Goal: Task Accomplishment & Management: Use online tool/utility

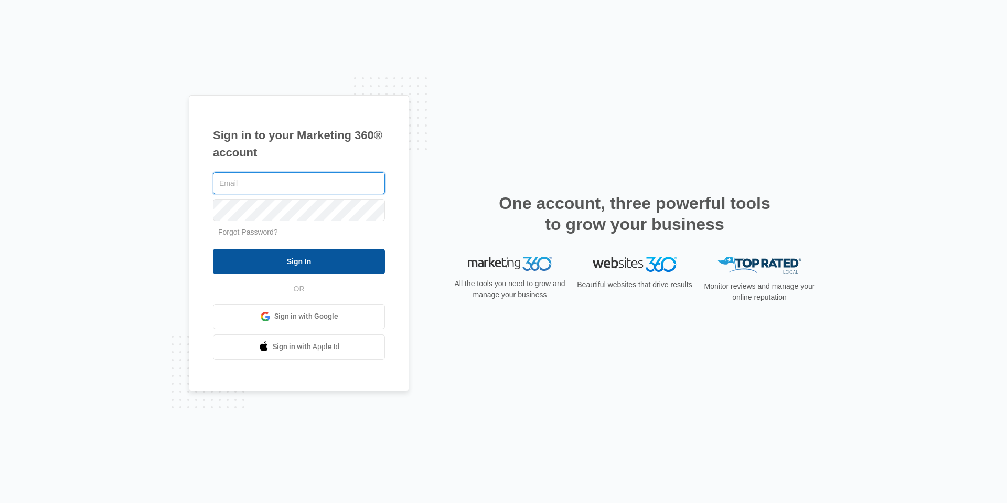
type input "[EMAIL_ADDRESS][DOMAIN_NAME]"
click at [289, 263] on input "Sign In" at bounding box center [299, 261] width 172 height 25
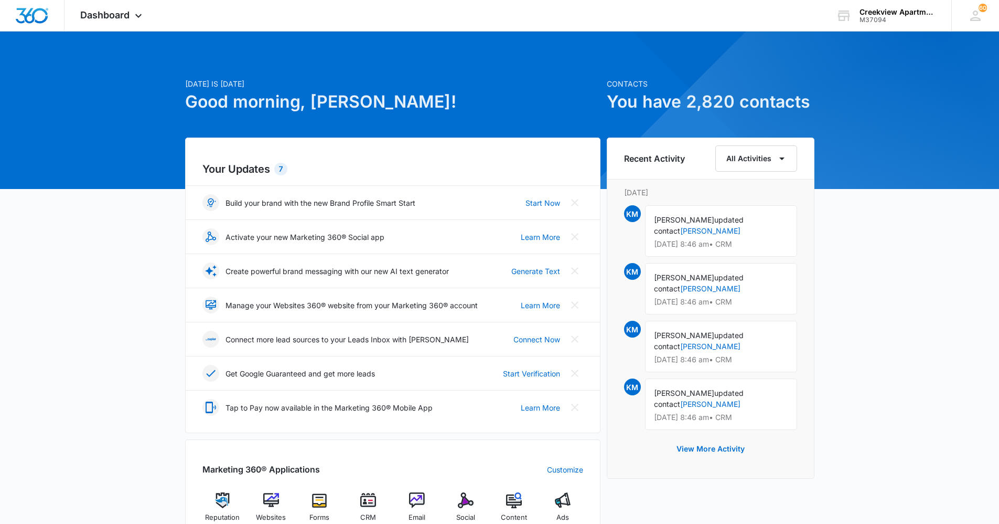
drag, startPoint x: 851, startPoint y: 394, endPoint x: 603, endPoint y: 455, distance: 255.5
click at [851, 393] on div "Today is Wednesday, October 15th Good morning, Kristin! Contacts You have 2,820…" at bounding box center [499, 485] width 999 height 880
click at [378, 501] on div "CRM" at bounding box center [368, 510] width 40 height 37
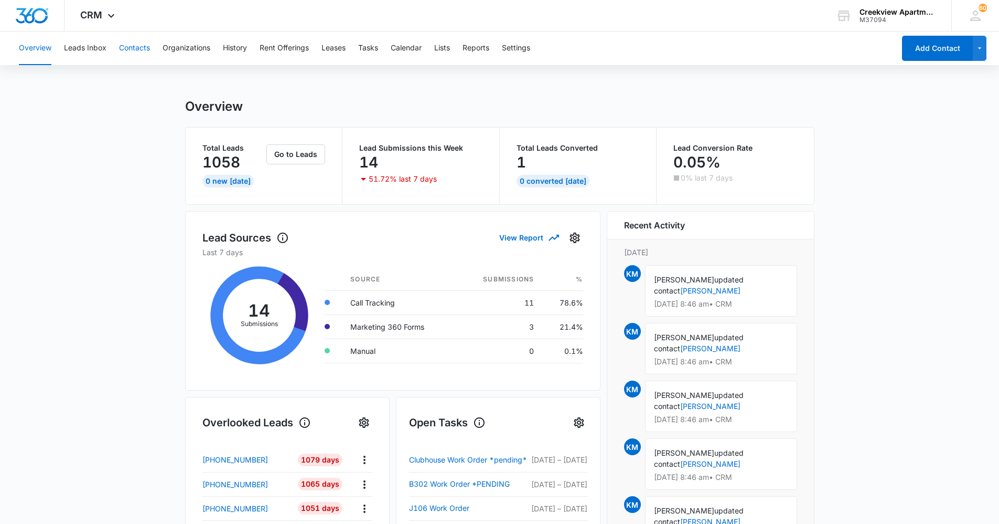
click at [138, 48] on button "Contacts" at bounding box center [134, 48] width 31 height 34
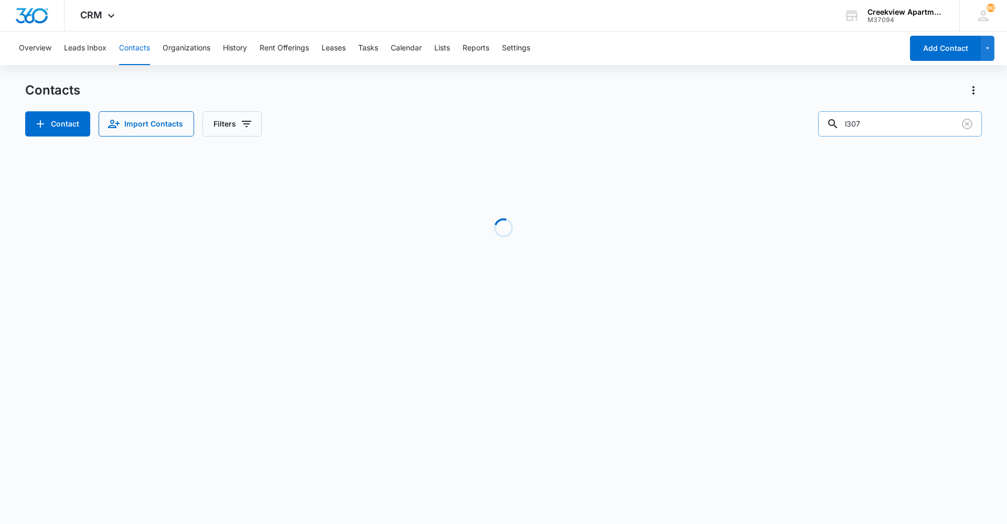
drag, startPoint x: 893, startPoint y: 120, endPoint x: 828, endPoint y: 128, distance: 65.0
click at [828, 128] on input "l307" at bounding box center [900, 123] width 164 height 25
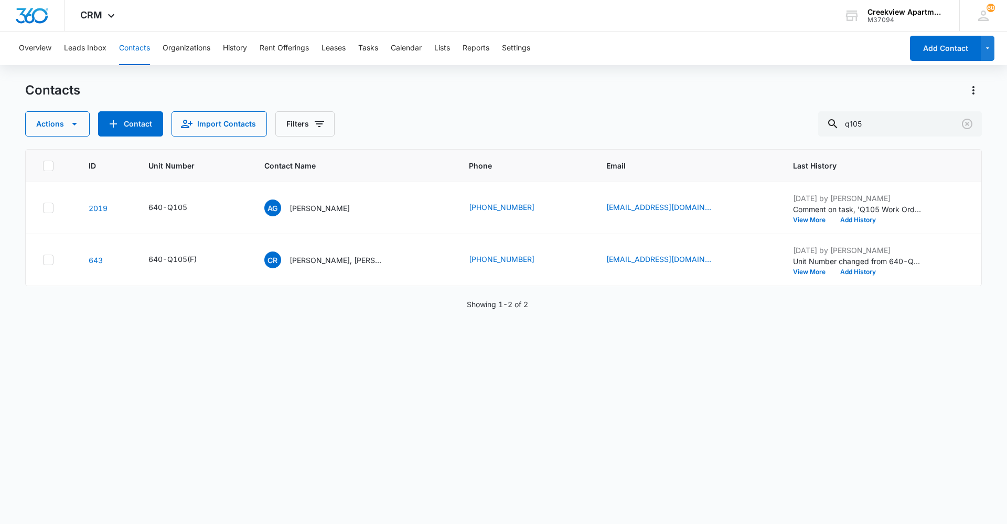
drag, startPoint x: 317, startPoint y: 449, endPoint x: 322, endPoint y: 451, distance: 5.4
click at [317, 449] on div "ID Unit Number Contact Name Phone Email Last History 2019 640-Q105 AG Areli Guz…" at bounding box center [503, 329] width 957 height 361
click at [455, 348] on div "ID Unit Number Contact Name Phone Email Last History 2019 640-Q105 AG Areli Guz…" at bounding box center [503, 329] width 957 height 361
drag, startPoint x: 863, startPoint y: 127, endPoint x: 813, endPoint y: 130, distance: 50.4
click at [813, 130] on div "Actions Contact Import Contacts Filters q105" at bounding box center [503, 123] width 957 height 25
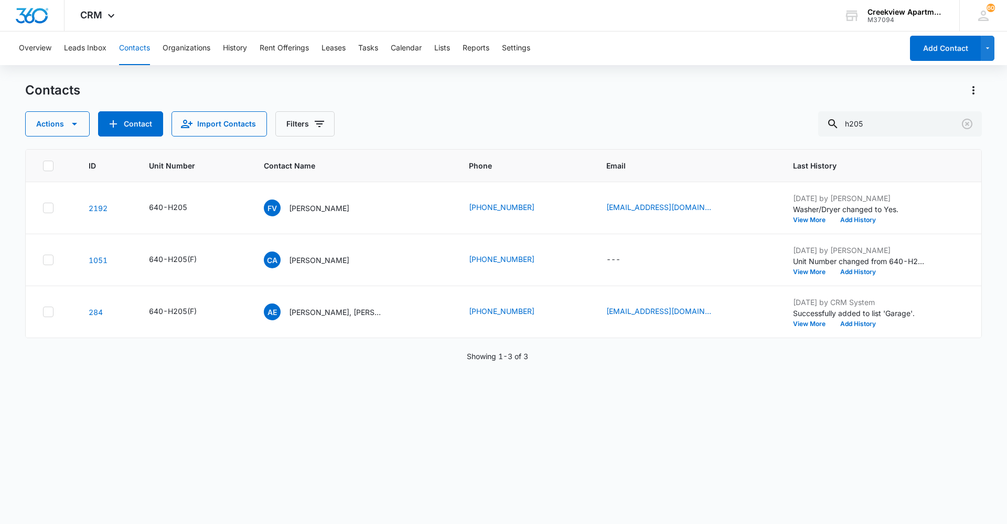
click at [722, 390] on div "ID Unit Number Contact Name Phone Email Last History 2192 640-H205 FV Fabian Vi…" at bounding box center [503, 329] width 957 height 361
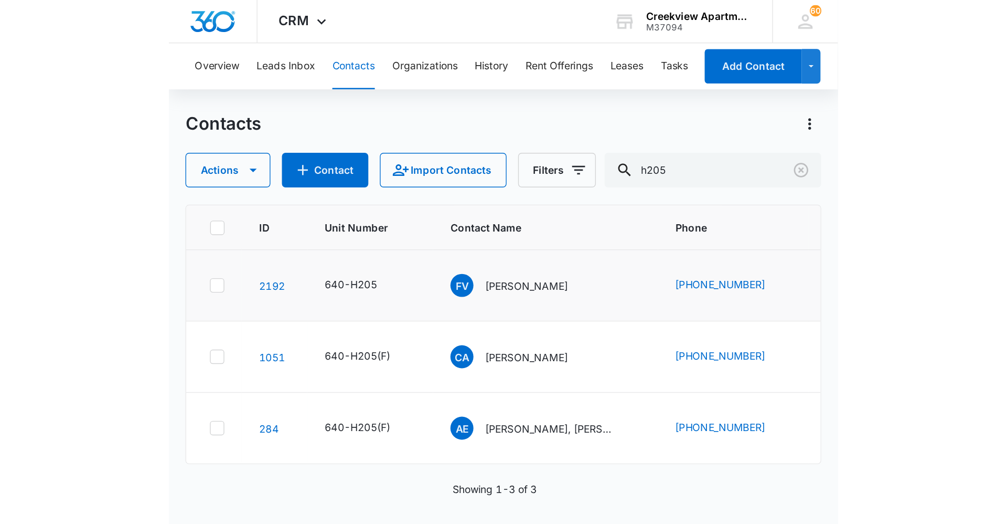
scroll to position [2, 0]
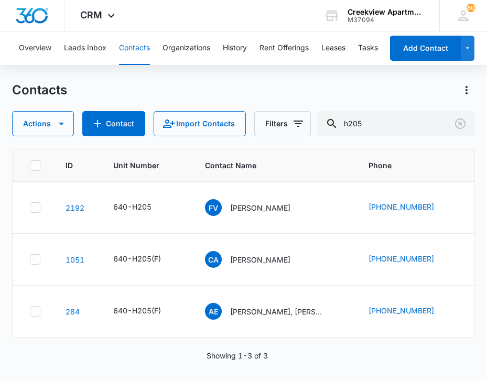
click at [147, 41] on button "Contacts" at bounding box center [134, 48] width 31 height 34
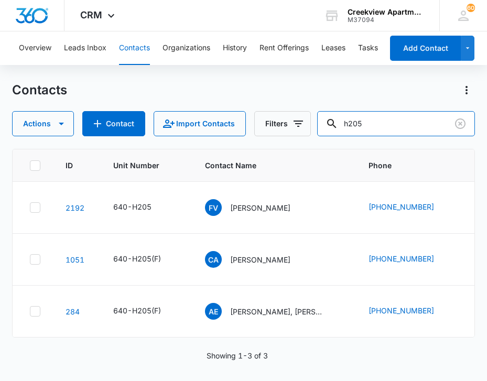
drag, startPoint x: 341, startPoint y: 123, endPoint x: 317, endPoint y: 124, distance: 24.2
click at [317, 124] on div "Actions Contact Import Contacts Filters h205" at bounding box center [243, 123] width 463 height 25
type input "h206"
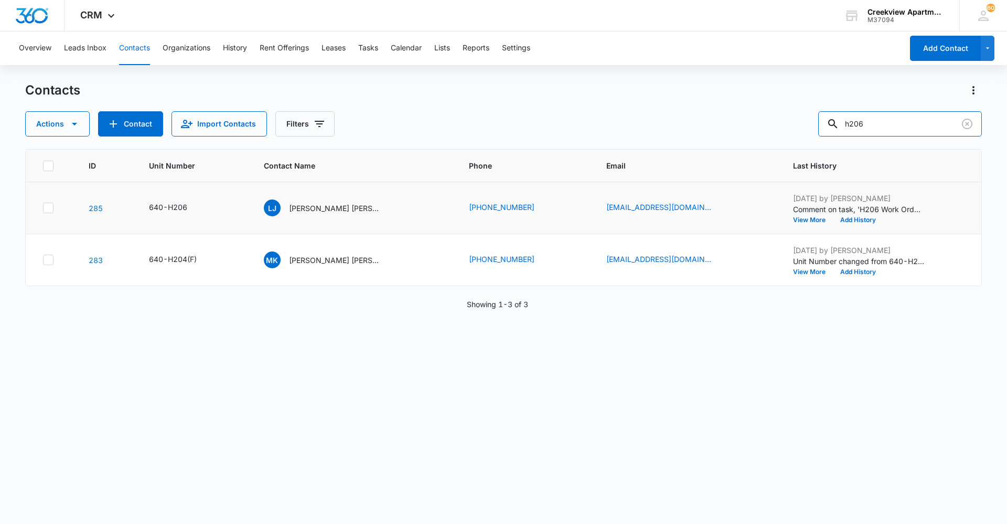
scroll to position [0, 0]
click at [300, 203] on p "Lonnie Johnson Amber Swyers" at bounding box center [336, 207] width 94 height 11
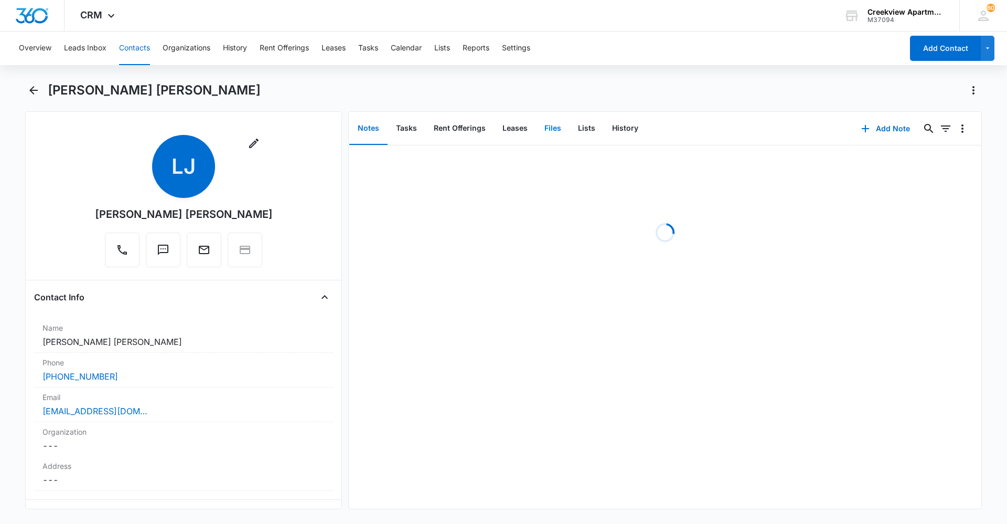
click at [563, 125] on button "Files" at bounding box center [553, 128] width 34 height 33
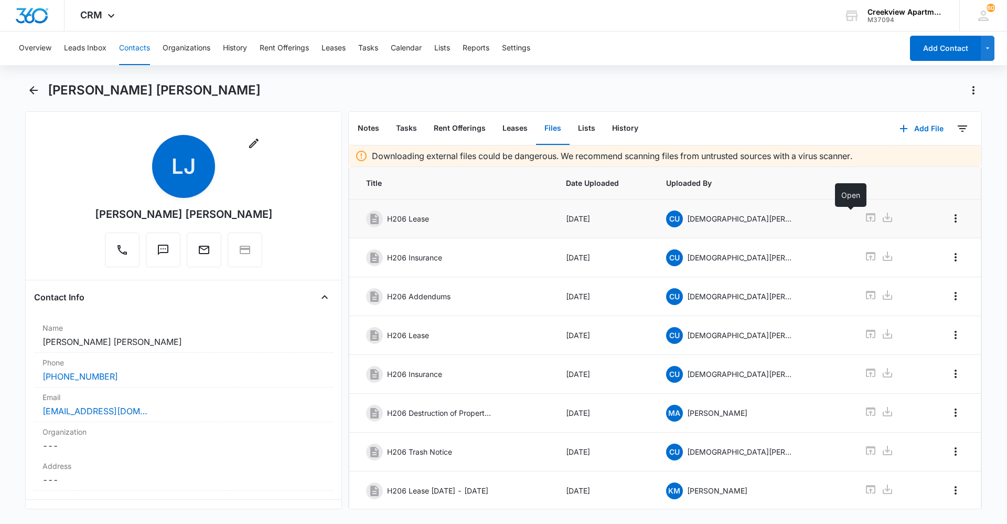
click at [865, 220] on icon at bounding box center [871, 217] width 13 height 13
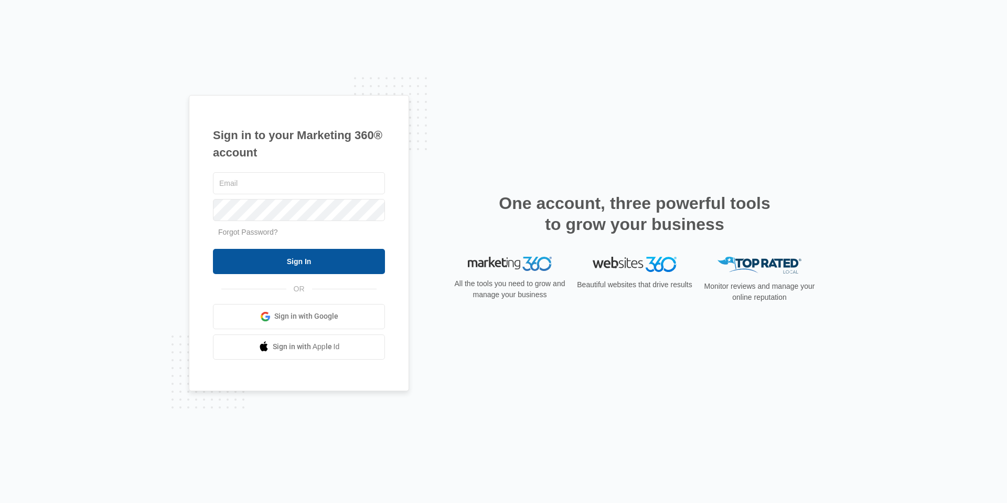
type input "[EMAIL_ADDRESS][DOMAIN_NAME]"
click at [319, 254] on input "Sign In" at bounding box center [299, 261] width 172 height 25
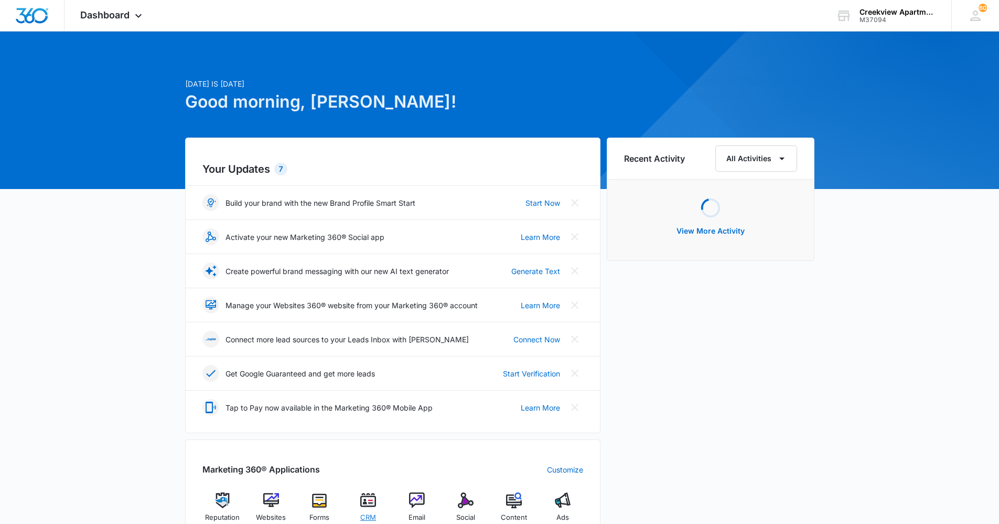
click at [374, 507] on img at bounding box center [368, 500] width 16 height 16
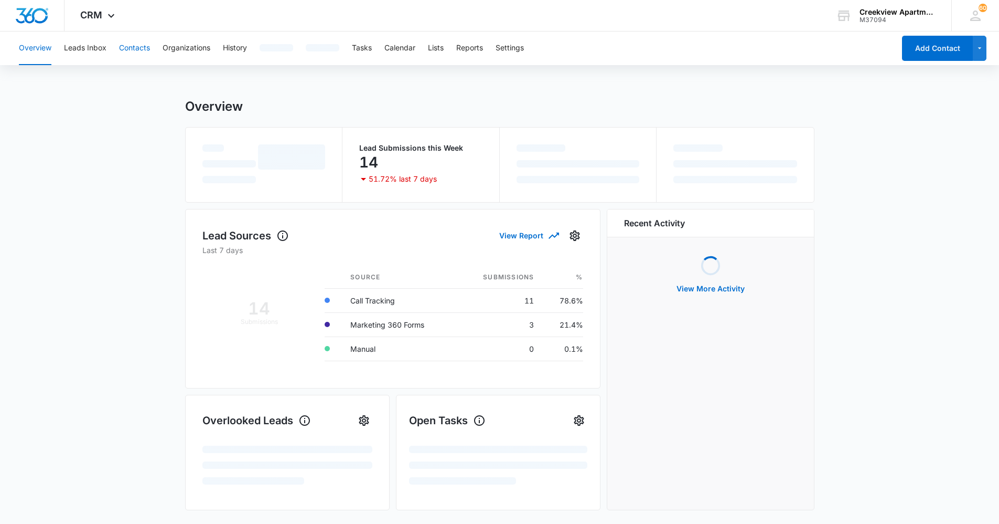
click at [137, 48] on button "Contacts" at bounding box center [134, 48] width 31 height 34
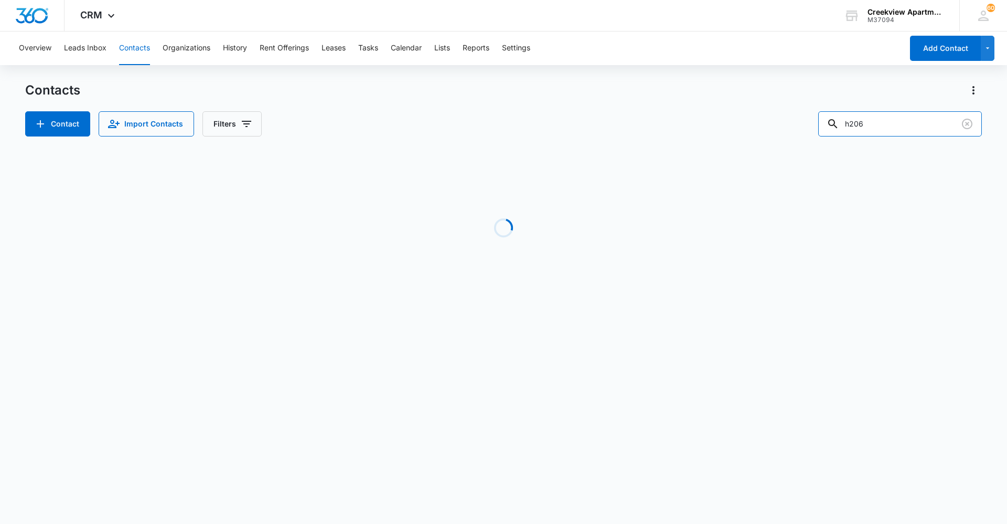
drag, startPoint x: 875, startPoint y: 123, endPoint x: 814, endPoint y: 123, distance: 60.9
click at [814, 123] on div "Contact Import Contacts Filters h206" at bounding box center [503, 123] width 957 height 25
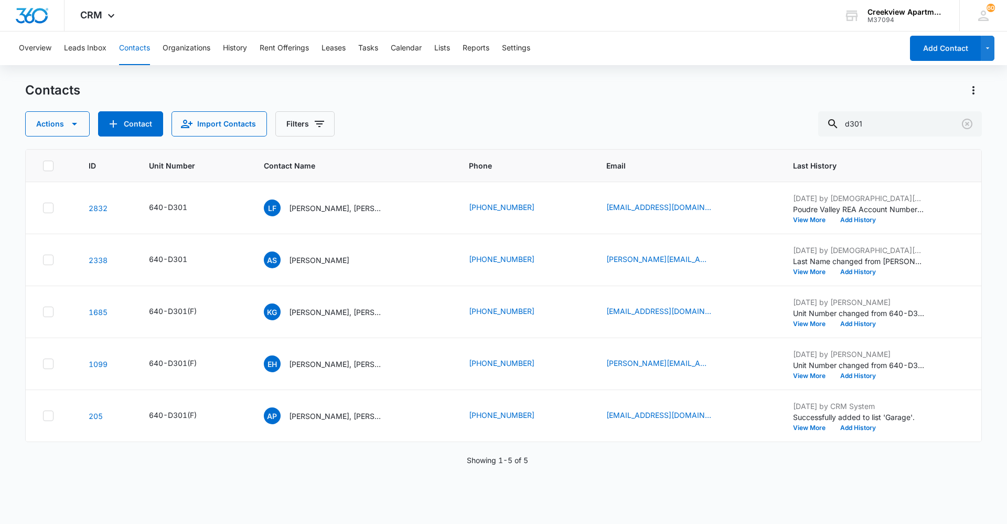
click at [572, 462] on div "Showing 1-5 of 5" at bounding box center [503, 459] width 957 height 11
click at [141, 55] on button "Contacts" at bounding box center [134, 48] width 31 height 34
drag, startPoint x: 880, startPoint y: 123, endPoint x: 844, endPoint y: 124, distance: 35.7
click at [844, 123] on div "d301" at bounding box center [900, 123] width 164 height 25
type input "9366154698"
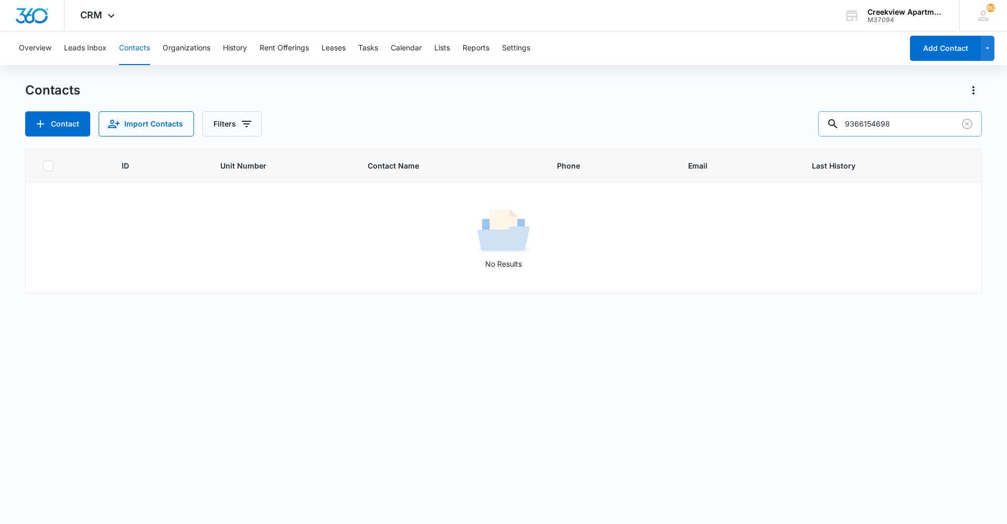
click at [913, 114] on input "9366154698" at bounding box center [900, 123] width 164 height 25
drag, startPoint x: 905, startPoint y: 130, endPoint x: 918, endPoint y: 112, distance: 21.8
click at [913, 115] on input "text" at bounding box center [908, 123] width 148 height 25
type input "d102"
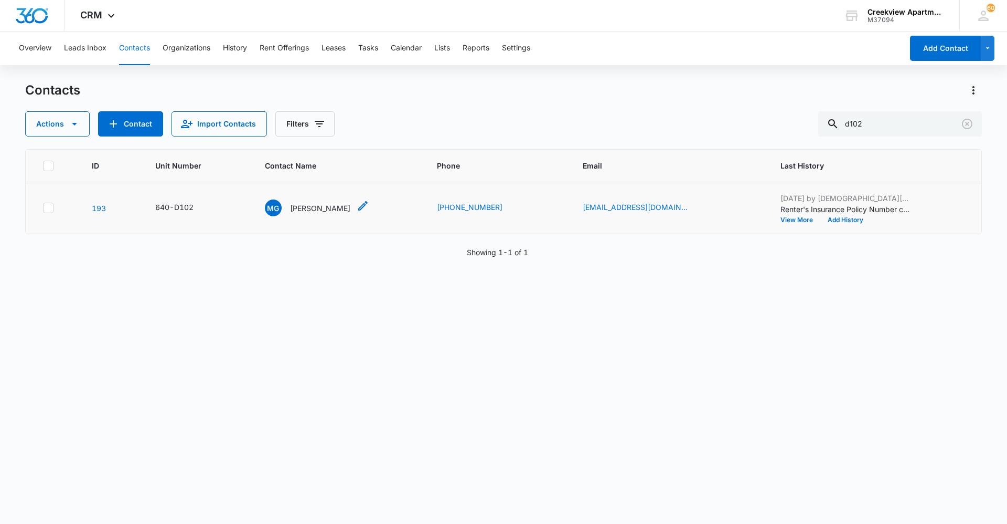
click at [330, 213] on p "[PERSON_NAME]" at bounding box center [320, 207] width 60 height 11
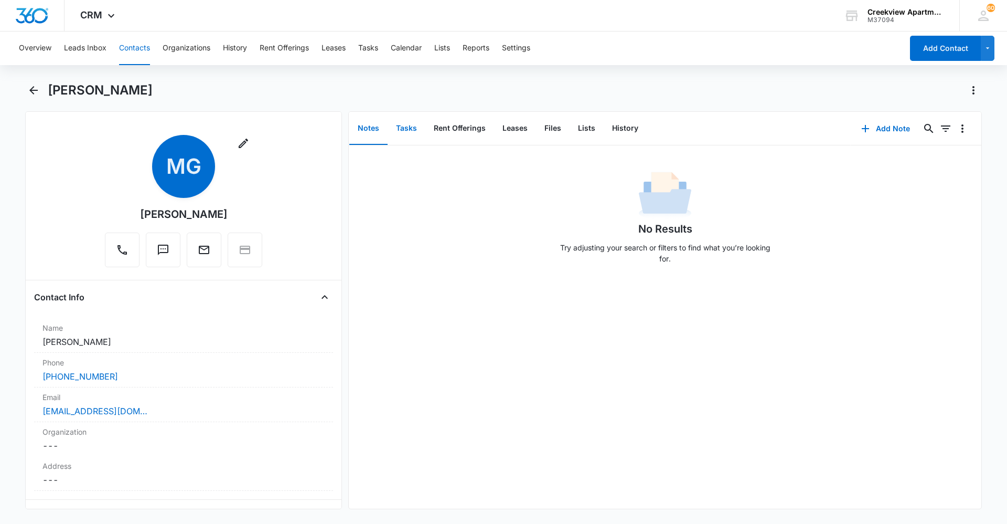
click at [415, 128] on button "Tasks" at bounding box center [407, 128] width 38 height 33
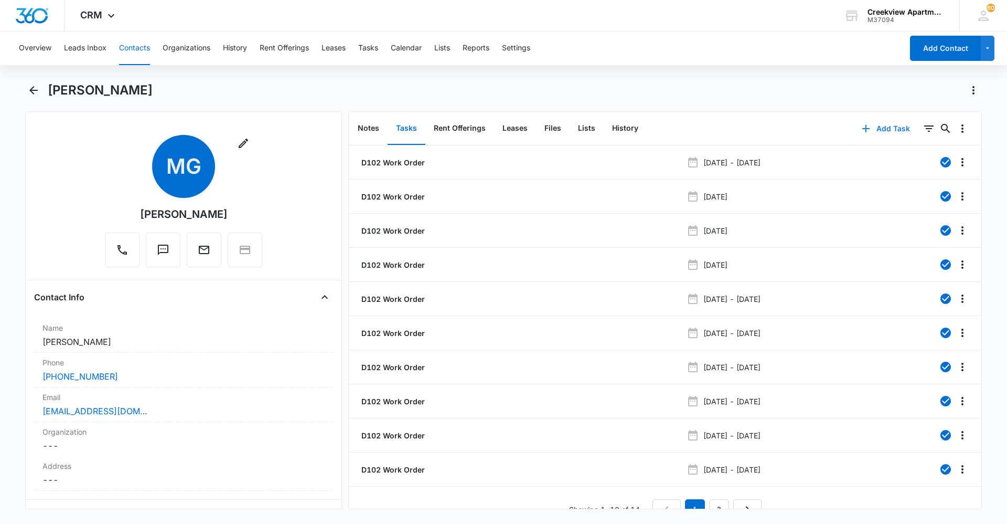
click at [887, 136] on button "Add Task" at bounding box center [885, 128] width 69 height 25
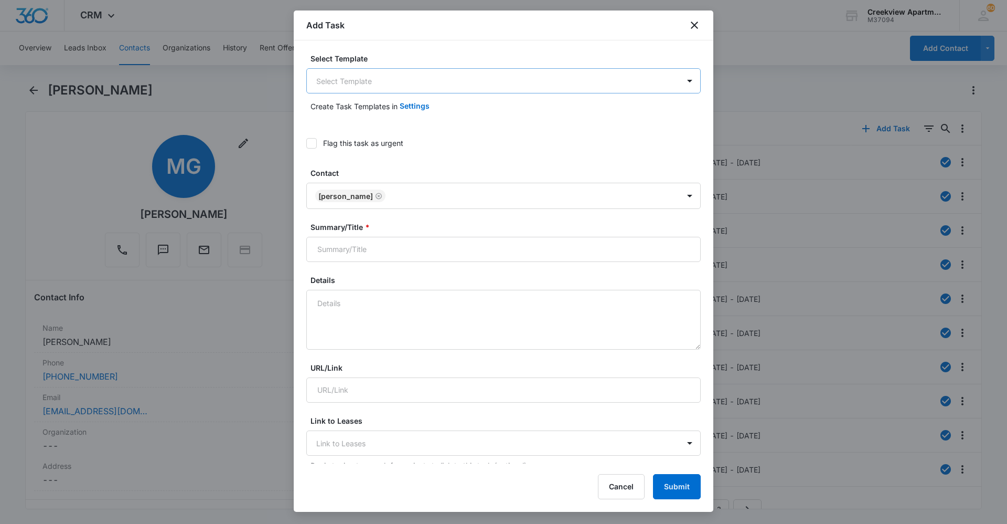
click at [611, 90] on body "CRM Apps Reputation Websites Forms CRM Email Social Content Ads Intelligence Fi…" at bounding box center [503, 262] width 1007 height 524
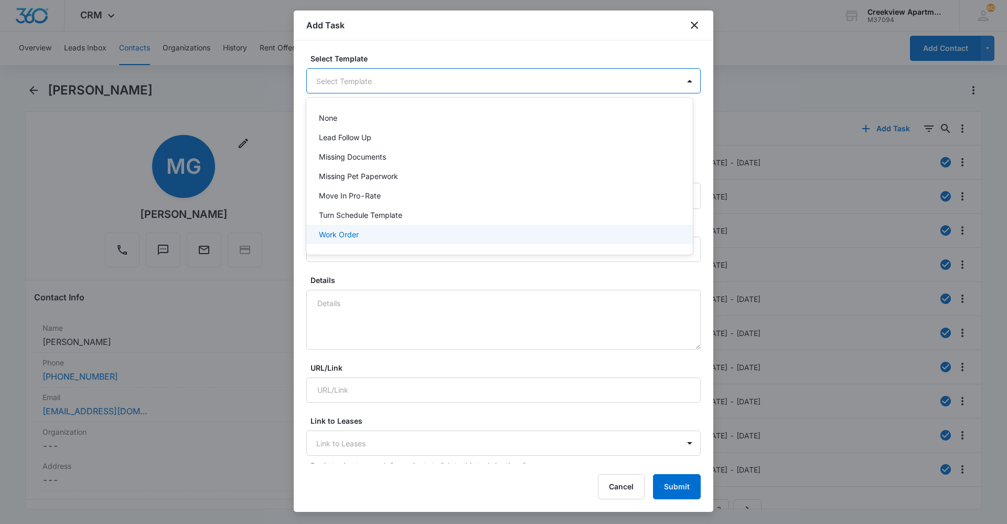
click at [517, 232] on div "Work Order" at bounding box center [498, 234] width 359 height 11
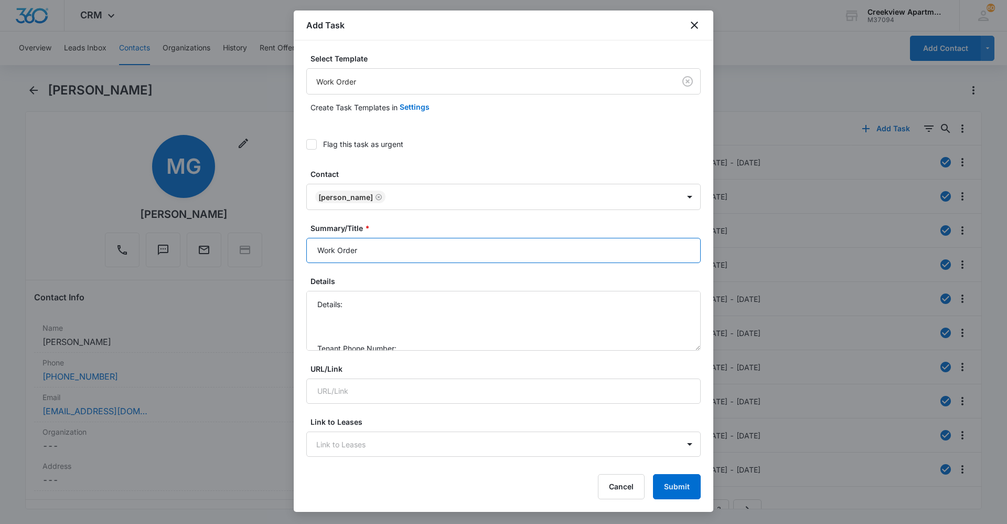
click at [318, 247] on input "Work Order" at bounding box center [503, 250] width 394 height 25
type input "D102 Work Order"
click at [393, 302] on textarea "Details: Tenant Phone Number: Call Before:" at bounding box center [503, 321] width 394 height 60
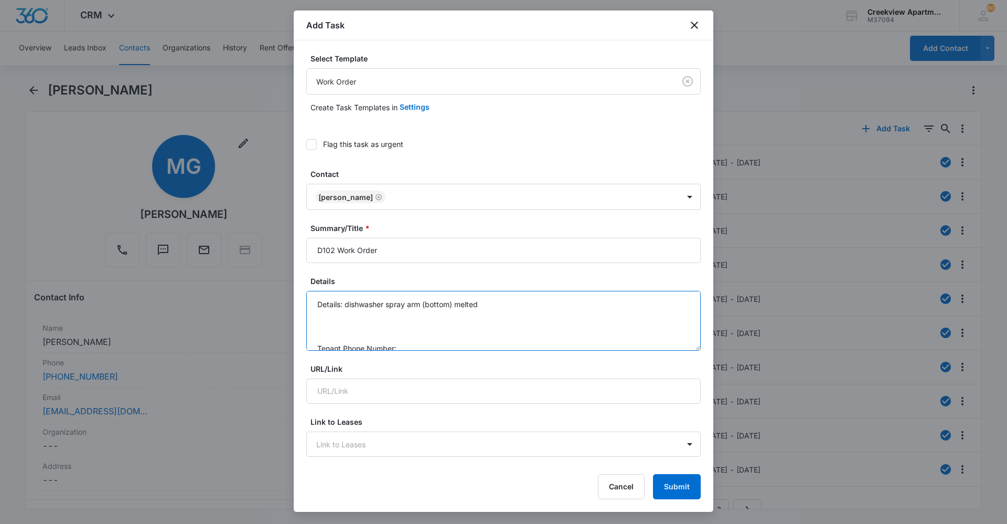
scroll to position [33, 0]
click at [430, 312] on textarea "Details: dishwasher spray arm (bottom) melted Tenant Phone Number: Call Before:" at bounding box center [503, 321] width 394 height 60
click at [411, 337] on textarea "Details: dishwasher spray arm (bottom) melted Tenant Phone Number: 936-615-4698…" at bounding box center [503, 321] width 394 height 60
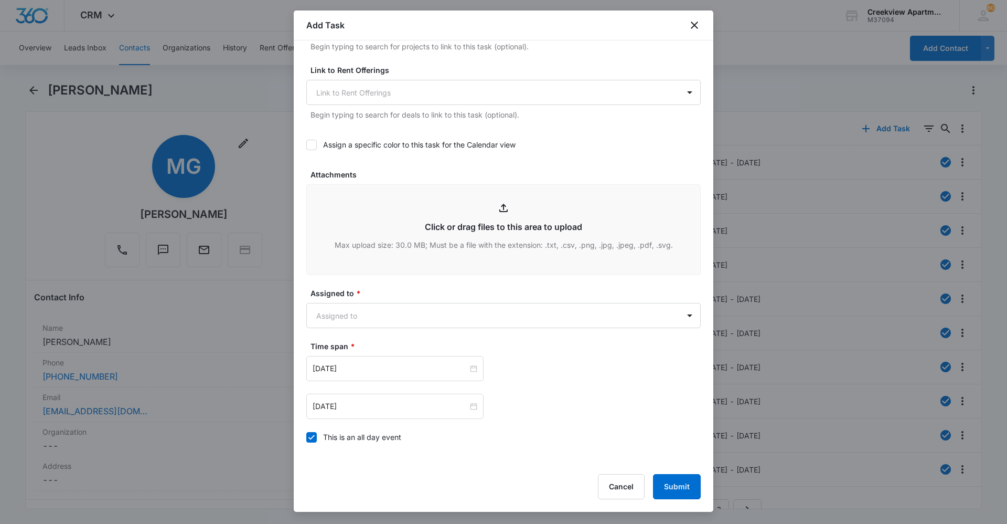
scroll to position [525, 0]
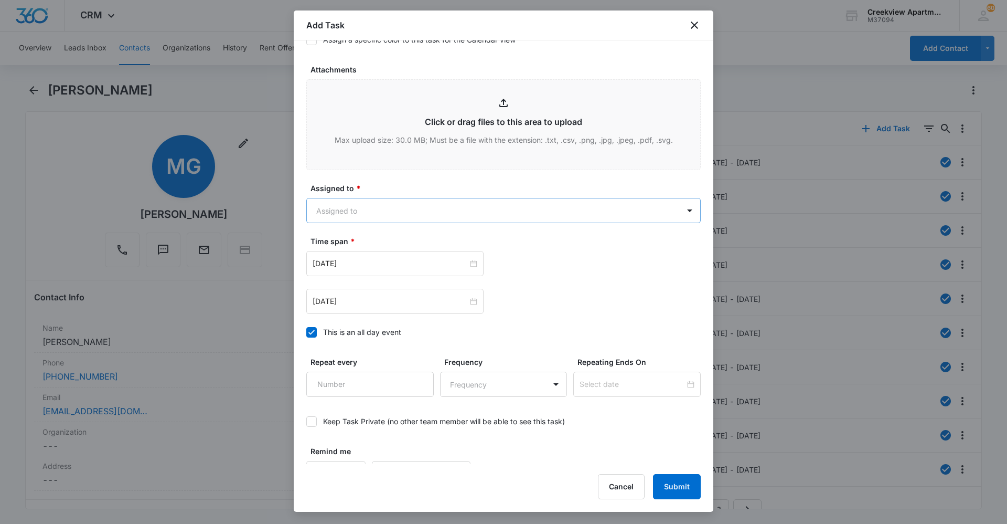
type textarea "Details: dishwasher spray arm (bottom) melted Tenant Phone Number: 936-615-4698…"
click at [505, 214] on body "CRM Apps Reputation Websites Forms CRM Email Social Content Ads Intelligence Fi…" at bounding box center [503, 262] width 1007 height 524
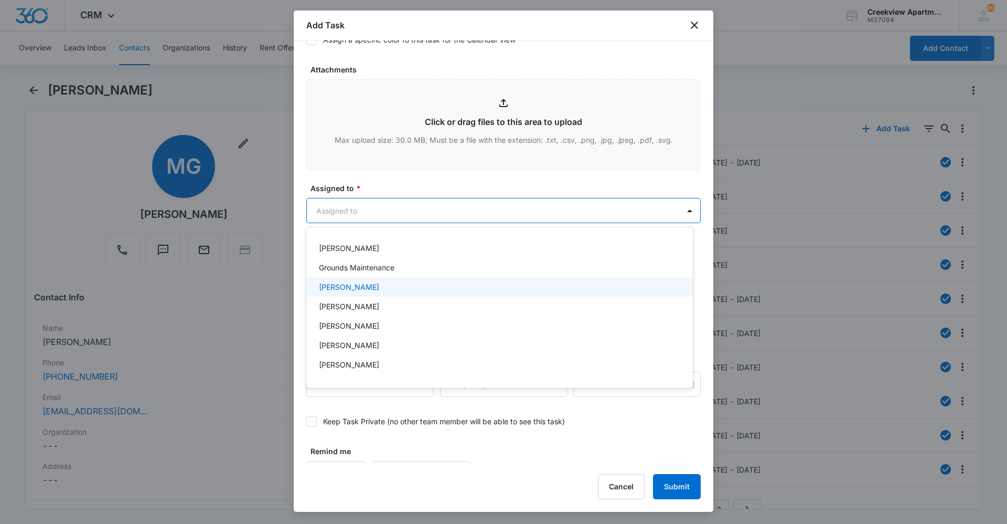
scroll to position [105, 0]
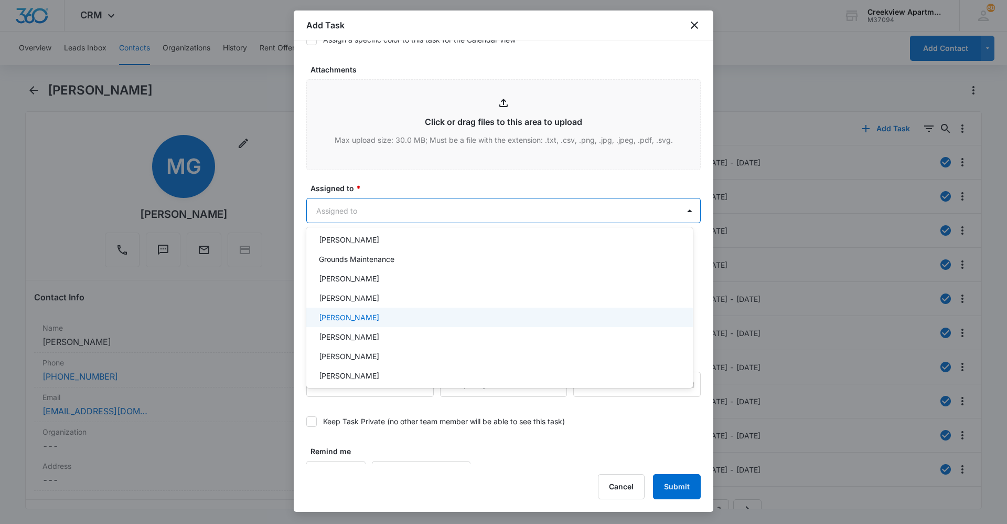
click at [461, 303] on div "[PERSON_NAME]" at bounding box center [498, 297] width 359 height 11
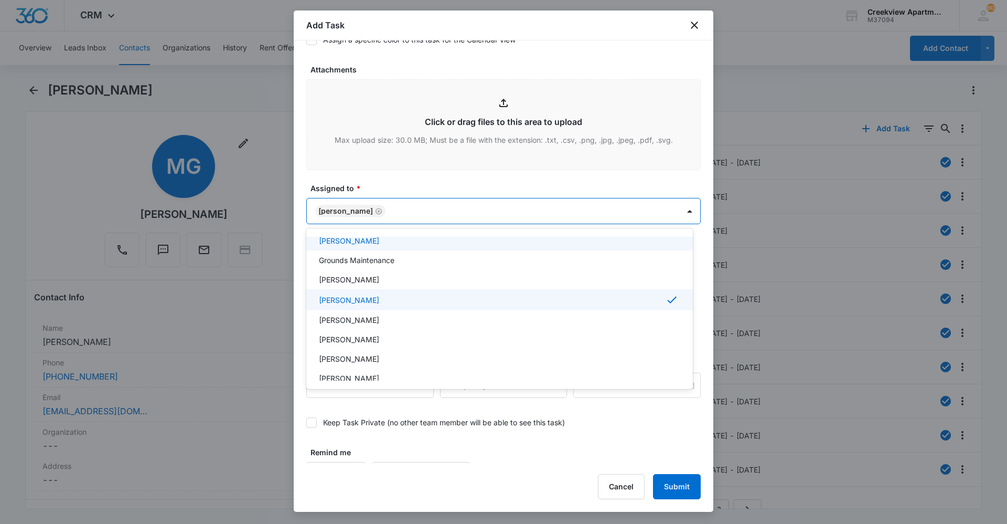
click at [477, 184] on div at bounding box center [503, 262] width 1007 height 524
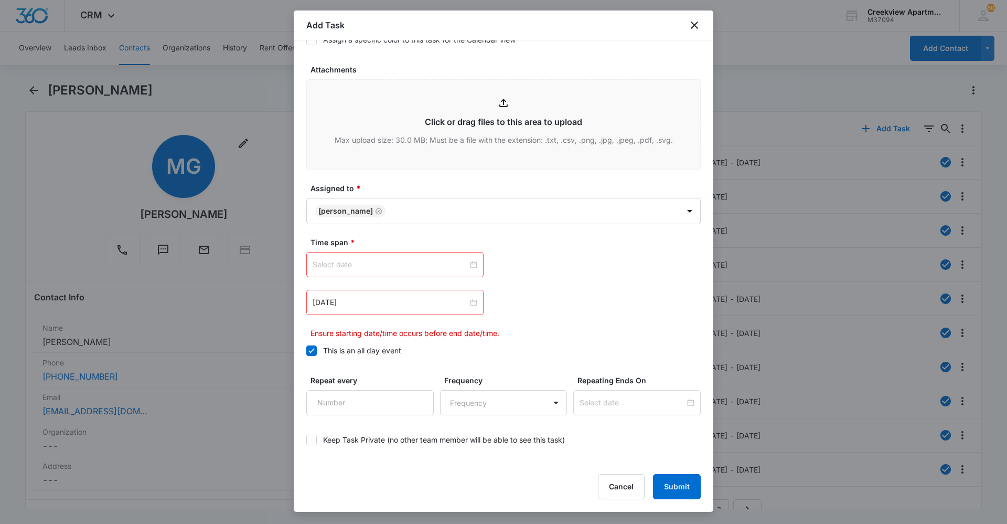
click at [453, 264] on input at bounding box center [390, 265] width 155 height 12
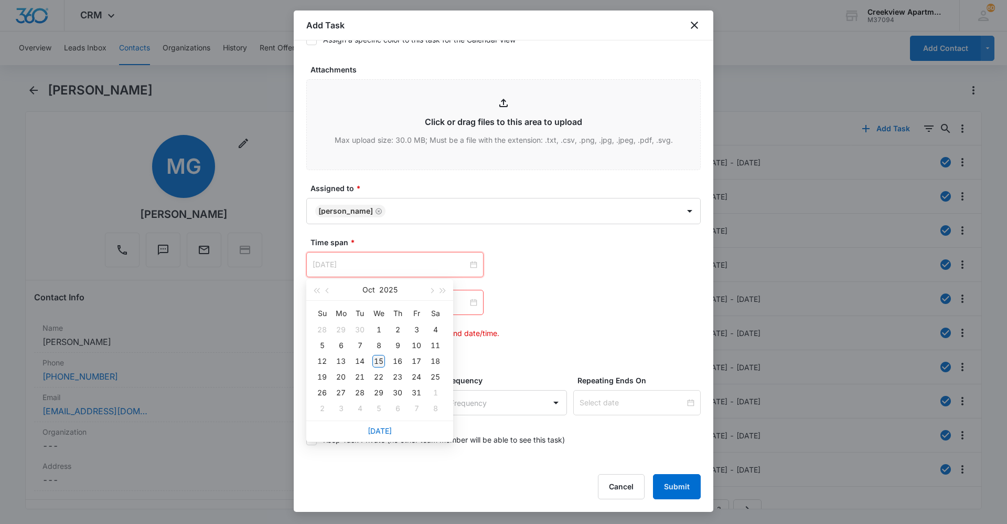
type input "[DATE]"
click at [380, 362] on div "15" at bounding box center [378, 361] width 13 height 13
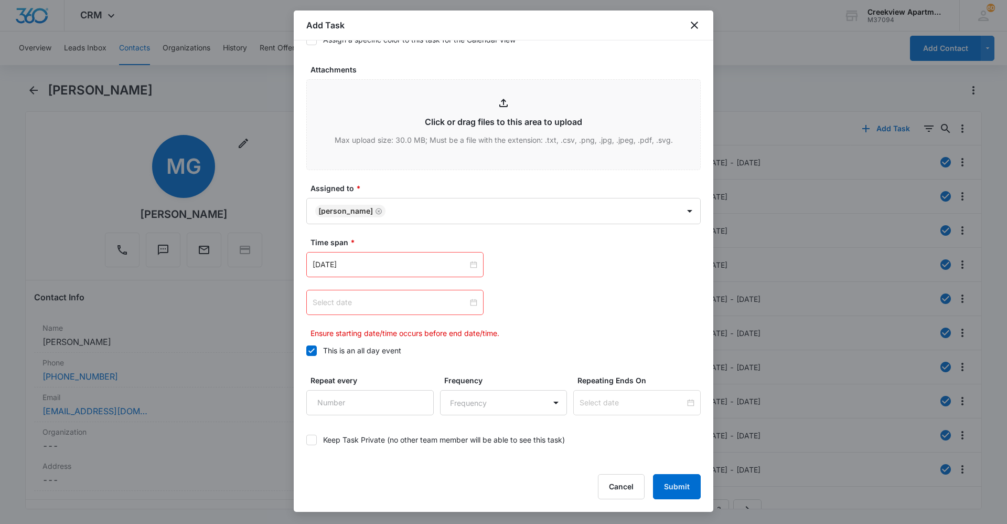
click at [450, 309] on div at bounding box center [394, 302] width 177 height 25
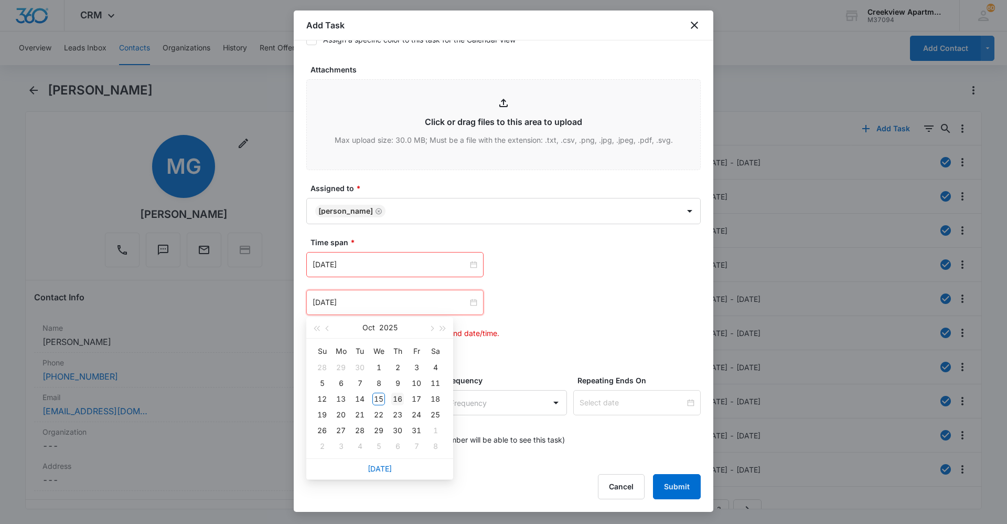
type input "[DATE]"
click at [391, 397] on td "16" at bounding box center [397, 399] width 19 height 16
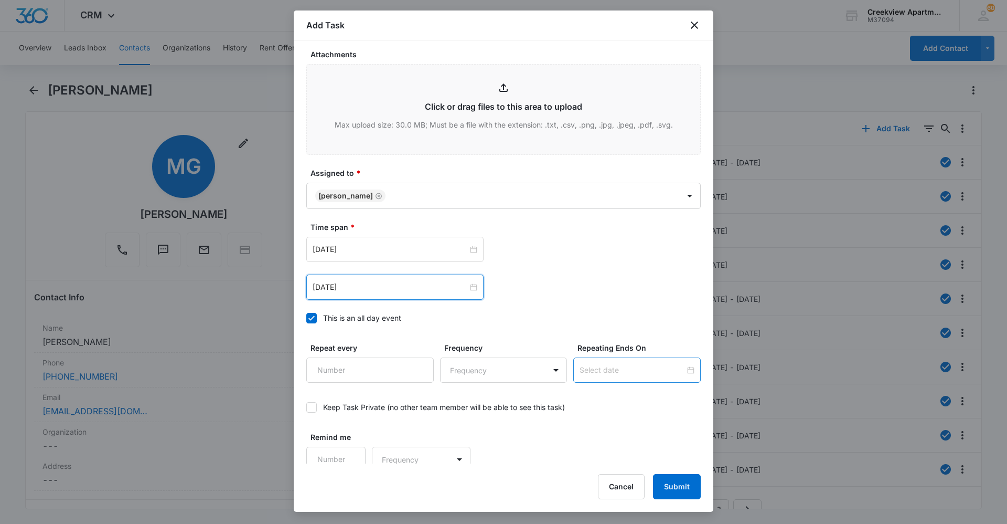
scroll to position [548, 0]
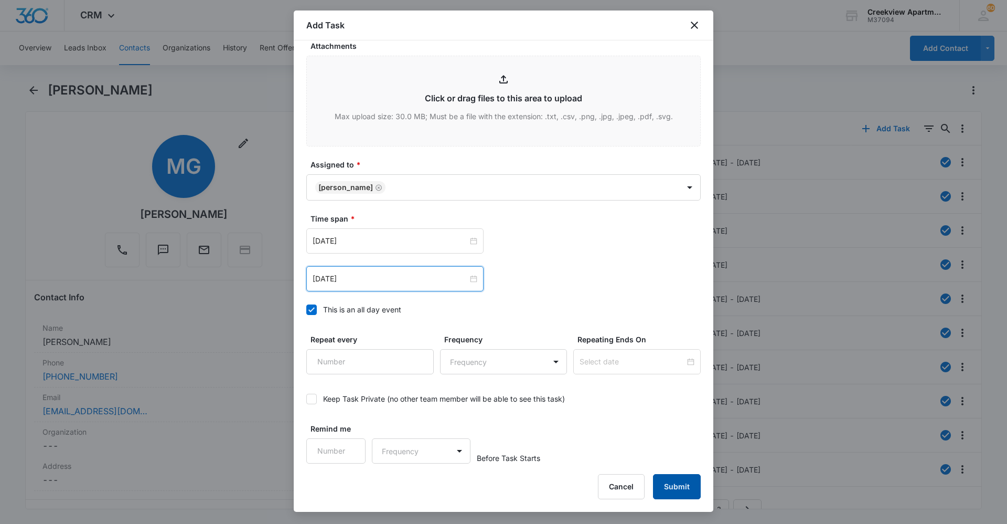
click at [669, 483] on button "Submit" at bounding box center [677, 486] width 48 height 25
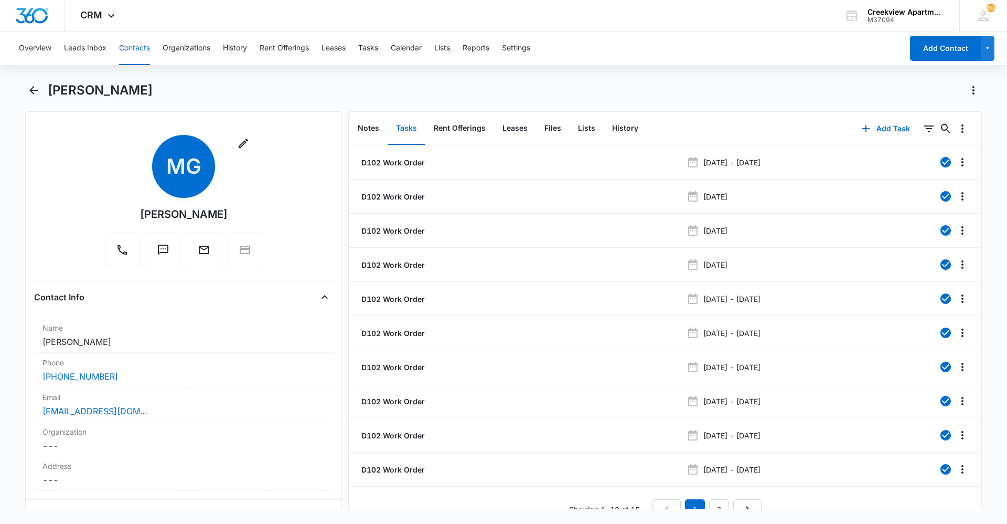
click at [315, 99] on div "[PERSON_NAME]" at bounding box center [503, 96] width 957 height 29
click at [371, 79] on div "Overview Leads Inbox Contacts Organizations History Rent Offerings Leases Tasks…" at bounding box center [503, 276] width 1007 height 490
drag, startPoint x: 137, startPoint y: 50, endPoint x: 143, endPoint y: 48, distance: 6.6
click at [137, 50] on button "Contacts" at bounding box center [134, 48] width 31 height 34
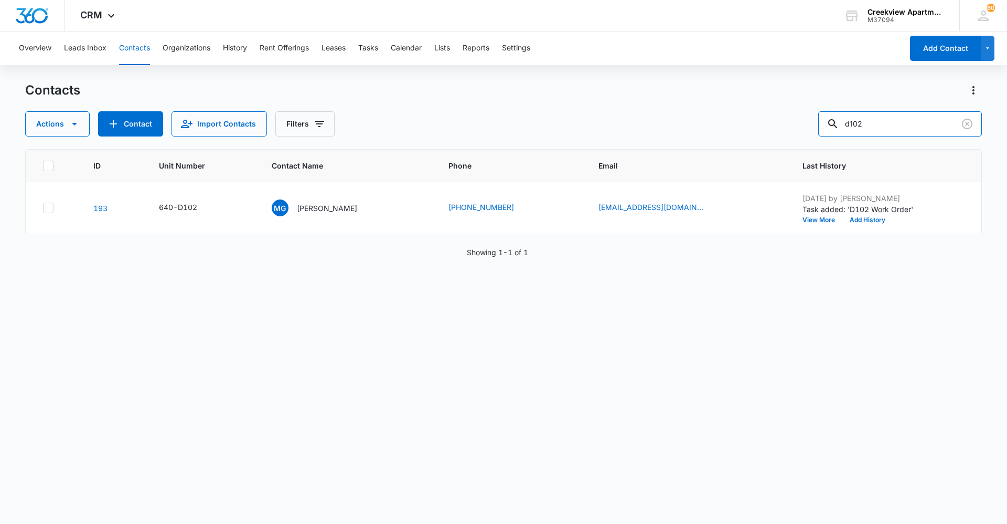
drag, startPoint x: 916, startPoint y: 123, endPoint x: 772, endPoint y: 135, distance: 144.8
click at [772, 135] on div "Actions Contact Import Contacts Filters d102" at bounding box center [503, 123] width 957 height 25
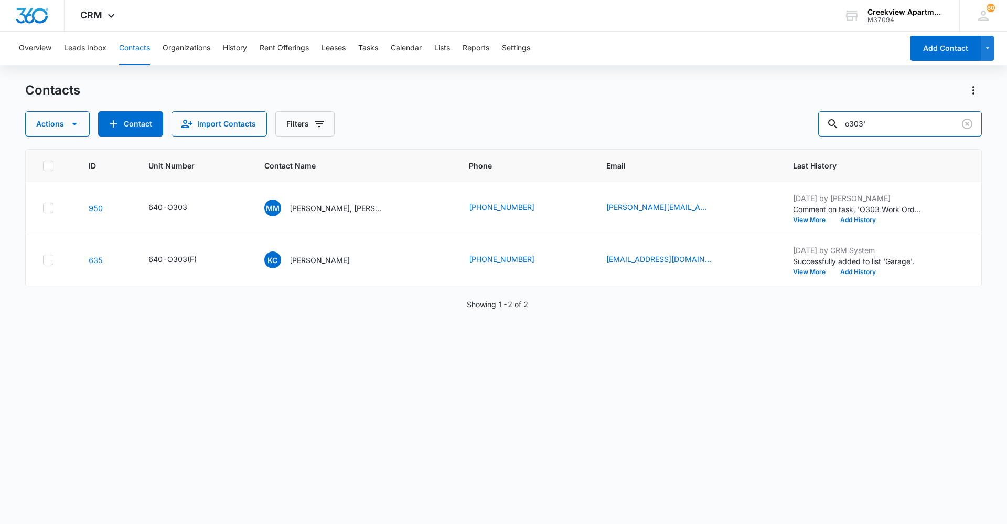
type input "o303'"
click at [363, 205] on p "[PERSON_NAME], [PERSON_NAME]" at bounding box center [337, 207] width 94 height 11
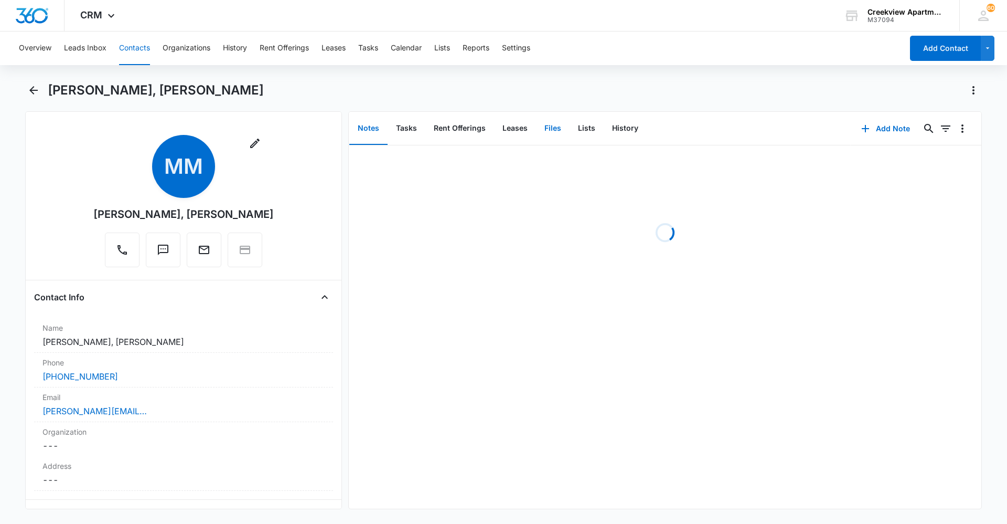
click at [551, 131] on button "Files" at bounding box center [553, 128] width 34 height 33
click at [919, 137] on button "Add File" at bounding box center [921, 128] width 65 height 25
click at [919, 158] on div "Upload Files" at bounding box center [908, 161] width 42 height 7
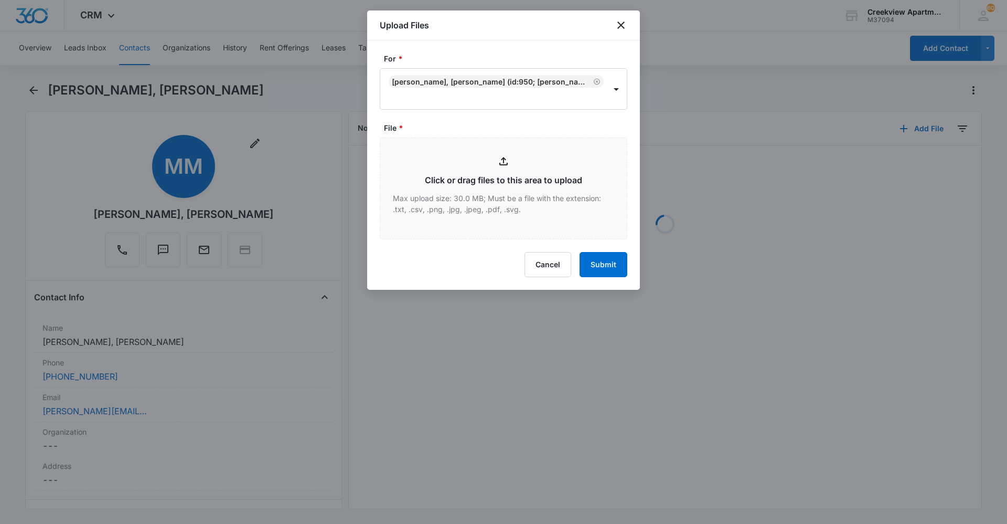
type input "C:\fakepath\O303 Insurance.pdf"
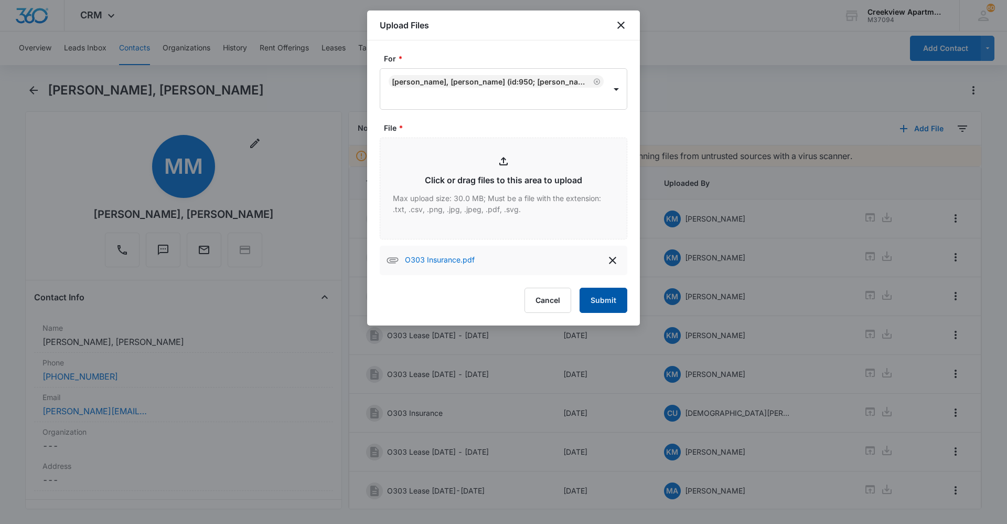
click at [620, 294] on button "Submit" at bounding box center [604, 299] width 48 height 25
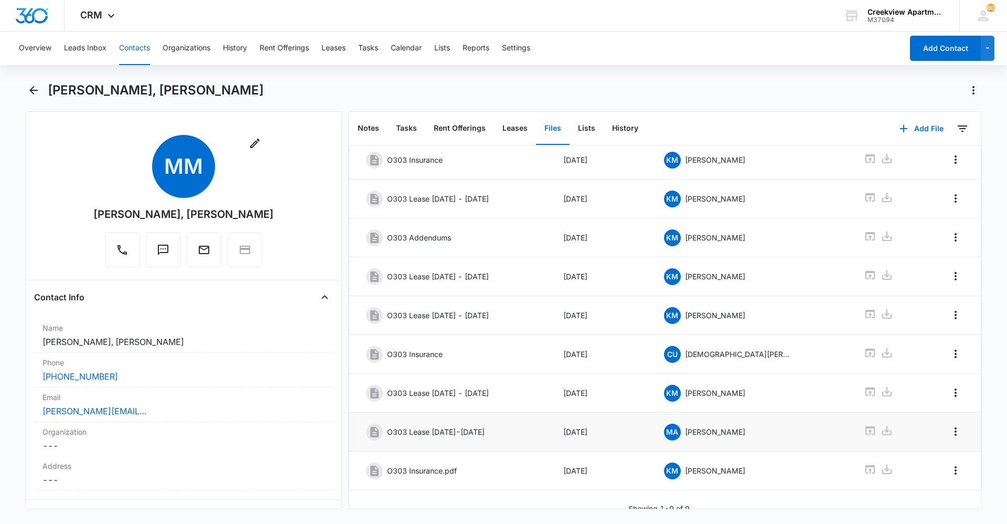
scroll to position [72, 0]
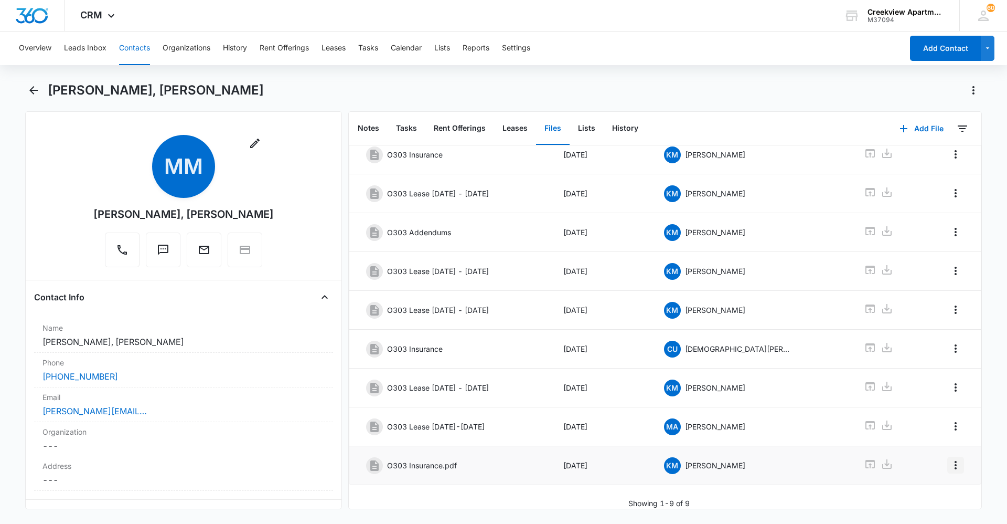
click at [949, 458] on icon "Overflow Menu" at bounding box center [955, 464] width 13 height 13
click at [941, 477] on div "Edit Delete" at bounding box center [925, 493] width 61 height 49
click at [949, 460] on icon "Overflow Menu" at bounding box center [955, 464] width 13 height 13
click at [936, 480] on button "Edit" at bounding box center [926, 486] width 60 height 16
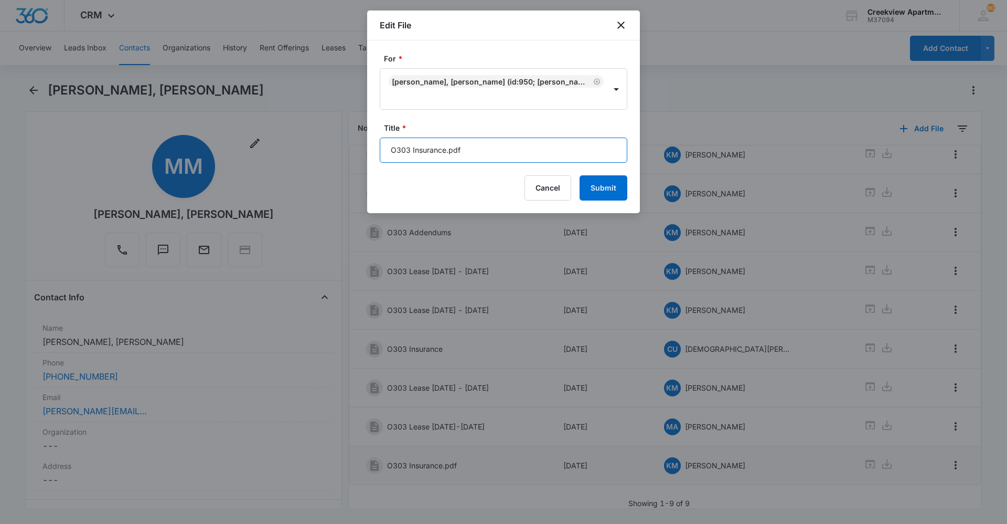
click at [501, 153] on input "O303 Insurance.pdf" at bounding box center [504, 149] width 248 height 25
type input "O303 Insurance"
click at [605, 190] on button "Submit" at bounding box center [604, 187] width 48 height 25
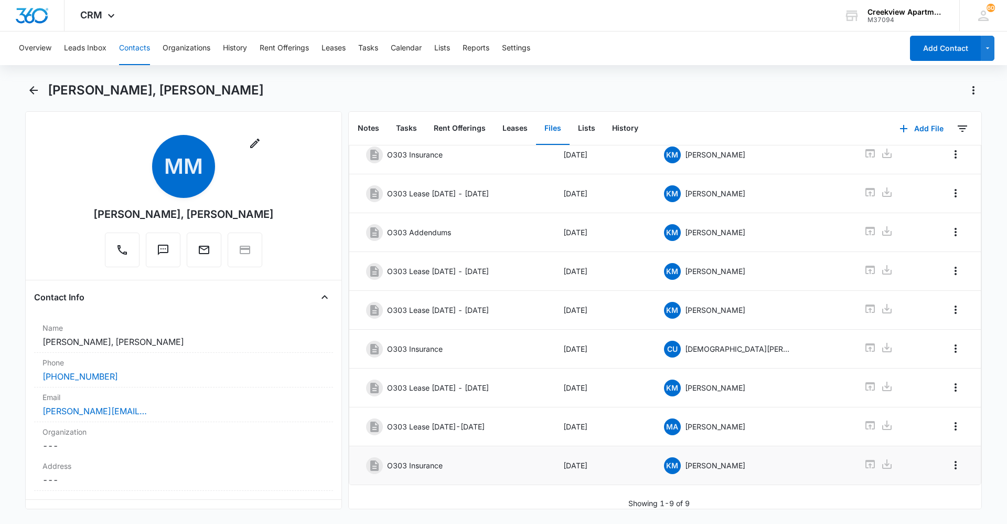
click at [135, 56] on button "Contacts" at bounding box center [134, 48] width 31 height 34
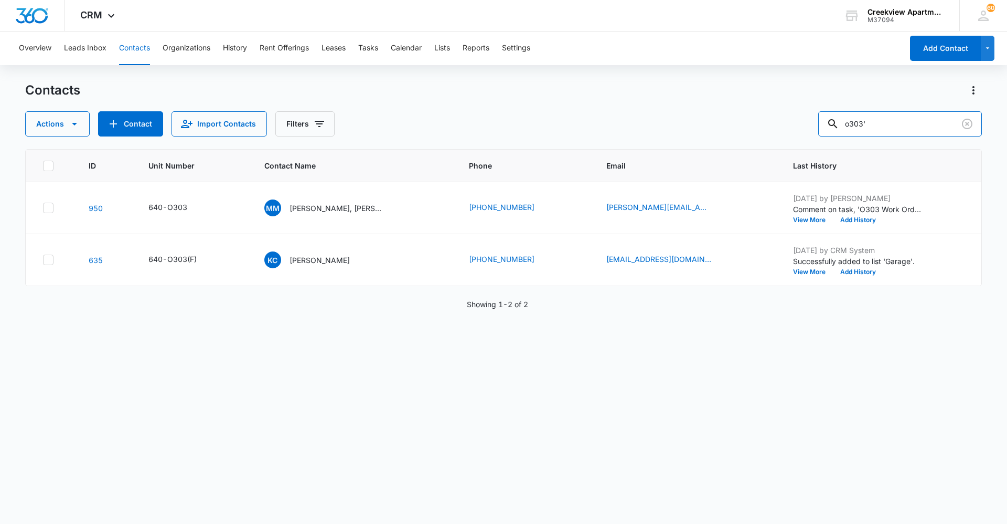
drag, startPoint x: 892, startPoint y: 134, endPoint x: 821, endPoint y: 140, distance: 71.1
click at [821, 140] on div "Contacts Actions Contact Import Contacts Filters o303' ID Unit Number Contact N…" at bounding box center [503, 302] width 957 height 441
type input "d301"
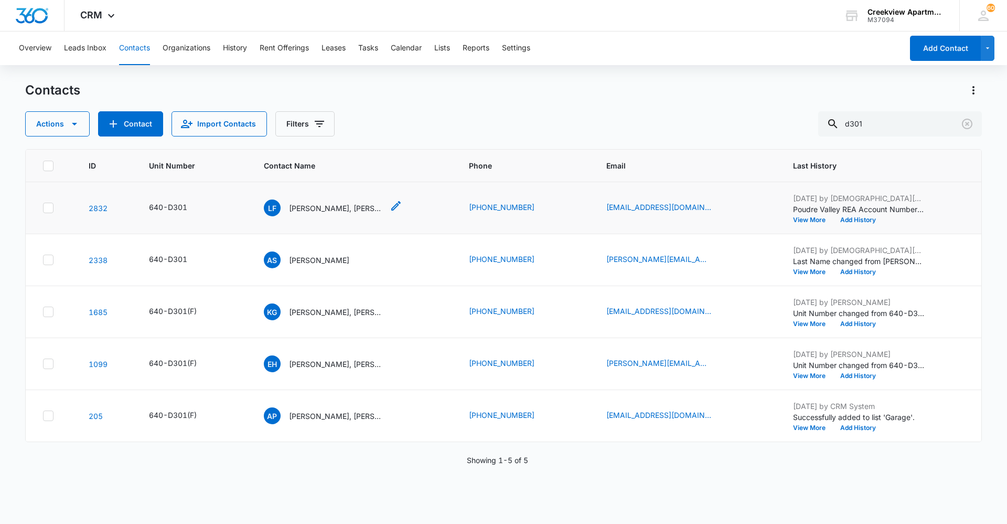
click at [341, 210] on p "[PERSON_NAME], [PERSON_NAME]" at bounding box center [336, 207] width 94 height 11
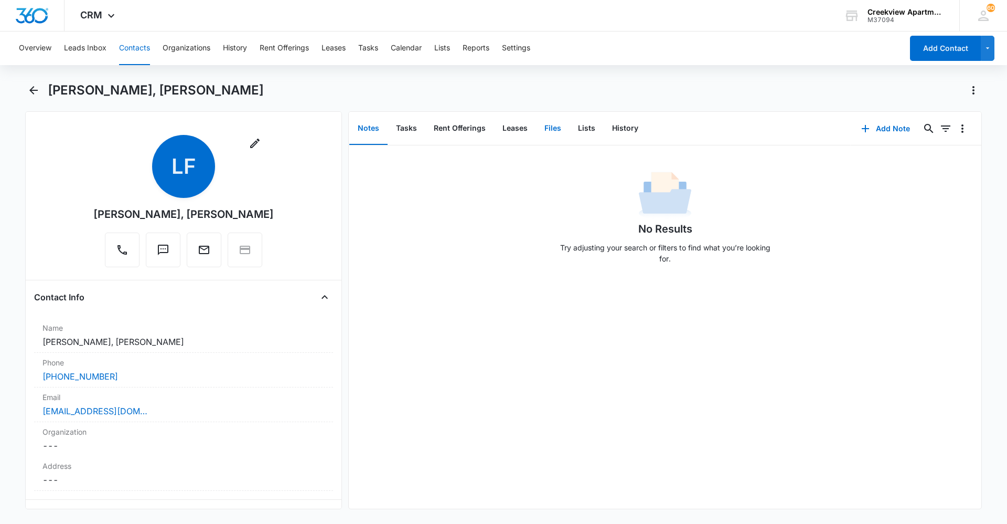
click at [560, 127] on button "Files" at bounding box center [553, 128] width 34 height 33
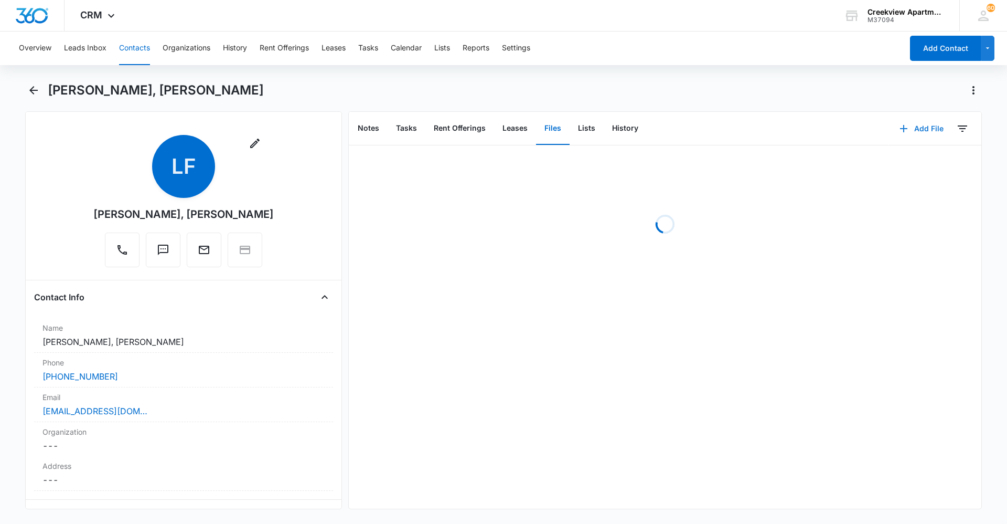
click at [899, 127] on icon "button" at bounding box center [904, 128] width 13 height 13
click at [900, 154] on div "Upload Files Add Link" at bounding box center [913, 169] width 81 height 49
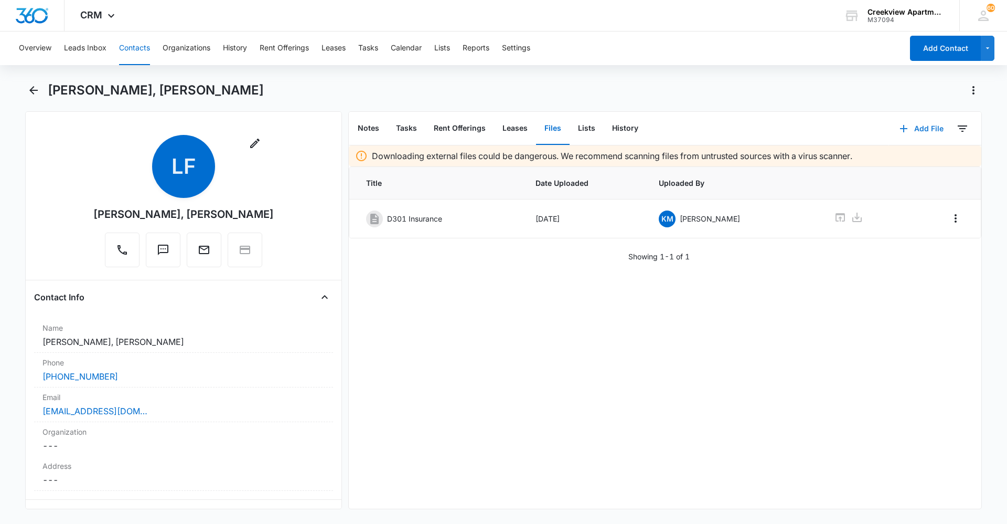
click at [917, 129] on button "Add File" at bounding box center [921, 128] width 65 height 25
click at [917, 159] on div "Upload Files" at bounding box center [908, 161] width 42 height 7
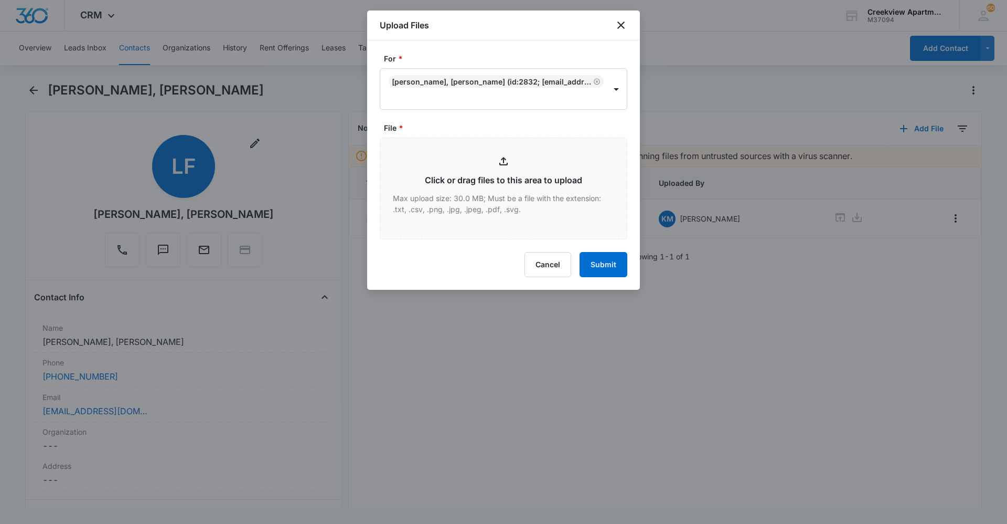
type input "C:\fakepath\D301 Lease.pdf"
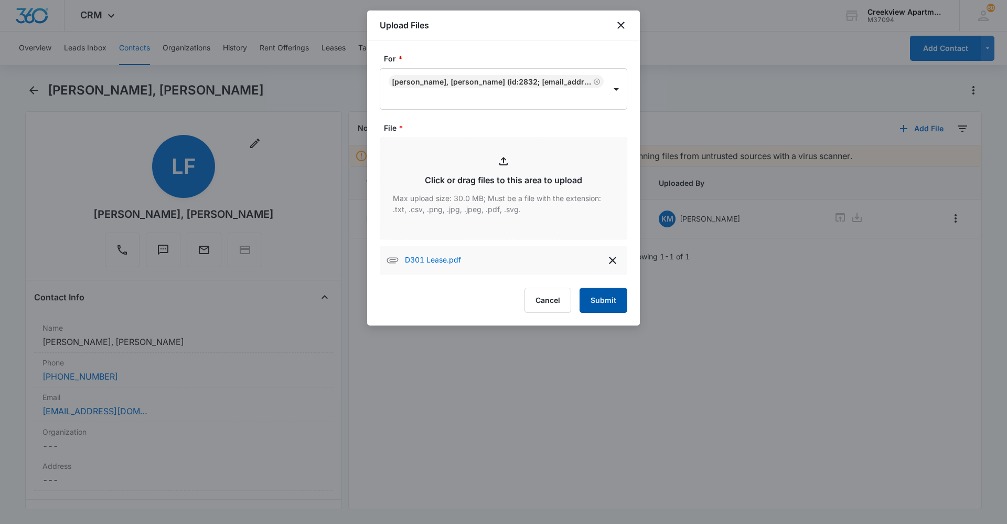
click at [606, 289] on button "Submit" at bounding box center [604, 299] width 48 height 25
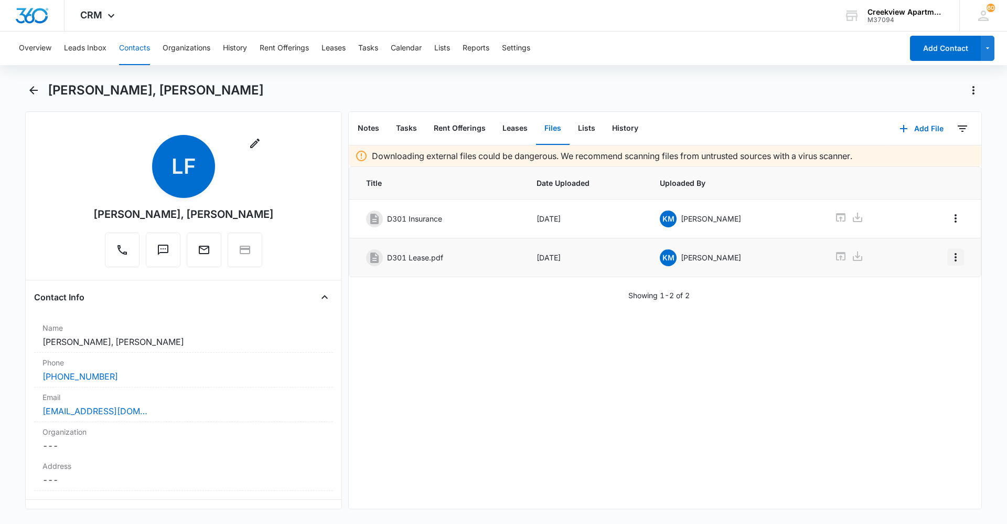
click at [954, 263] on button "Overflow Menu" at bounding box center [955, 257] width 17 height 17
click at [949, 284] on button "Edit" at bounding box center [926, 287] width 60 height 16
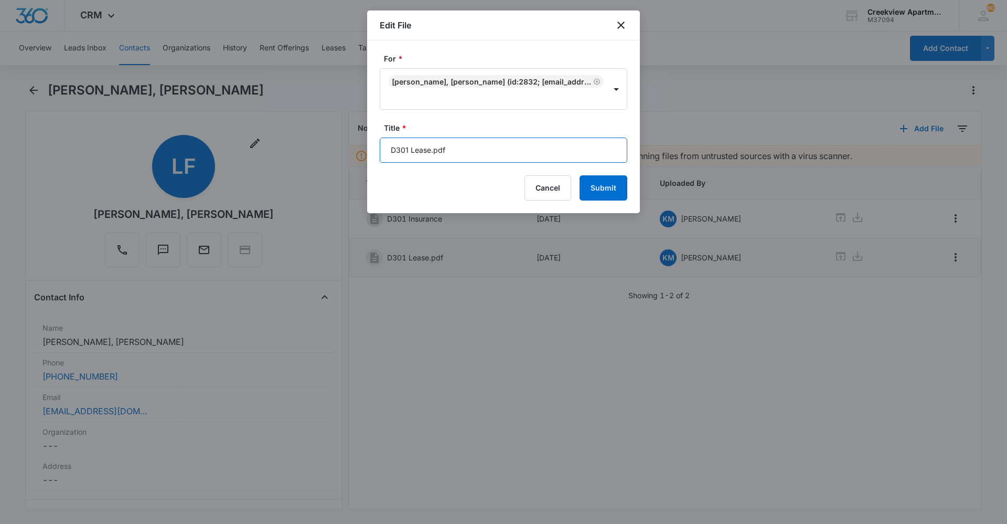
drag, startPoint x: 496, startPoint y: 159, endPoint x: 506, endPoint y: 153, distance: 11.1
click at [501, 151] on input "D301 Lease.pdf" at bounding box center [504, 149] width 248 height 25
type input "D301 Lease [DATE] - [DATE]"
click at [590, 187] on button "Submit" at bounding box center [604, 187] width 48 height 25
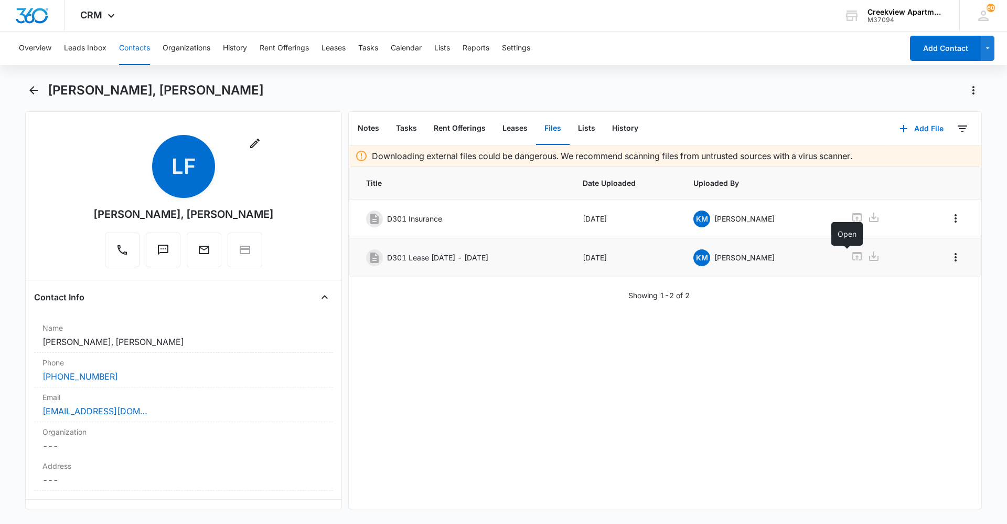
click at [852, 257] on icon at bounding box center [856, 256] width 9 height 8
click at [131, 55] on button "Contacts" at bounding box center [134, 48] width 31 height 34
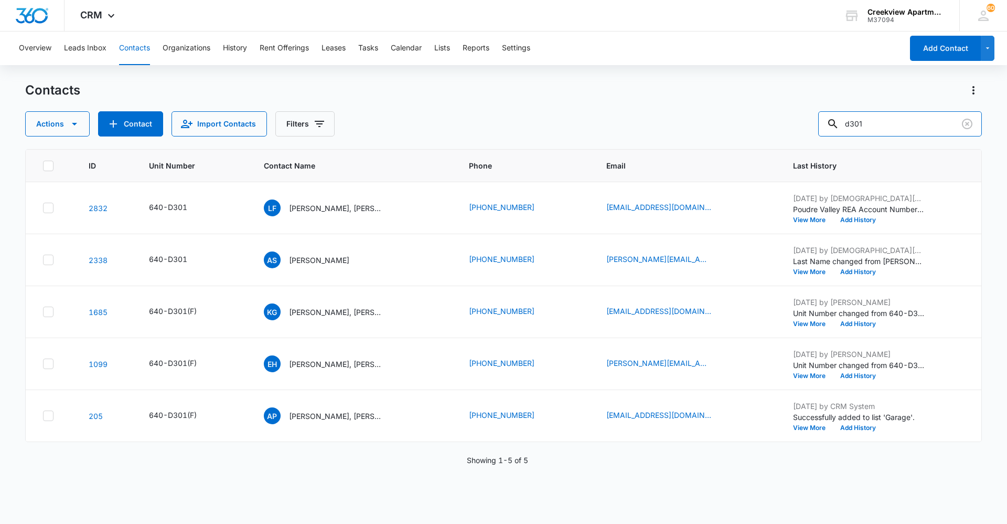
drag, startPoint x: 906, startPoint y: 131, endPoint x: 812, endPoint y: 135, distance: 94.5
click at [813, 135] on div "Actions Contact Import Contacts Filters d301" at bounding box center [503, 123] width 957 height 25
type input "d103"
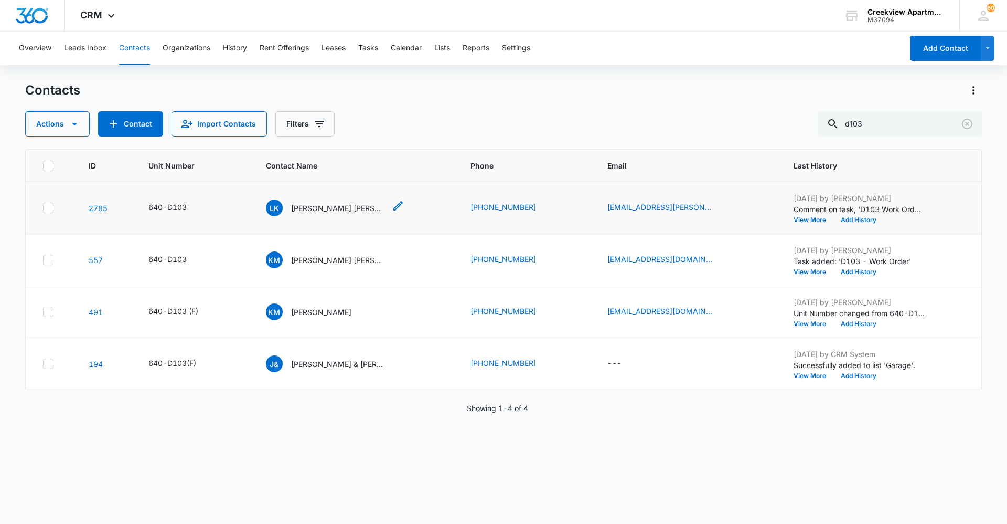
click at [336, 202] on p "[PERSON_NAME] [PERSON_NAME] and [PERSON_NAME]" at bounding box center [338, 207] width 94 height 11
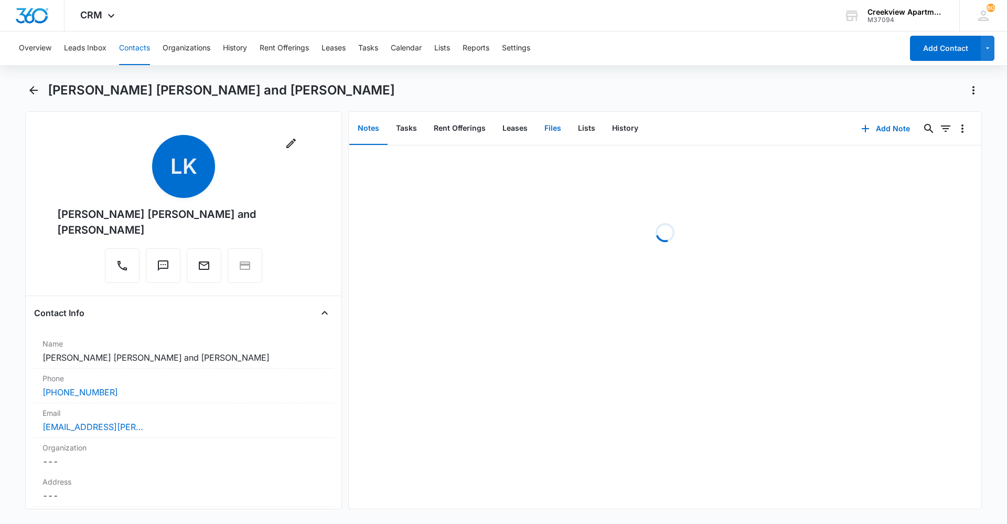
click at [559, 134] on button "Files" at bounding box center [553, 128] width 34 height 33
click at [910, 132] on button "Add File" at bounding box center [921, 128] width 65 height 25
click at [909, 161] on div "Upload Files" at bounding box center [908, 161] width 42 height 7
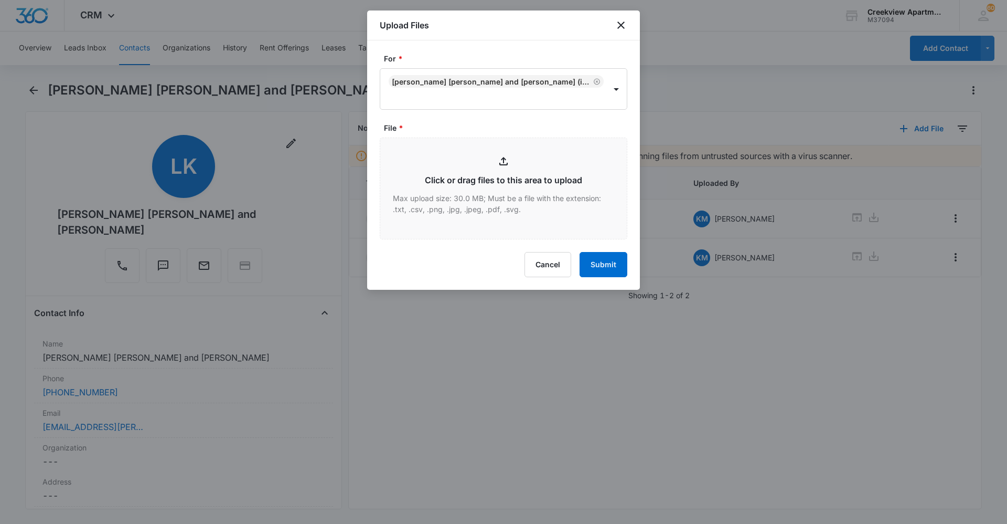
type input "C:\fakepath\D103 Lease & MTM Form.pdf"
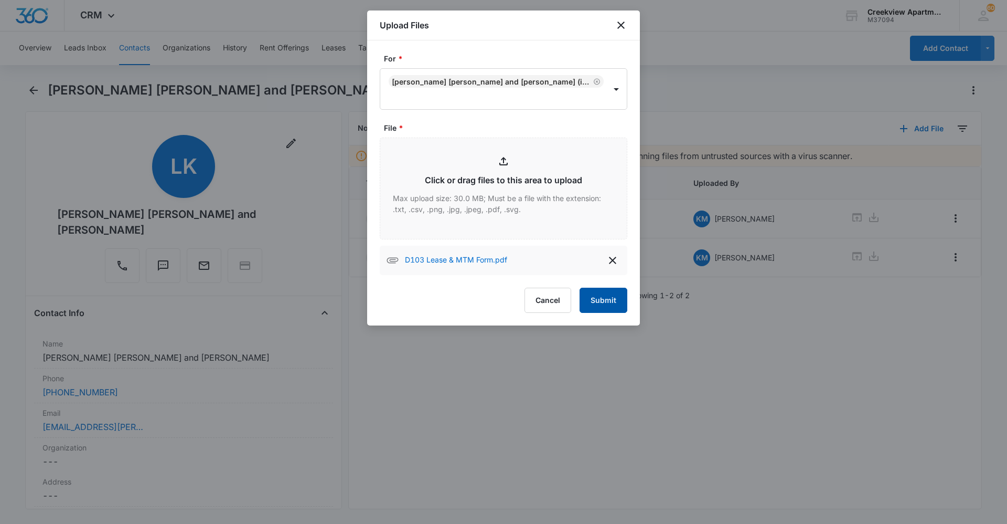
click at [606, 296] on button "Submit" at bounding box center [604, 299] width 48 height 25
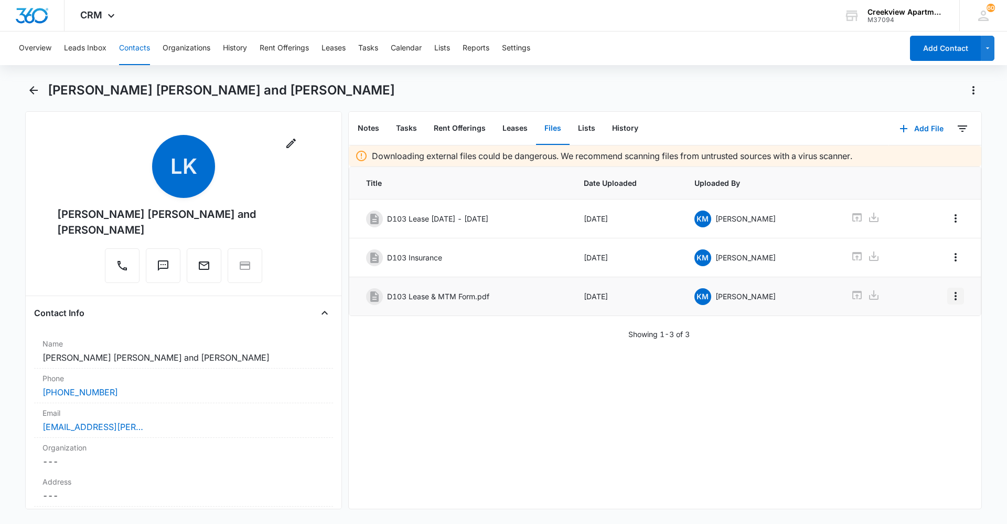
click at [952, 297] on icon "Overflow Menu" at bounding box center [955, 296] width 13 height 13
click at [945, 320] on button "Edit" at bounding box center [926, 325] width 60 height 16
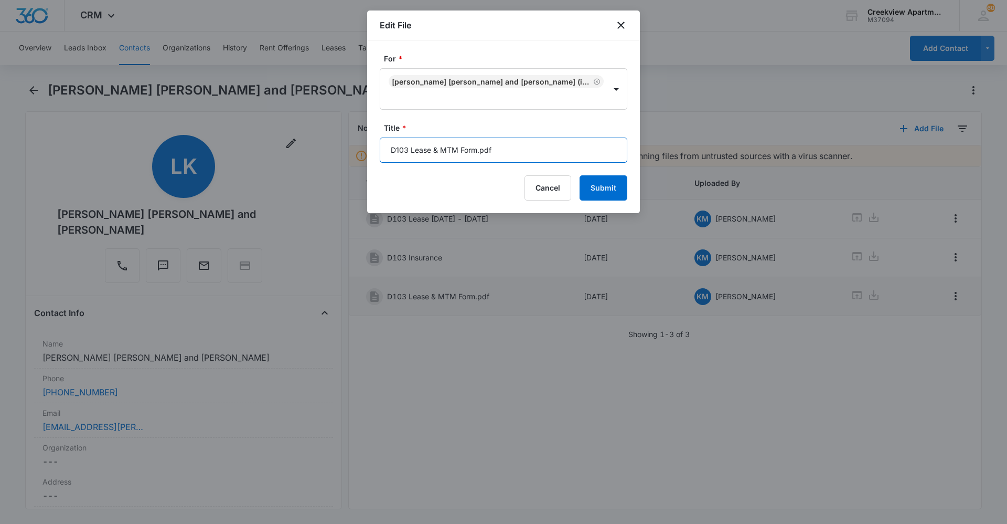
click at [518, 153] on input "D103 Lease & MTM Form.pdf" at bounding box center [504, 149] width 248 height 25
type input "D103 Lease & MTM Form"
click at [593, 186] on button "Submit" at bounding box center [604, 187] width 48 height 25
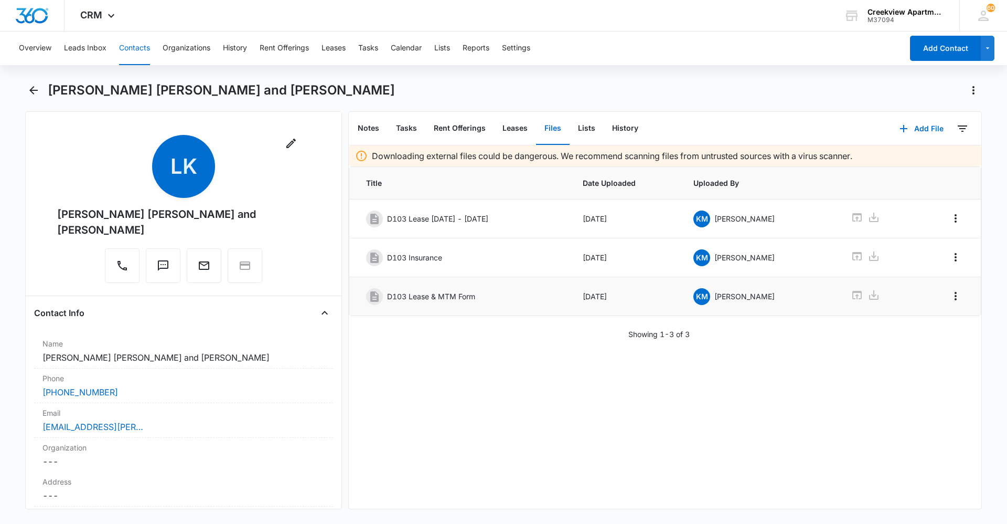
click at [134, 55] on button "Contacts" at bounding box center [134, 48] width 31 height 34
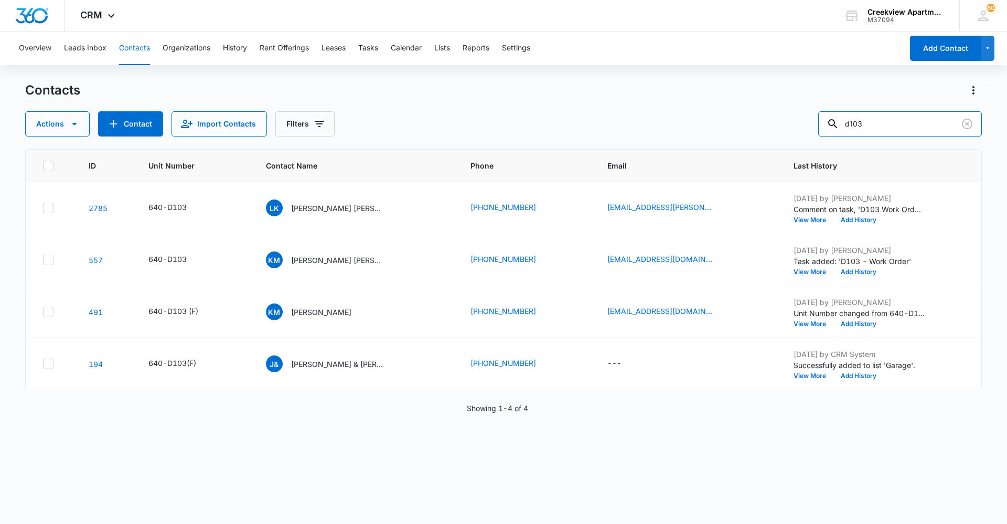
drag, startPoint x: 861, startPoint y: 119, endPoint x: 763, endPoint y: 123, distance: 98.2
click at [762, 123] on div "Actions Contact Import Contacts Filters d103" at bounding box center [503, 123] width 957 height 25
type input "d"
type input "h205"
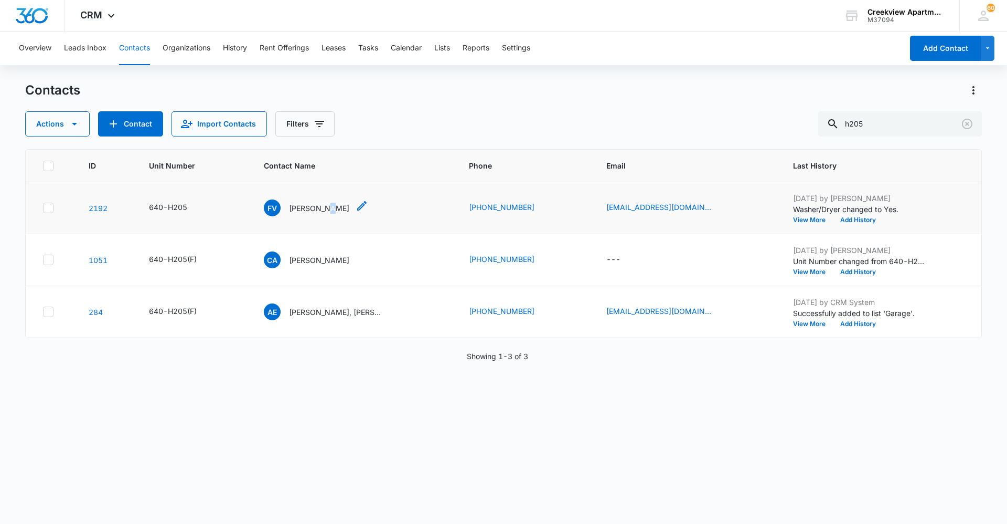
click at [329, 202] on p "[PERSON_NAME]" at bounding box center [319, 207] width 60 height 11
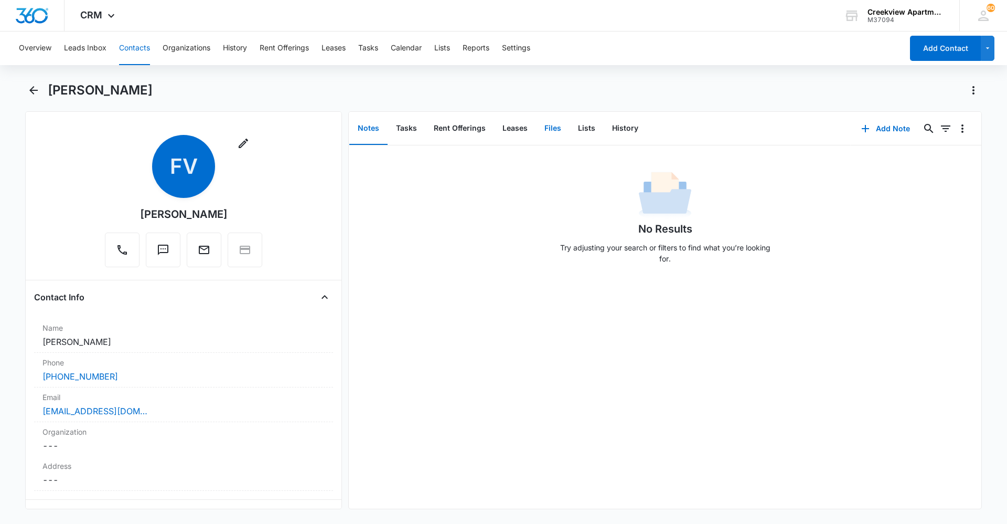
click at [545, 131] on button "Files" at bounding box center [553, 128] width 34 height 33
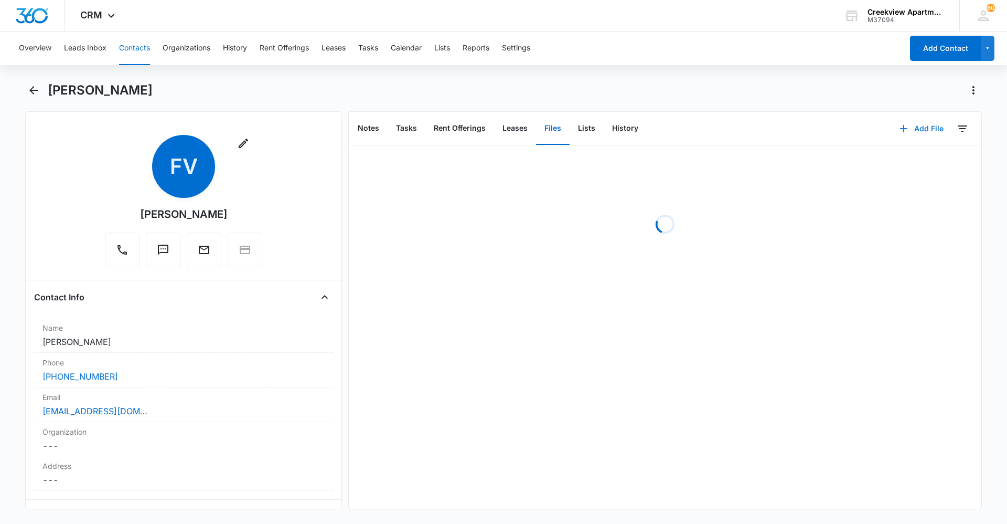
click at [927, 124] on button "Add File" at bounding box center [921, 128] width 65 height 25
click at [913, 157] on button "Upload Files" at bounding box center [914, 162] width 80 height 16
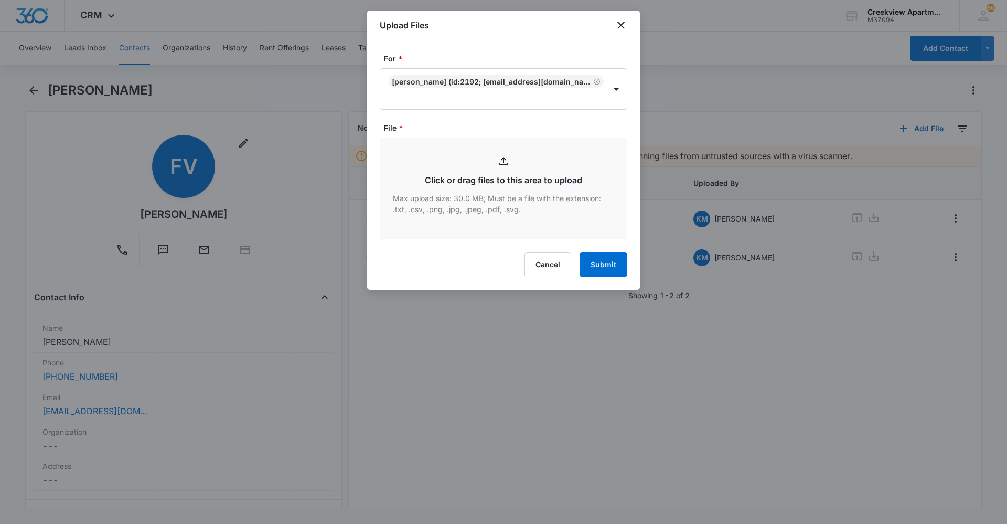
type input "C:\fakepath\H205 Lease.pdf"
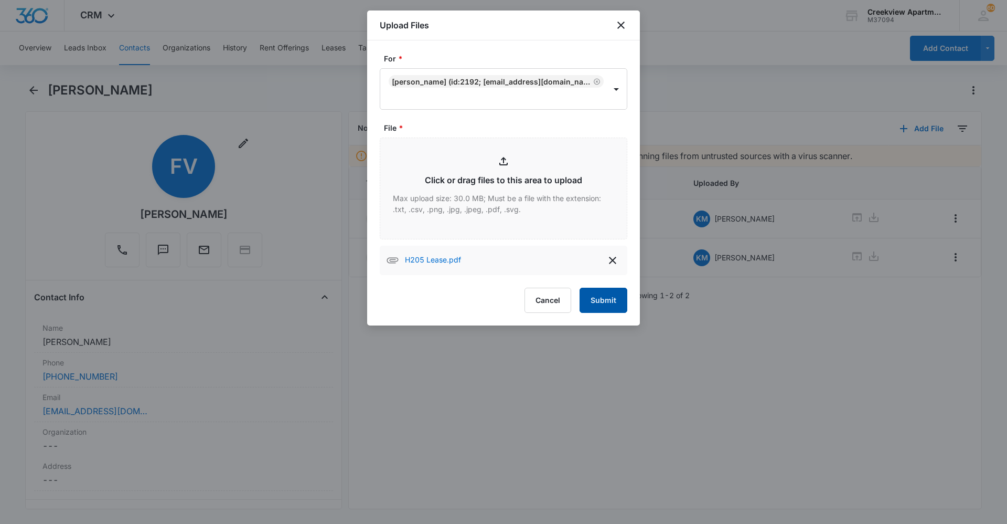
click at [601, 292] on button "Submit" at bounding box center [604, 299] width 48 height 25
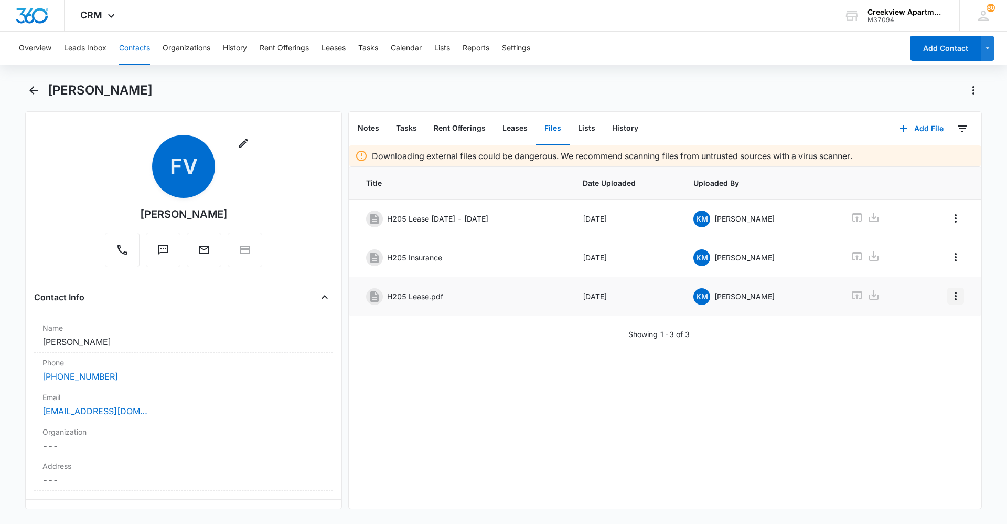
click at [951, 295] on icon "Overflow Menu" at bounding box center [955, 296] width 13 height 13
click at [937, 326] on button "Edit" at bounding box center [926, 325] width 60 height 16
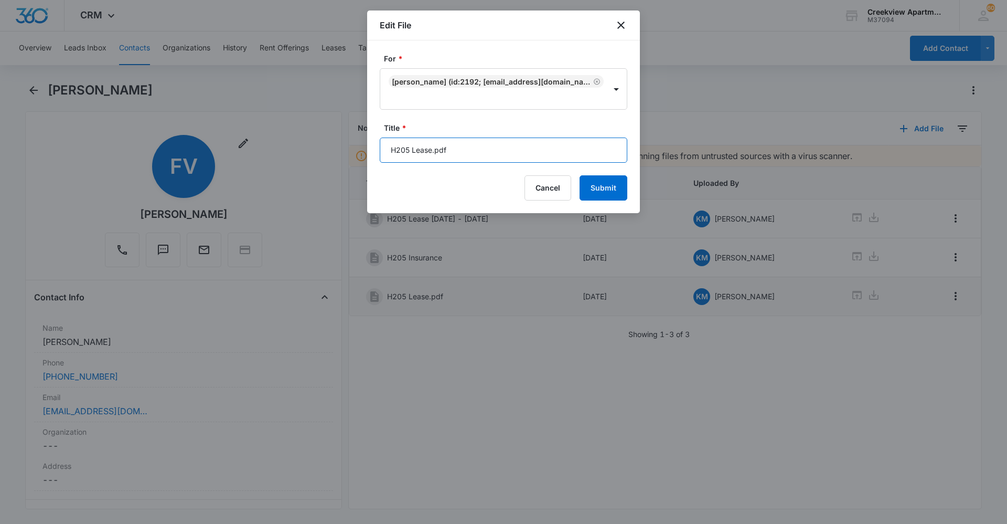
click at [504, 153] on input "H205 Lease.pdf" at bounding box center [504, 149] width 248 height 25
type input "H205 Lease [DATE] - [DATE]"
click at [580, 175] on button "Submit" at bounding box center [604, 187] width 48 height 25
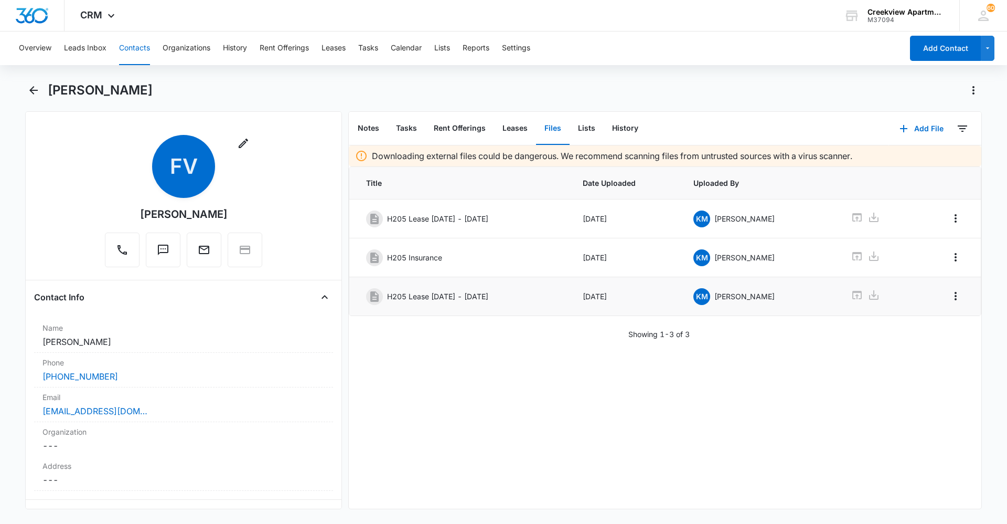
click at [136, 55] on button "Contacts" at bounding box center [134, 48] width 31 height 34
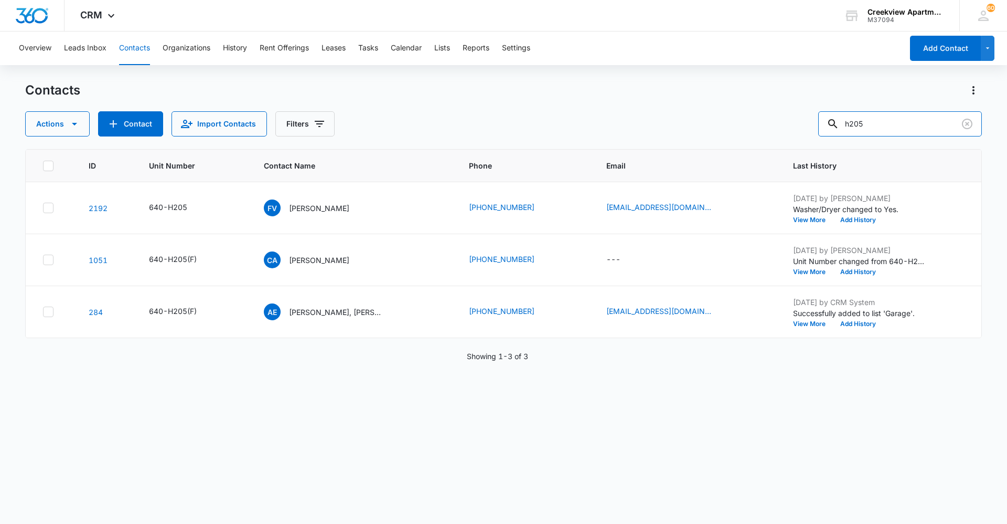
drag, startPoint x: 900, startPoint y: 126, endPoint x: 784, endPoint y: 132, distance: 115.6
click at [784, 132] on div "Actions Contact Import Contacts Filters h205" at bounding box center [503, 123] width 957 height 25
type input "q203"
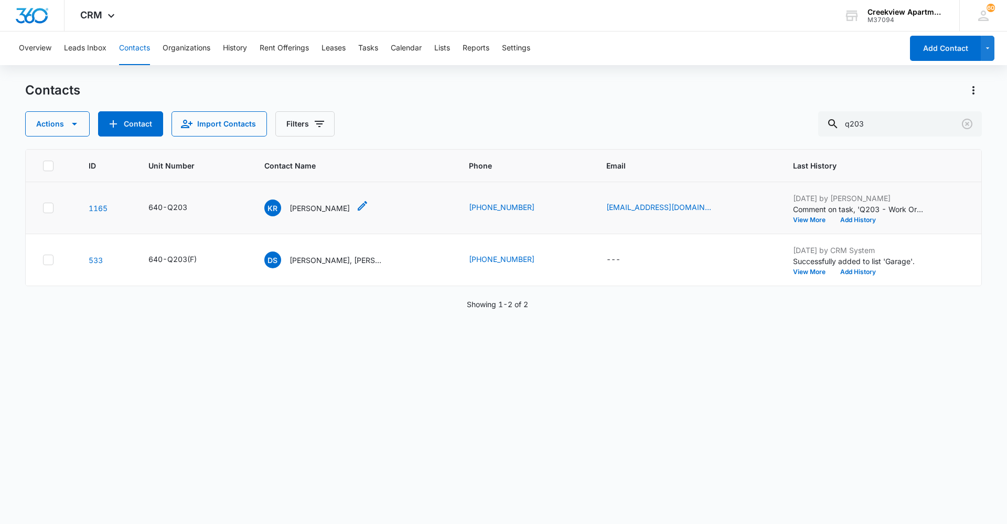
click at [321, 206] on p "[PERSON_NAME]" at bounding box center [320, 207] width 60 height 11
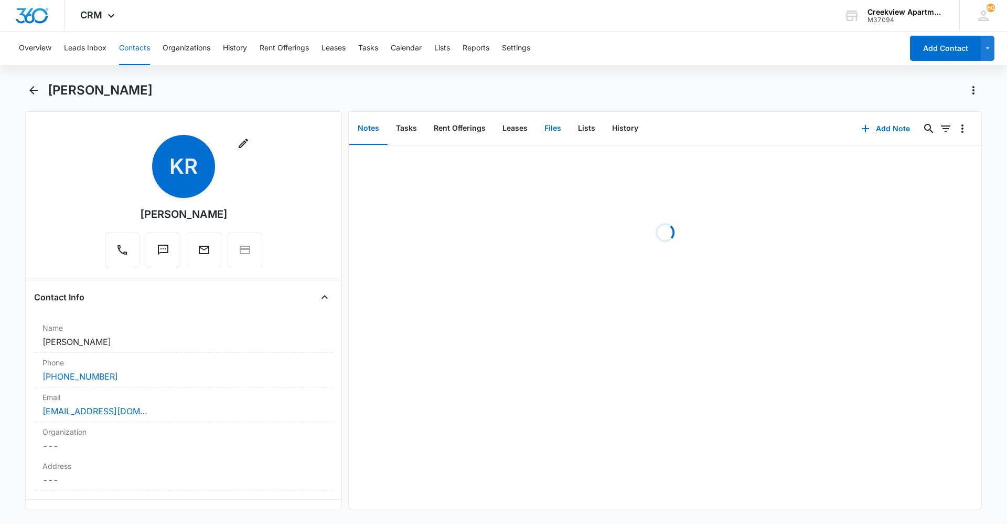
click at [557, 133] on button "Files" at bounding box center [553, 128] width 34 height 33
click at [913, 133] on button "Add File" at bounding box center [921, 128] width 65 height 25
click at [916, 164] on div "Upload Files" at bounding box center [908, 161] width 42 height 7
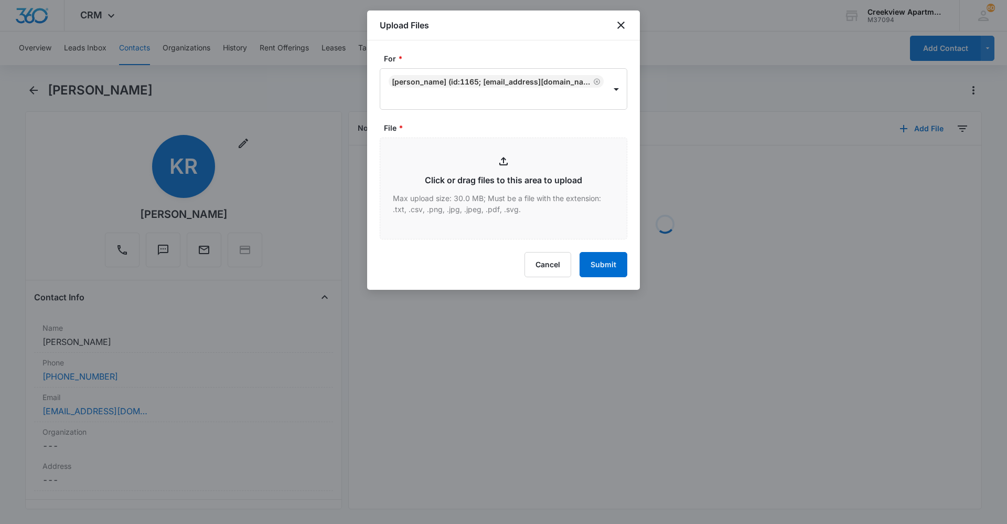
type input "C:\fakepath\Q203 Lease.pdf"
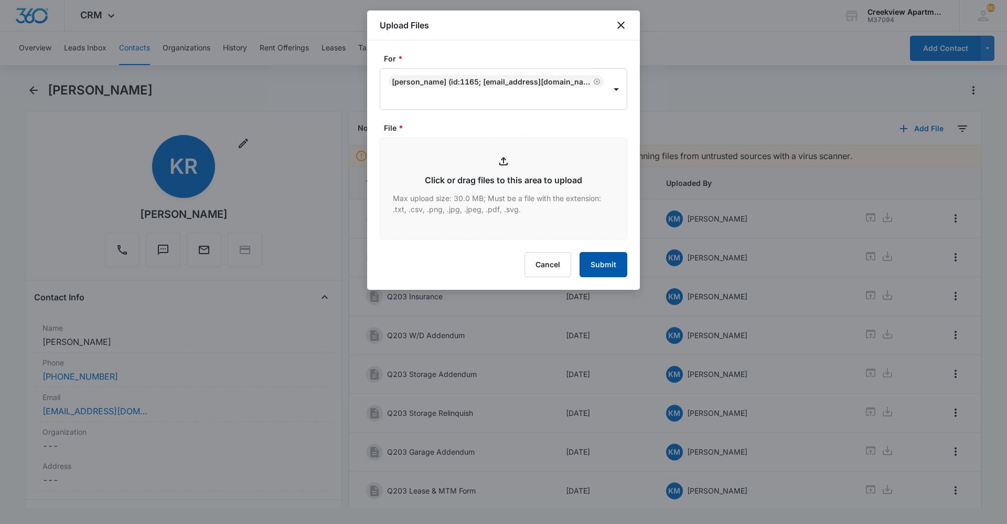
click at [586, 271] on button "Submit" at bounding box center [604, 264] width 48 height 25
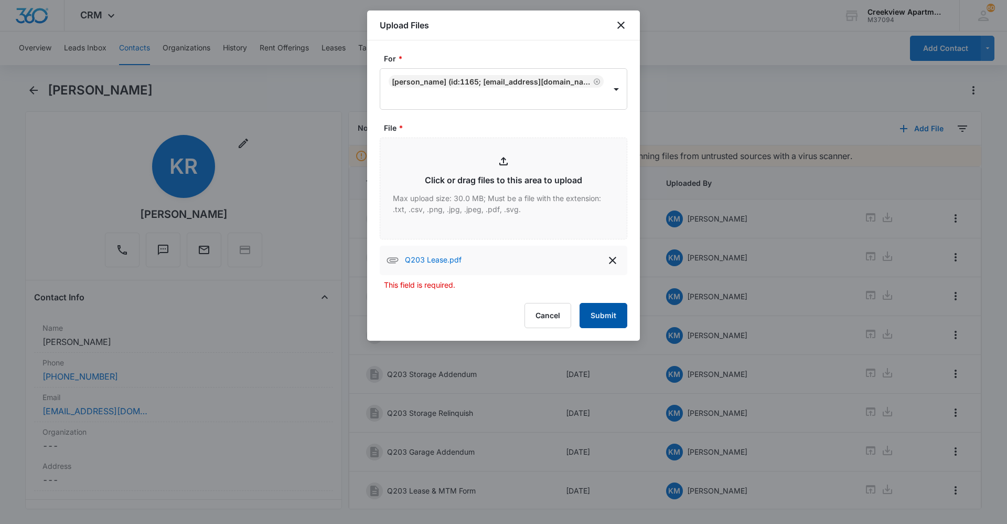
click at [612, 317] on button "Submit" at bounding box center [604, 315] width 48 height 25
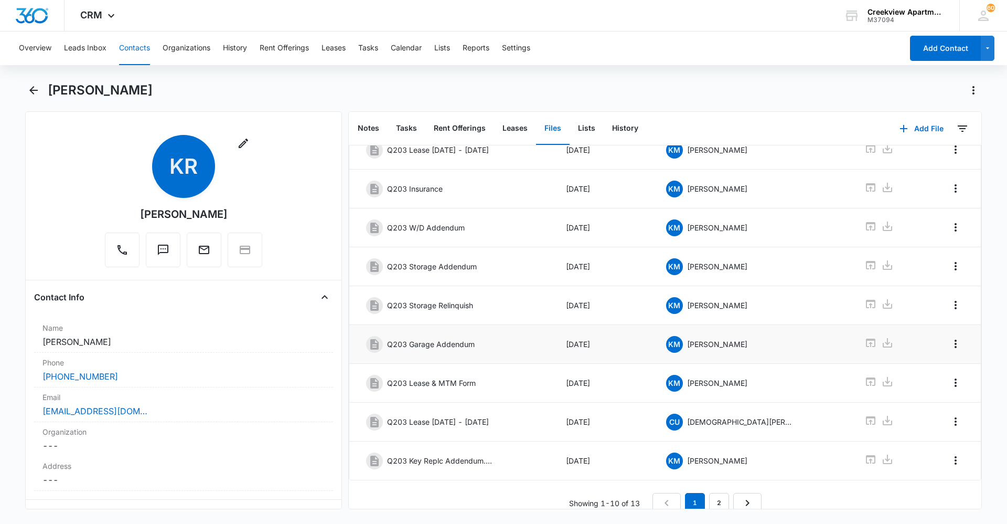
scroll to position [120, 0]
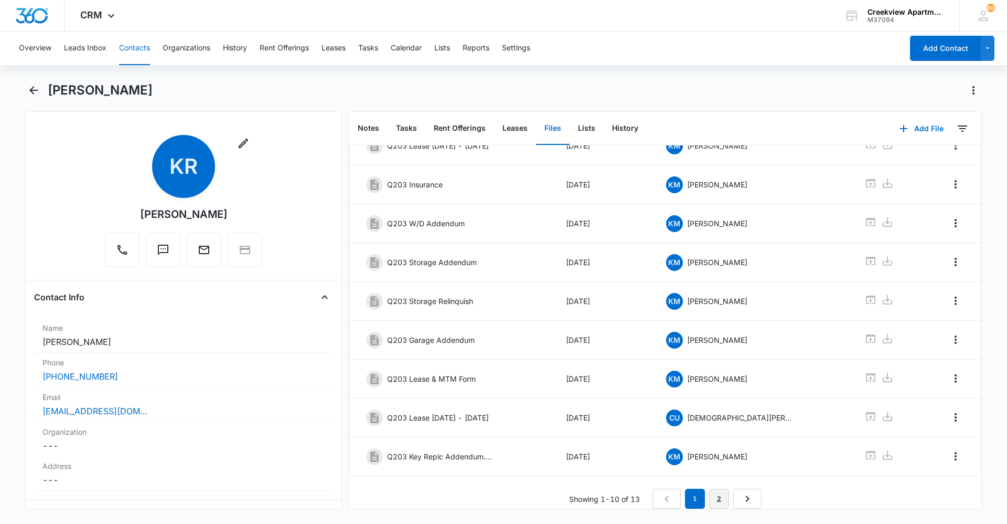
click at [720, 488] on link "2" at bounding box center [719, 498] width 20 height 20
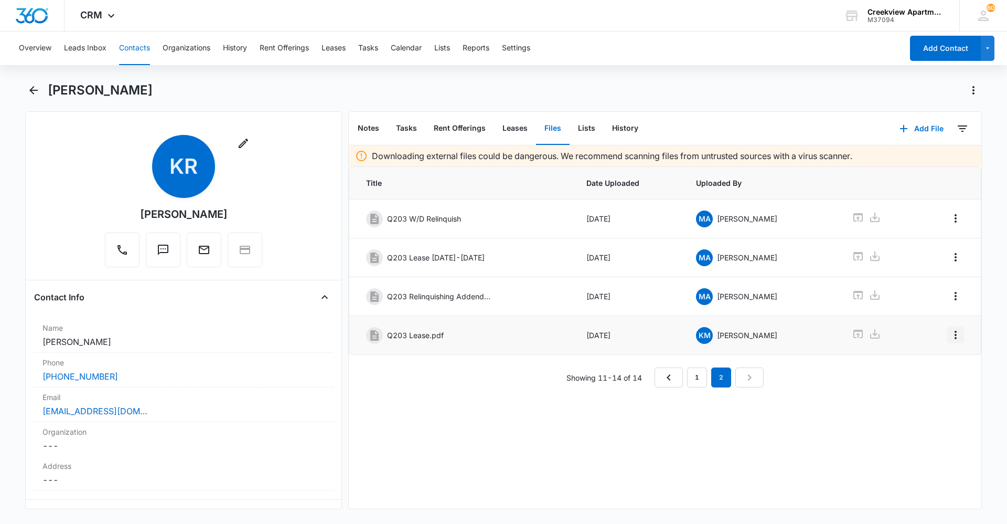
click at [949, 336] on icon "Overflow Menu" at bounding box center [955, 334] width 13 height 13
click at [940, 364] on button "Edit" at bounding box center [926, 364] width 60 height 16
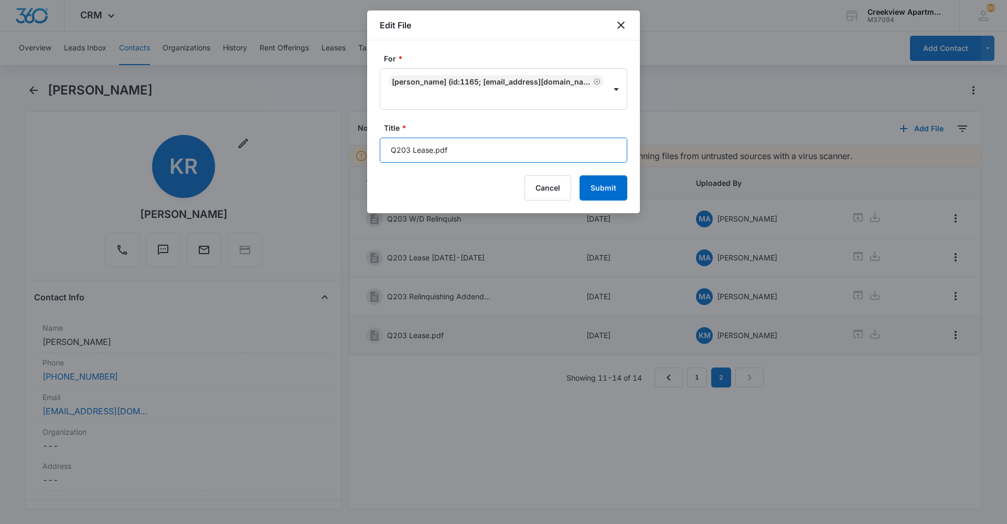
click at [508, 146] on input "Q203 Lease.pdf" at bounding box center [504, 149] width 248 height 25
type input "Q203 Lease [DATE] - [DATE]"
click at [580, 175] on button "Submit" at bounding box center [604, 187] width 48 height 25
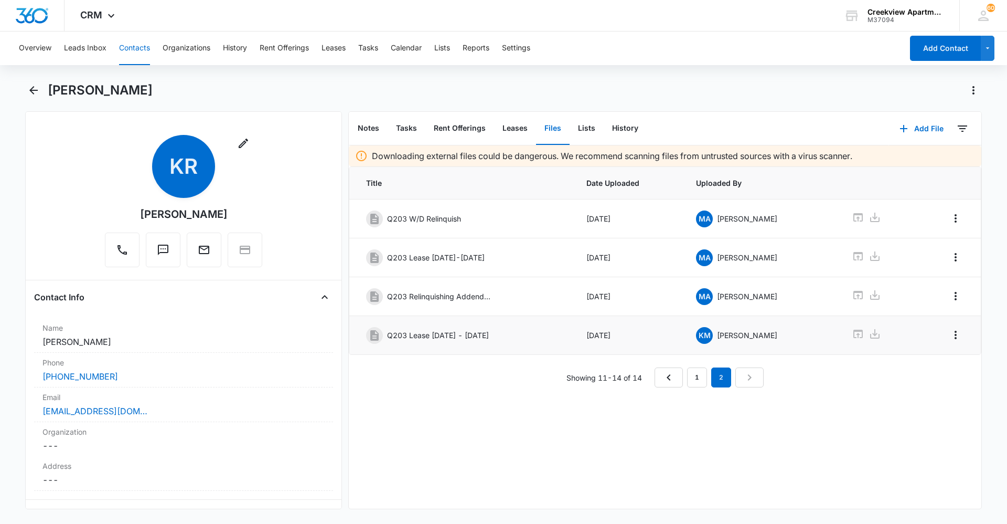
click at [141, 53] on button "Contacts" at bounding box center [134, 48] width 31 height 34
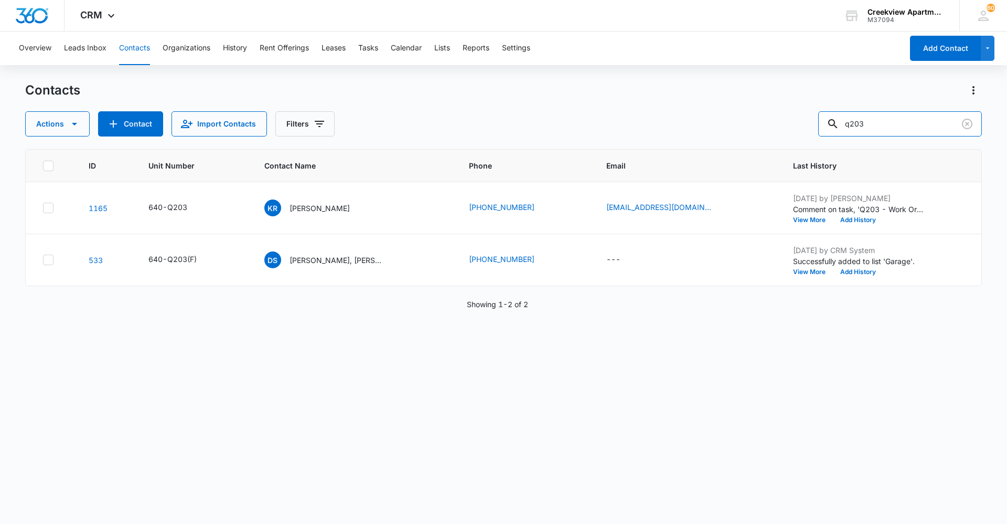
drag, startPoint x: 854, startPoint y: 120, endPoint x: 827, endPoint y: 120, distance: 26.8
click at [827, 120] on div "Actions Contact Import Contacts Filters q203" at bounding box center [503, 123] width 957 height 25
type input "e302"
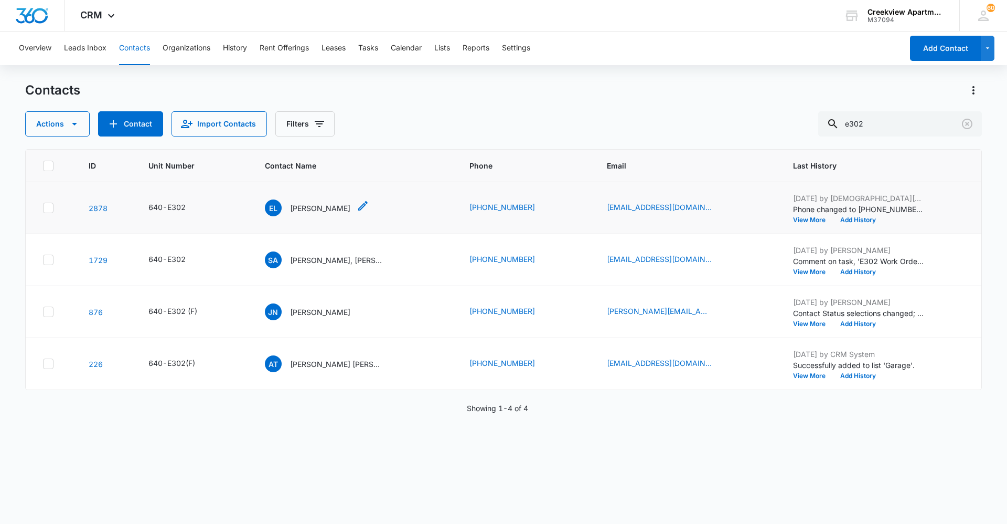
click at [273, 199] on span "EL" at bounding box center [273, 207] width 17 height 17
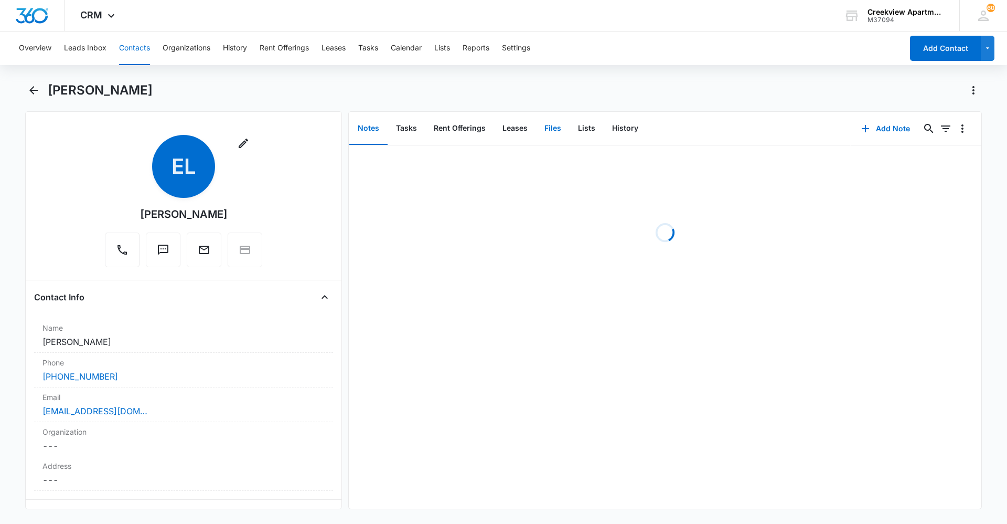
click at [545, 135] on button "Files" at bounding box center [553, 128] width 34 height 33
click at [908, 131] on button "Add File" at bounding box center [921, 128] width 65 height 25
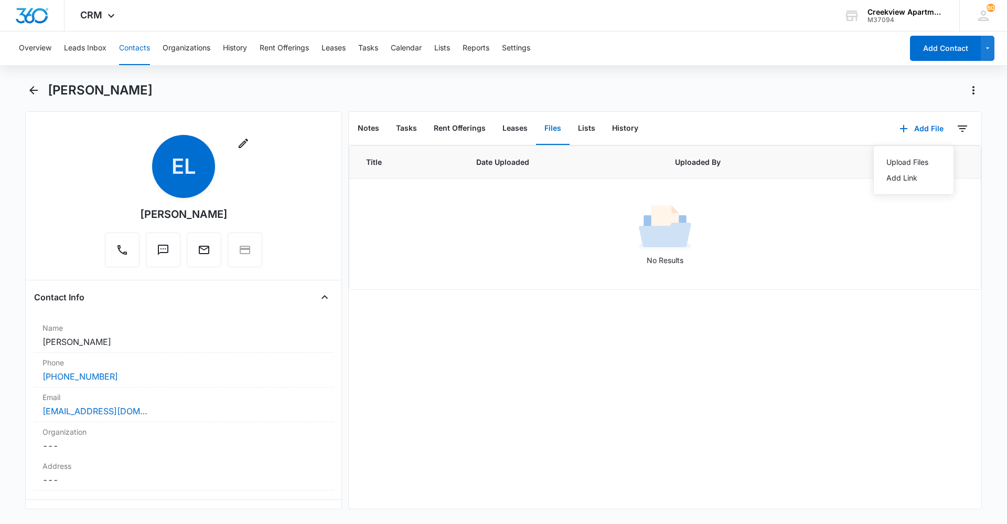
click at [916, 154] on div "Upload Files Add Link" at bounding box center [913, 169] width 81 height 49
click at [919, 132] on button "Add File" at bounding box center [921, 128] width 65 height 25
click at [919, 161] on div "Upload Files" at bounding box center [908, 161] width 42 height 7
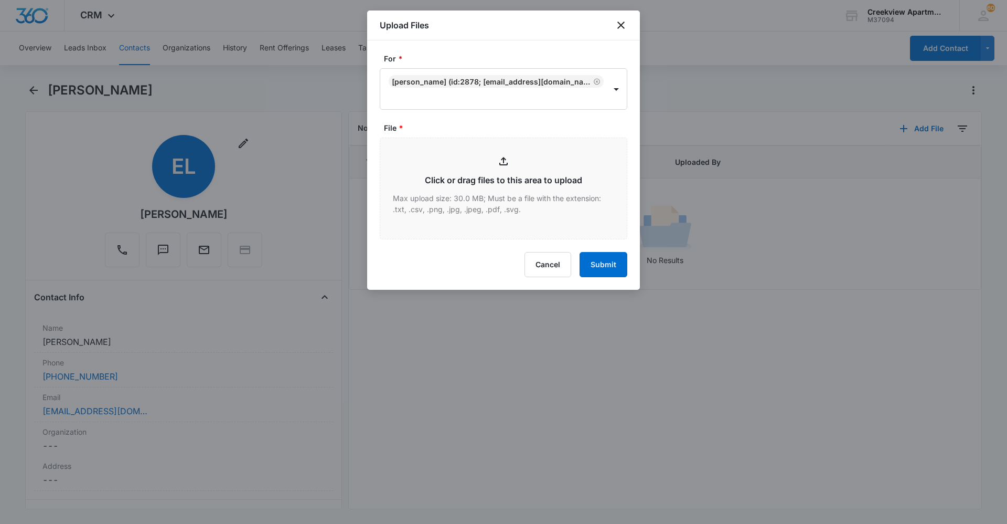
type input "C:\fakepath\E302 Lease.pdf"
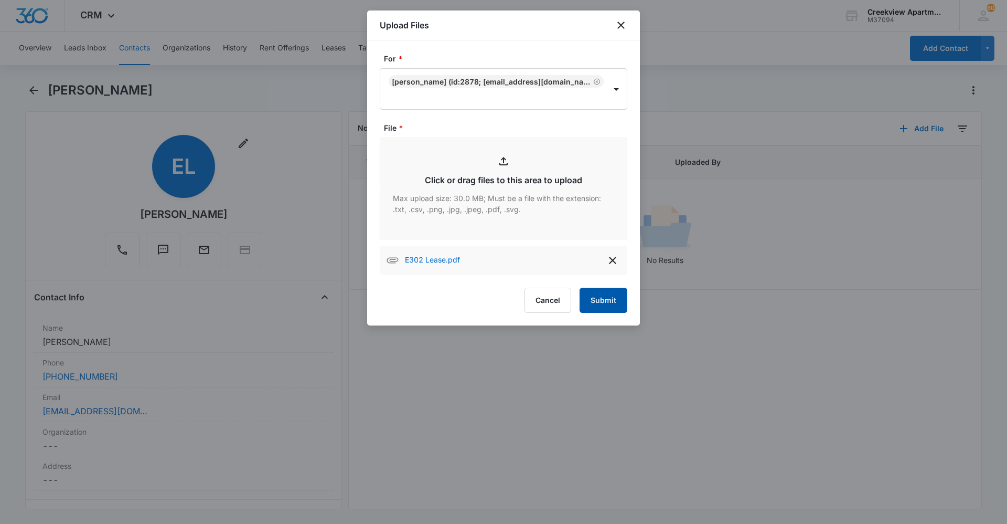
click at [605, 295] on button "Submit" at bounding box center [604, 299] width 48 height 25
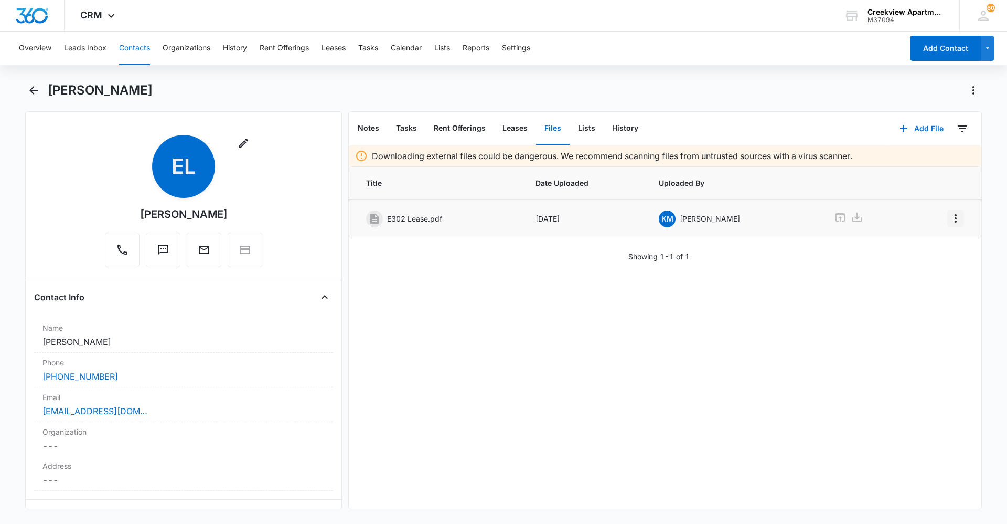
click at [949, 213] on icon "Overflow Menu" at bounding box center [955, 218] width 13 height 13
click at [928, 243] on button "Edit" at bounding box center [926, 248] width 60 height 16
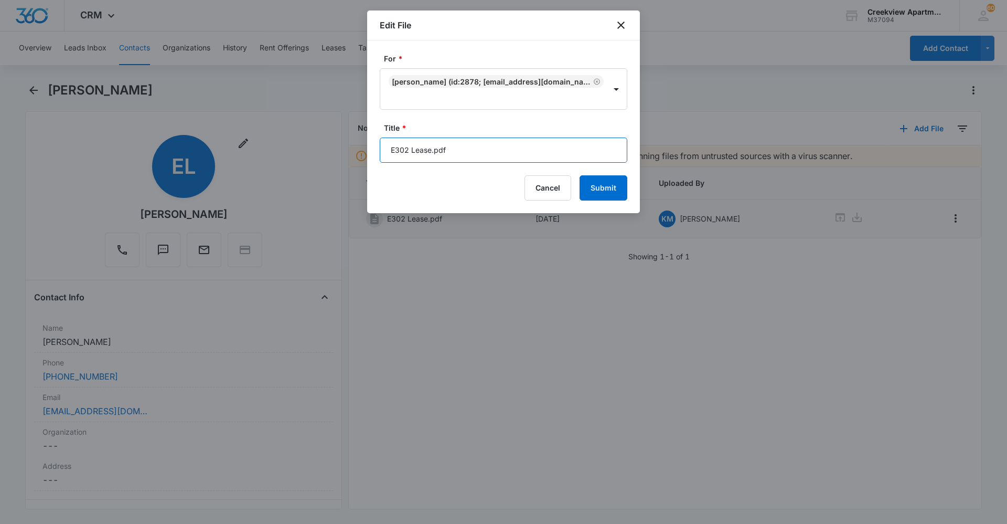
click at [497, 155] on input "E302 Lease.pdf" at bounding box center [504, 149] width 248 height 25
type input "E302 Lease [DATE] - [DATE]"
click at [580, 175] on button "Submit" at bounding box center [604, 187] width 48 height 25
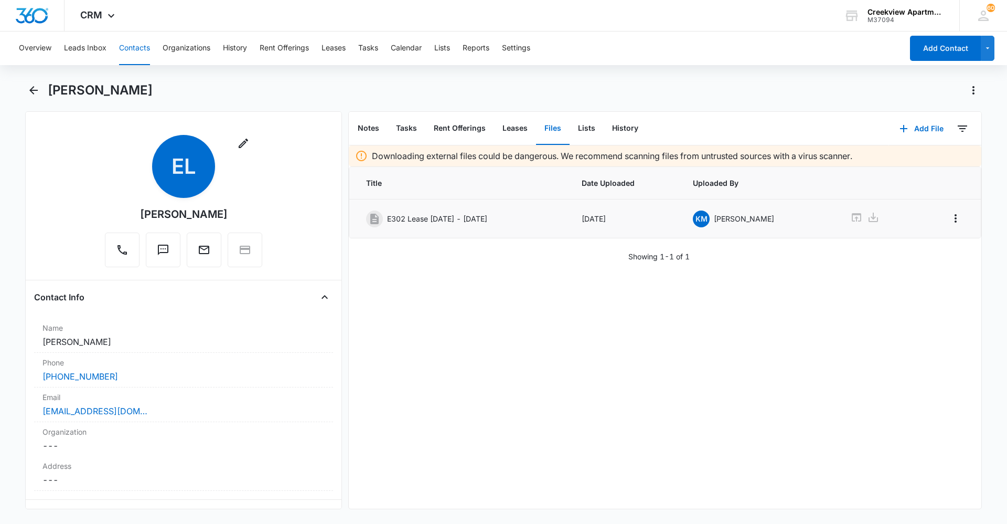
click at [948, 394] on div "Downloading external files could be dangerous. We recommend scanning files from…" at bounding box center [665, 326] width 633 height 363
click at [139, 55] on button "Contacts" at bounding box center [134, 48] width 31 height 34
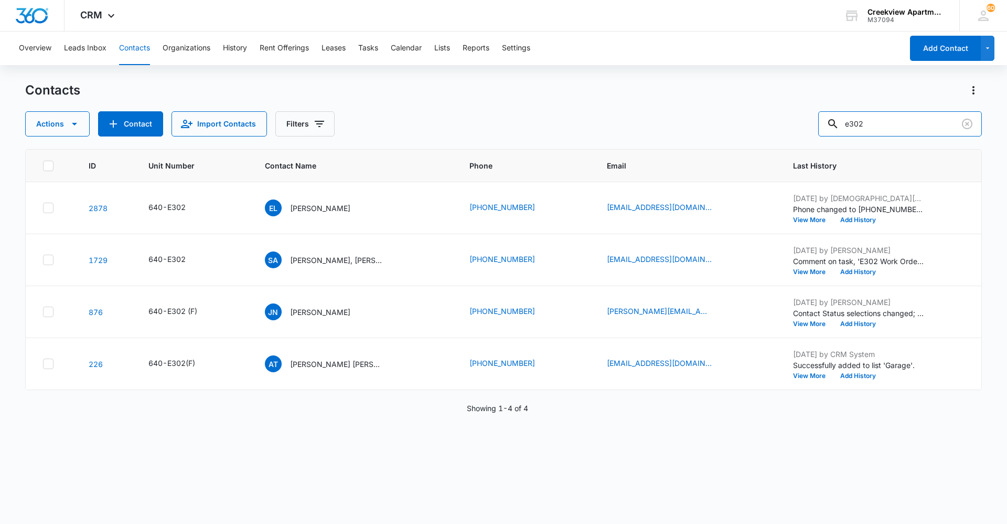
drag, startPoint x: 857, startPoint y: 130, endPoint x: 821, endPoint y: 135, distance: 36.1
click at [821, 135] on div "Actions Contact Import Contacts Filters e302" at bounding box center [503, 123] width 957 height 25
type input "l204"
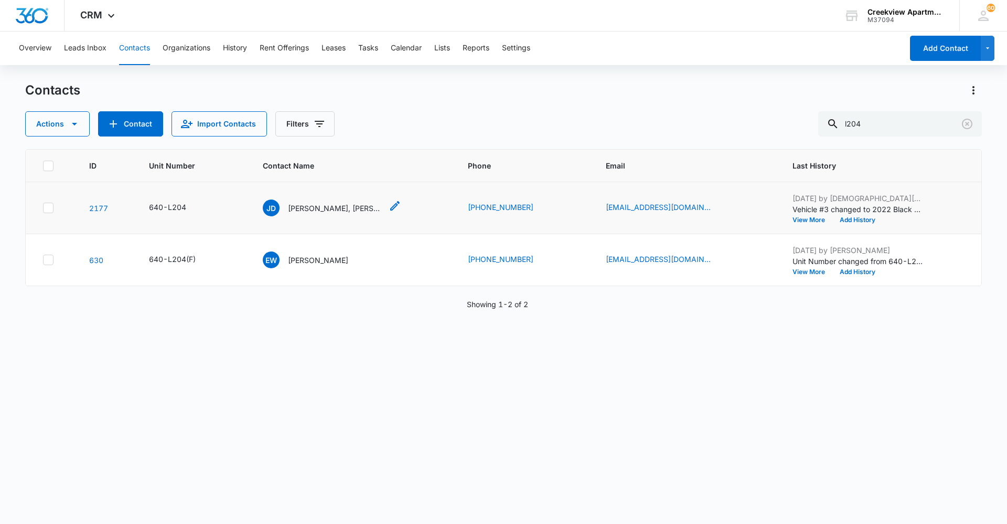
click at [356, 207] on p "[PERSON_NAME], [PERSON_NAME]" at bounding box center [335, 207] width 94 height 11
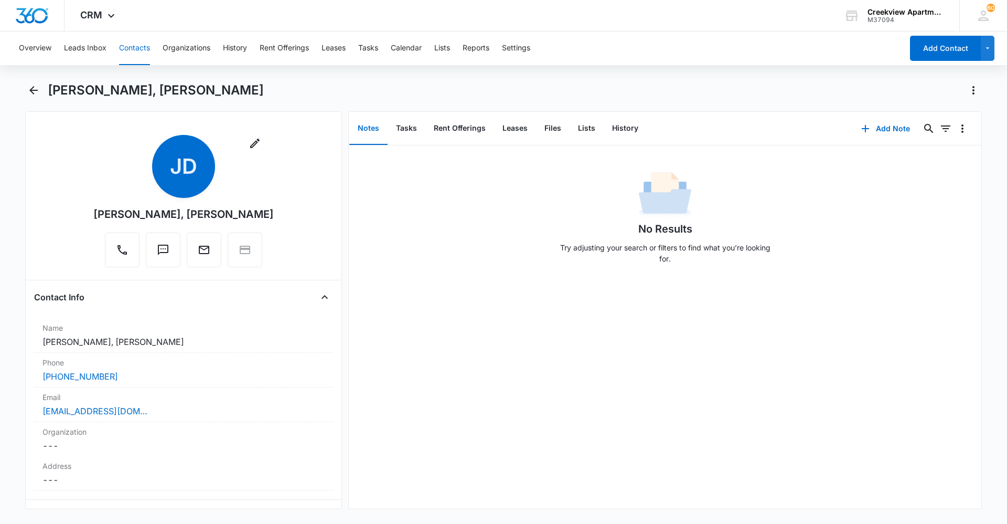
click at [136, 44] on button "Contacts" at bounding box center [134, 48] width 31 height 34
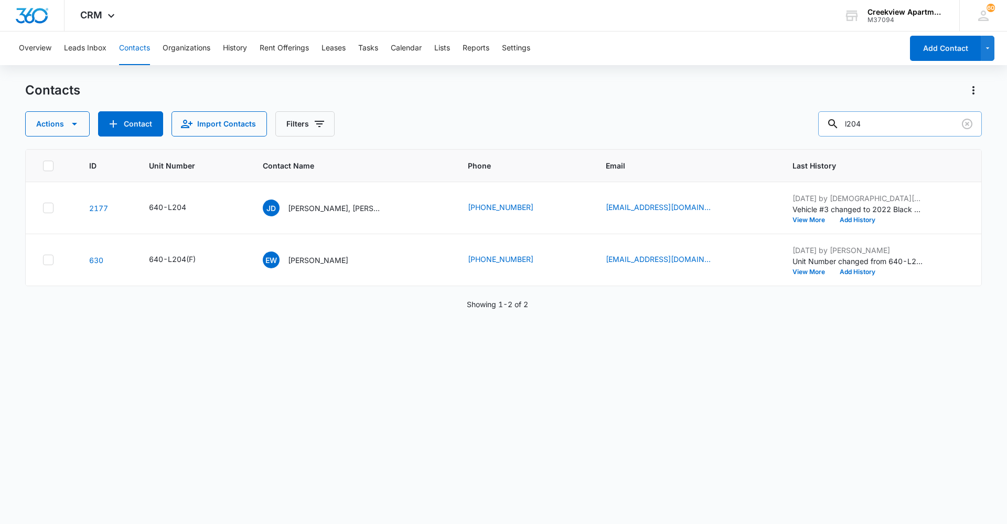
drag, startPoint x: 894, startPoint y: 116, endPoint x: 833, endPoint y: 121, distance: 62.1
click at [839, 123] on div "l204" at bounding box center [900, 123] width 164 height 25
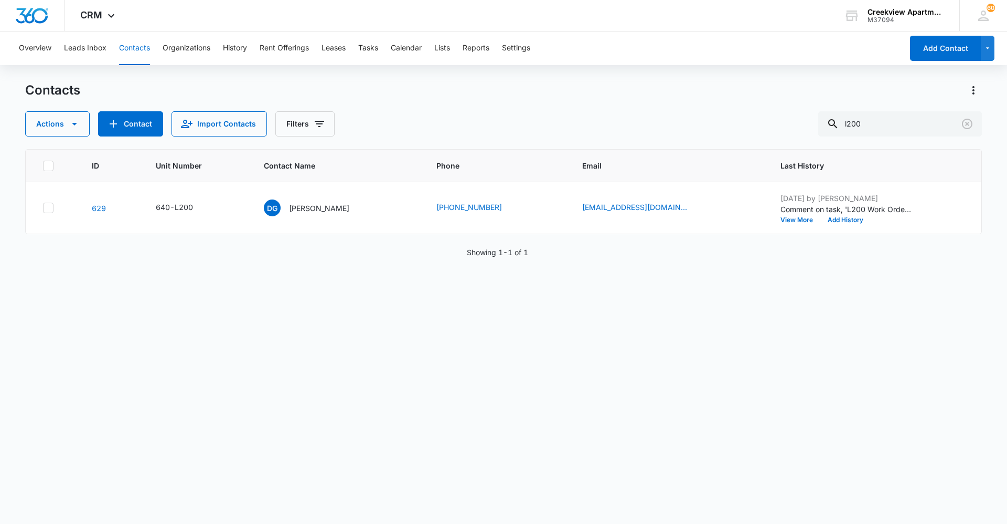
click at [413, 452] on div "ID Unit Number Contact Name Phone Email Last History 629 640-L200 DG [PERSON_NA…" at bounding box center [503, 329] width 957 height 361
click at [137, 56] on button "Contacts" at bounding box center [134, 48] width 31 height 34
drag, startPoint x: 873, startPoint y: 126, endPoint x: 819, endPoint y: 125, distance: 53.5
click at [819, 125] on div "Actions Contact Import Contacts Filters l200" at bounding box center [503, 123] width 957 height 25
type input "a105"
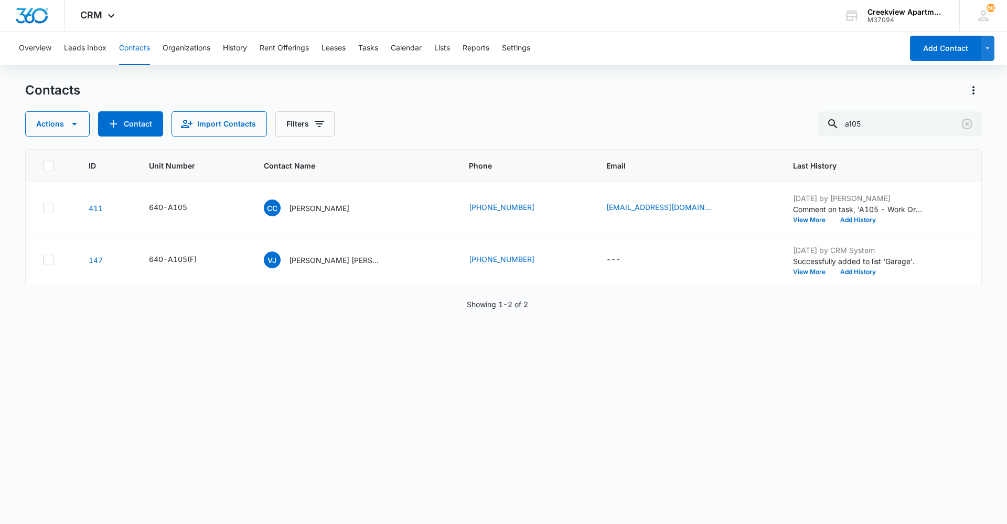
click at [453, 409] on div "ID Unit Number Contact Name Phone Email Last History 411 640-A105 CC [PERSON_NA…" at bounding box center [503, 329] width 957 height 361
click at [101, 23] on div "CRM Apps Reputation Websites Forms CRM Email Social Content Ads Intelligence Fi…" at bounding box center [99, 15] width 69 height 31
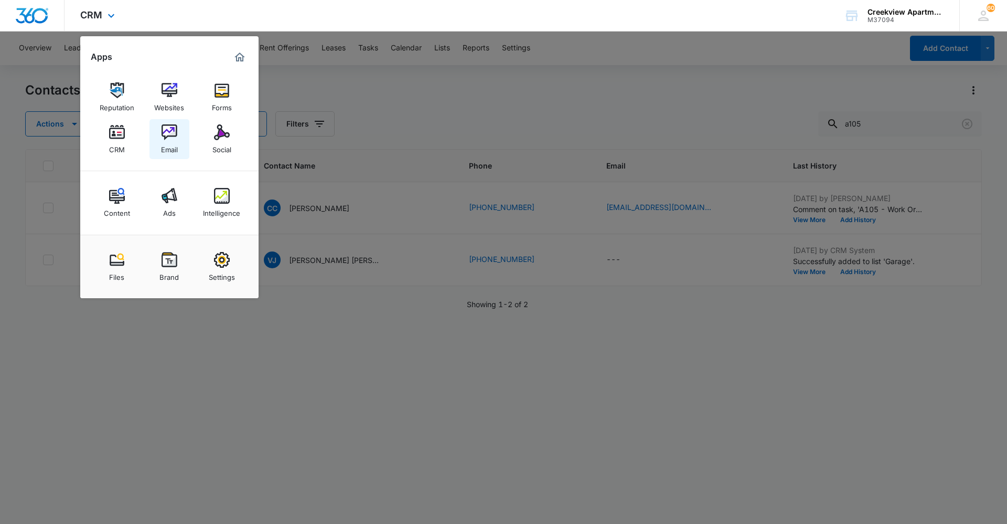
click at [176, 134] on img at bounding box center [170, 132] width 16 height 16
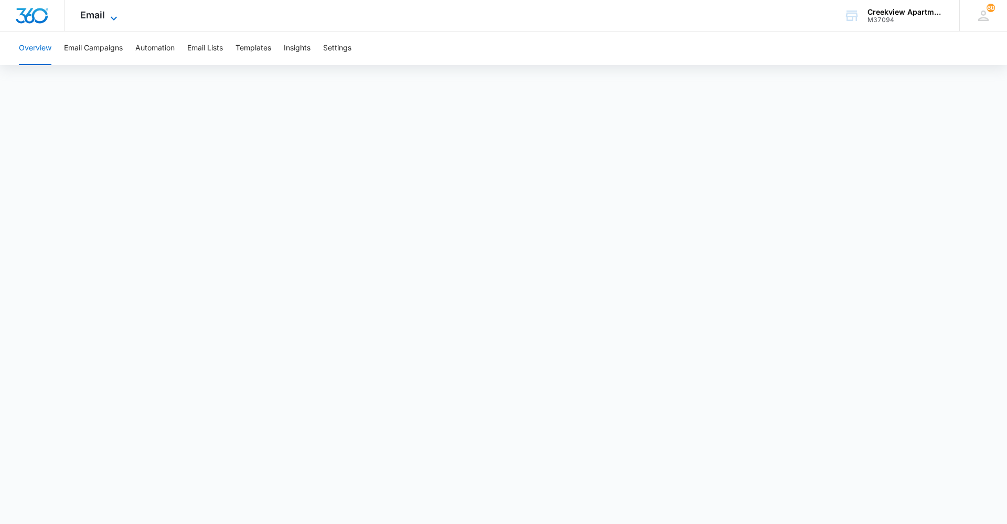
click at [112, 12] on icon at bounding box center [114, 18] width 13 height 13
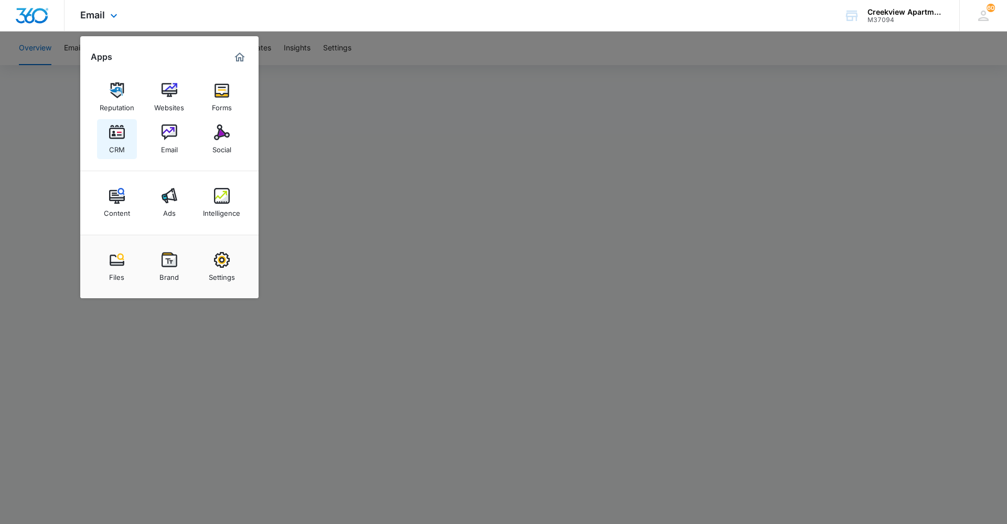
click at [105, 136] on link "CRM" at bounding box center [117, 139] width 40 height 40
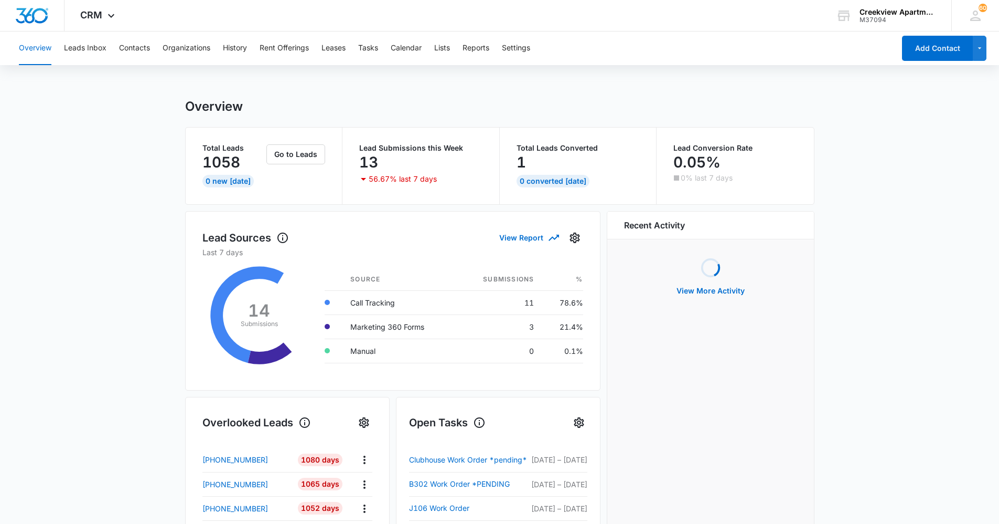
click at [153, 348] on main "Overview Total Leads 1058 0 New [DATE] Go to Leads Lead Submissions this Week 1…" at bounding box center [499, 502] width 999 height 807
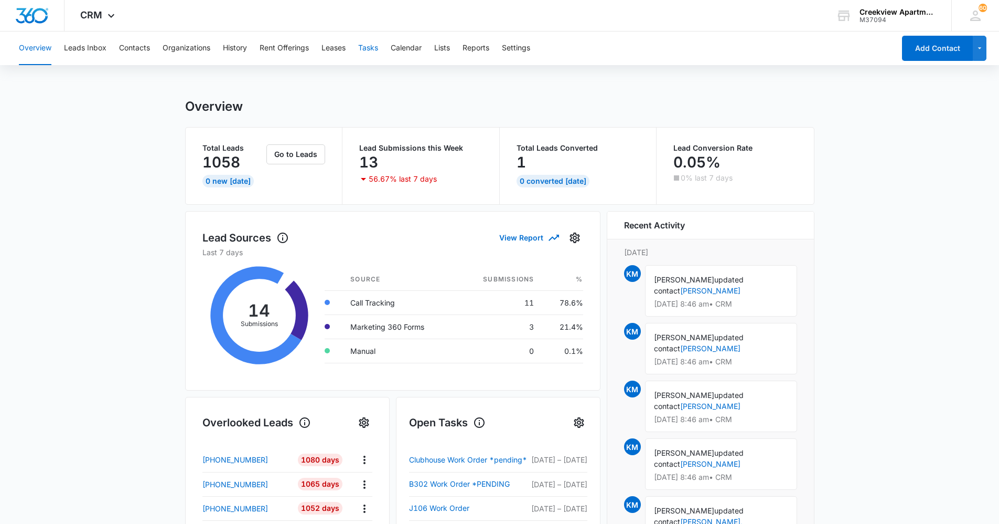
click at [376, 57] on button "Tasks" at bounding box center [368, 48] width 20 height 34
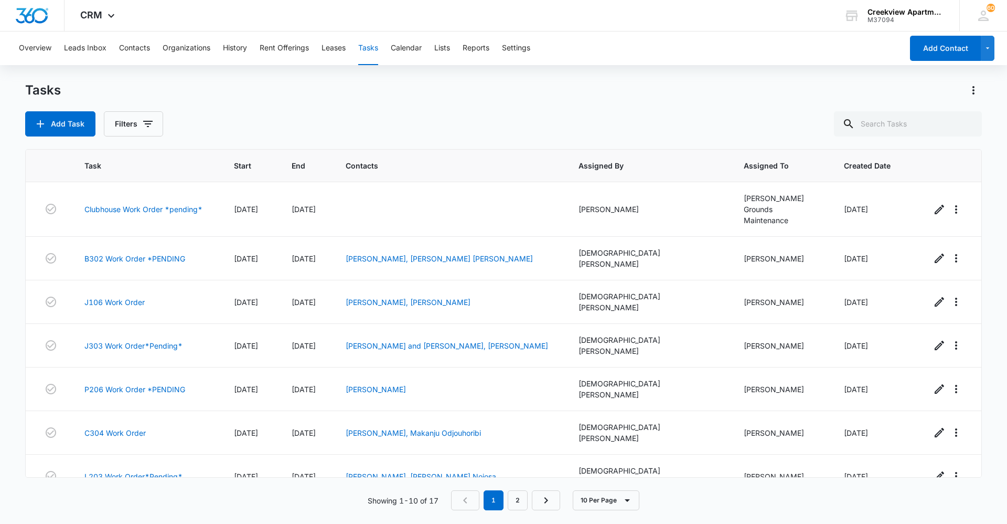
click at [484, 110] on div "Tasks Add Task Filters" at bounding box center [503, 109] width 957 height 55
click at [497, 113] on div "Add Task Filters" at bounding box center [503, 123] width 957 height 25
click at [499, 133] on div "Add Task Filters" at bounding box center [503, 123] width 957 height 25
click at [131, 46] on button "Contacts" at bounding box center [134, 48] width 31 height 34
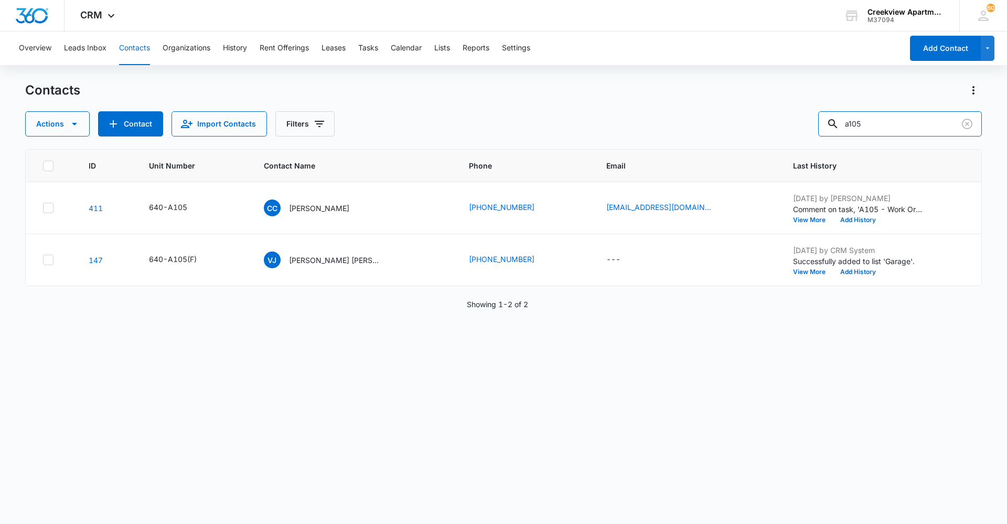
drag, startPoint x: 807, startPoint y: 129, endPoint x: 777, endPoint y: 130, distance: 29.9
click at [777, 130] on div "Actions Contact Import Contacts Filters a105" at bounding box center [503, 123] width 957 height 25
type input "k301"
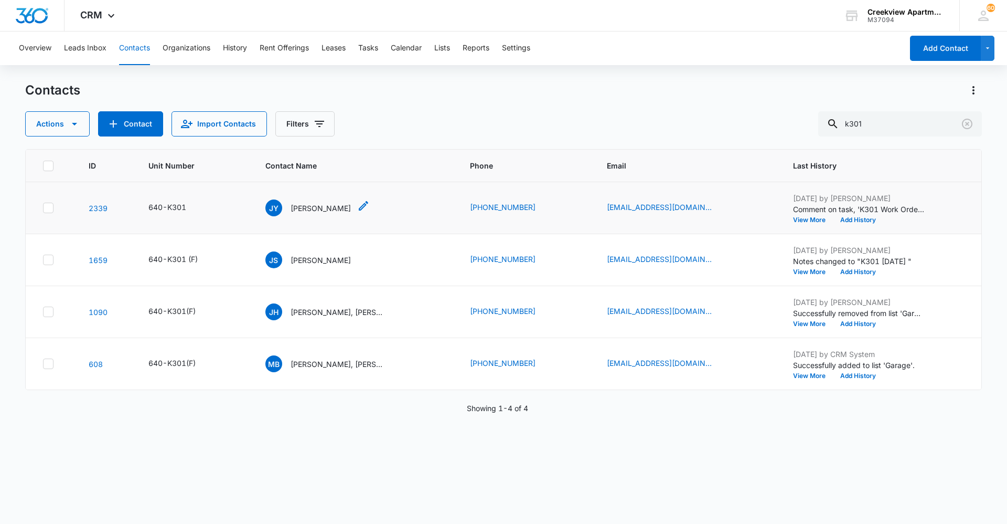
click at [328, 205] on p "[PERSON_NAME]" at bounding box center [321, 207] width 60 height 11
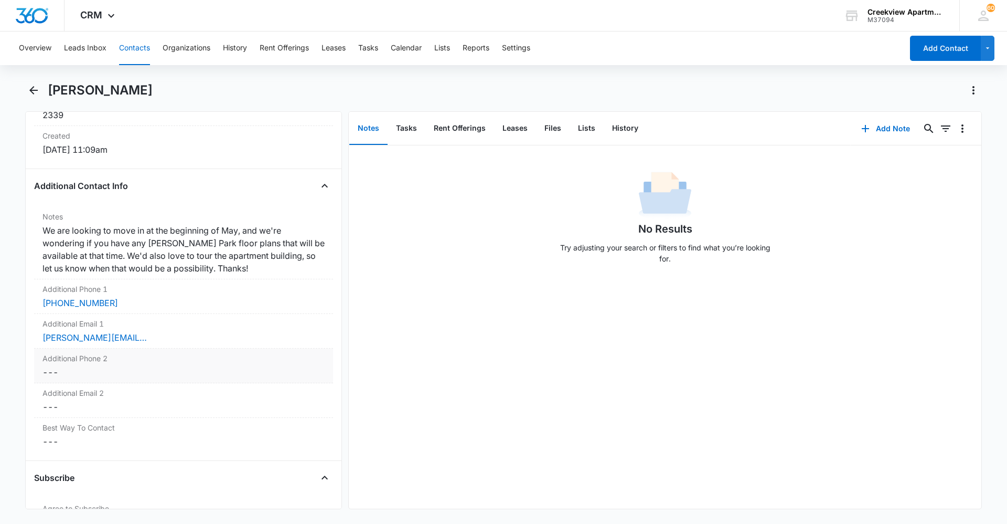
scroll to position [734, 0]
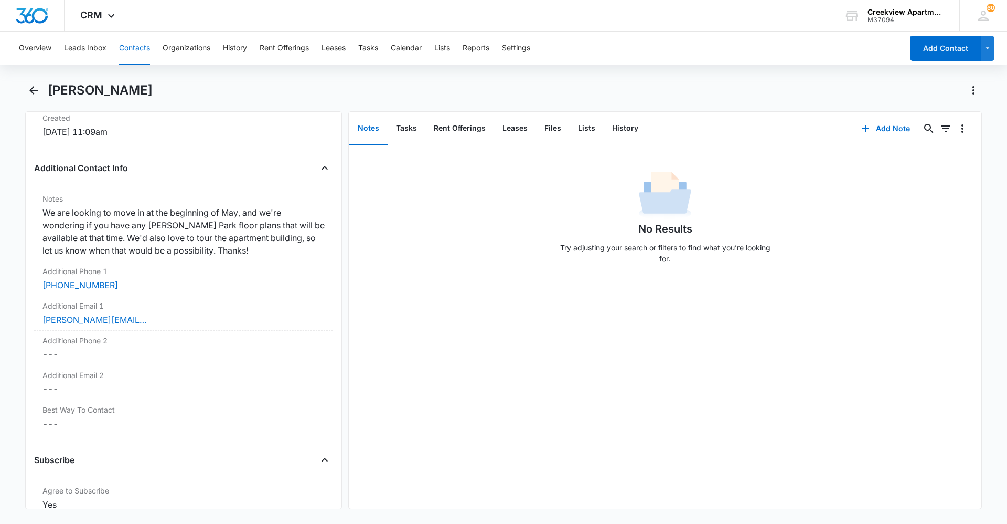
drag, startPoint x: 433, startPoint y: 451, endPoint x: 473, endPoint y: 487, distance: 54.2
click at [433, 451] on div "No Results Try adjusting your search or filters to find what you’re looking for." at bounding box center [665, 326] width 633 height 363
click at [130, 58] on button "Contacts" at bounding box center [134, 48] width 31 height 34
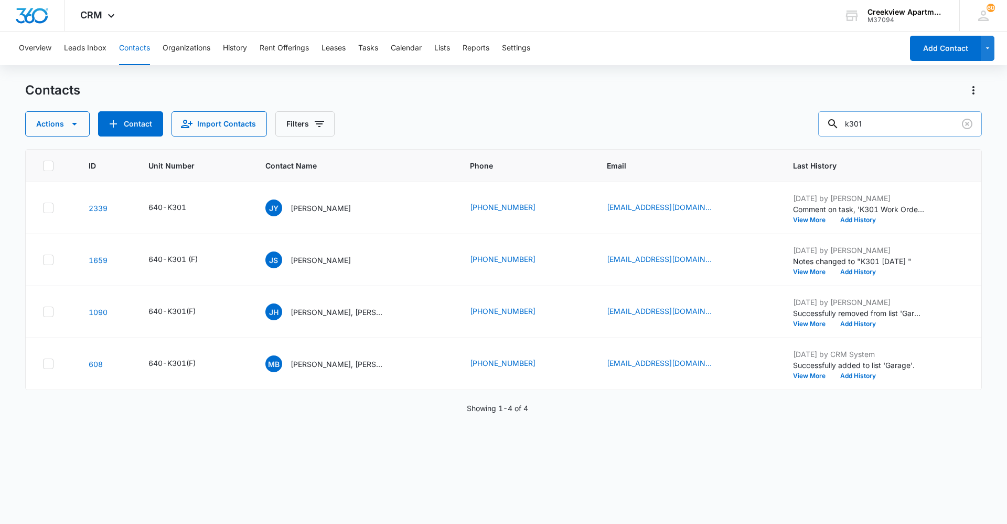
drag, startPoint x: 888, startPoint y: 127, endPoint x: 835, endPoint y: 130, distance: 53.0
click at [835, 130] on div "k301" at bounding box center [900, 123] width 164 height 25
type input "a101"
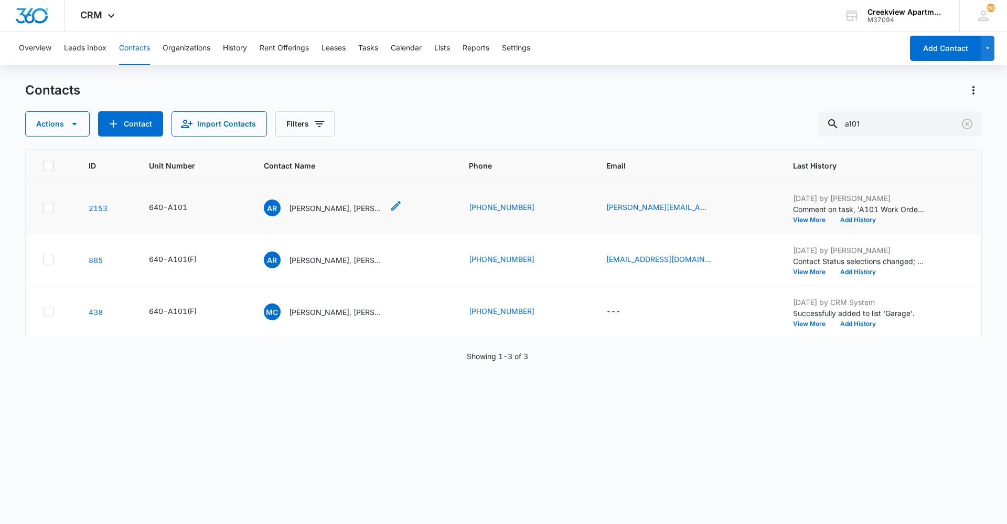
click at [358, 210] on p "[PERSON_NAME], [PERSON_NAME]" at bounding box center [336, 207] width 94 height 11
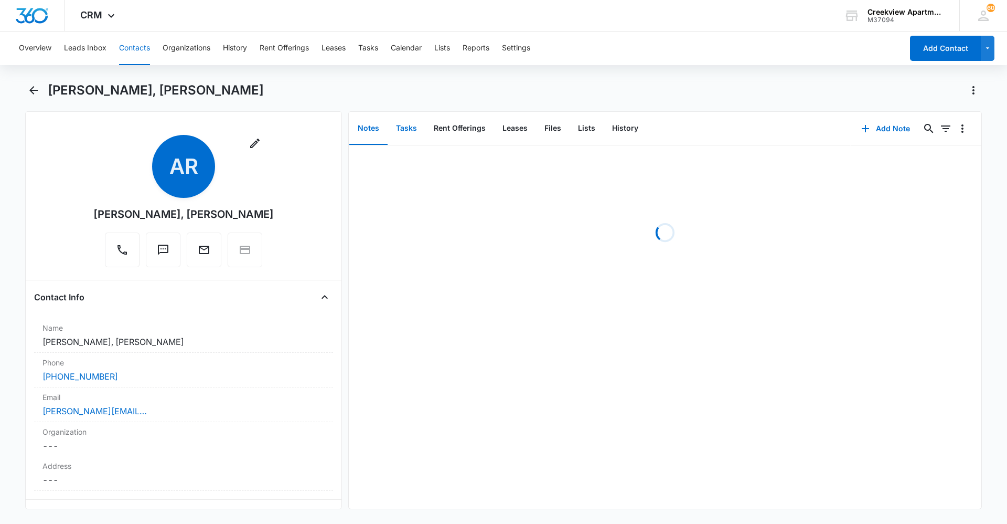
click at [410, 138] on button "Tasks" at bounding box center [407, 128] width 38 height 33
click at [882, 134] on button "Add Task" at bounding box center [885, 128] width 69 height 25
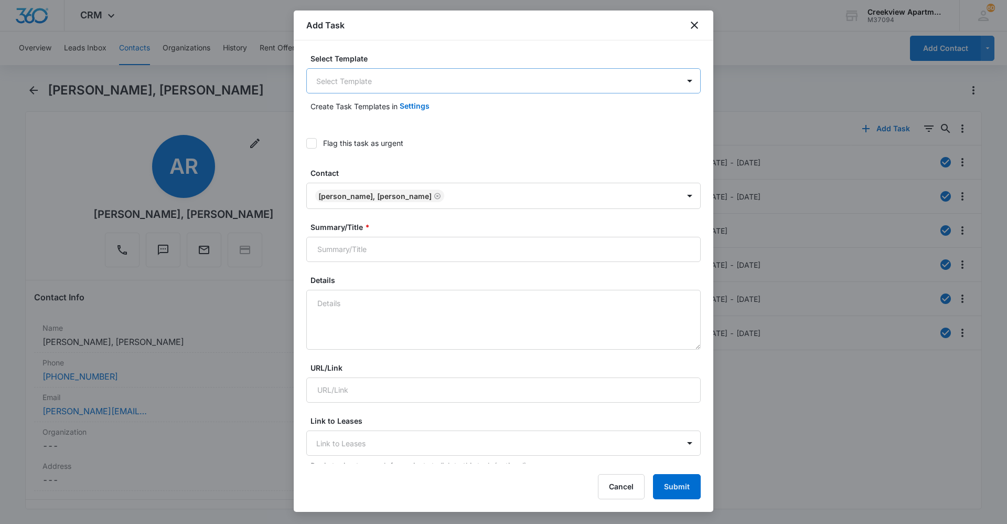
click at [454, 83] on body "CRM Apps Reputation Websites Forms CRM Email Social Content Ads Intelligence Fi…" at bounding box center [503, 262] width 1007 height 524
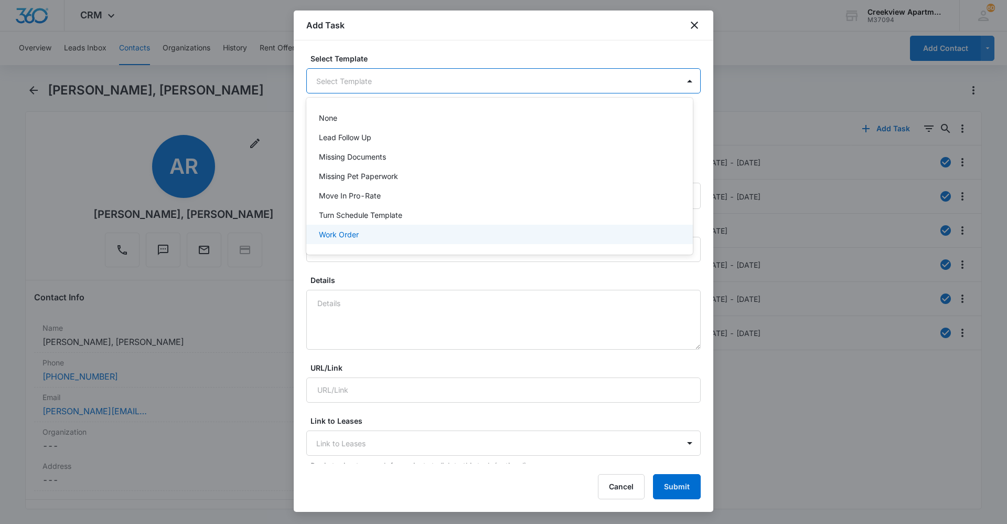
click at [455, 235] on div "Work Order" at bounding box center [498, 234] width 359 height 11
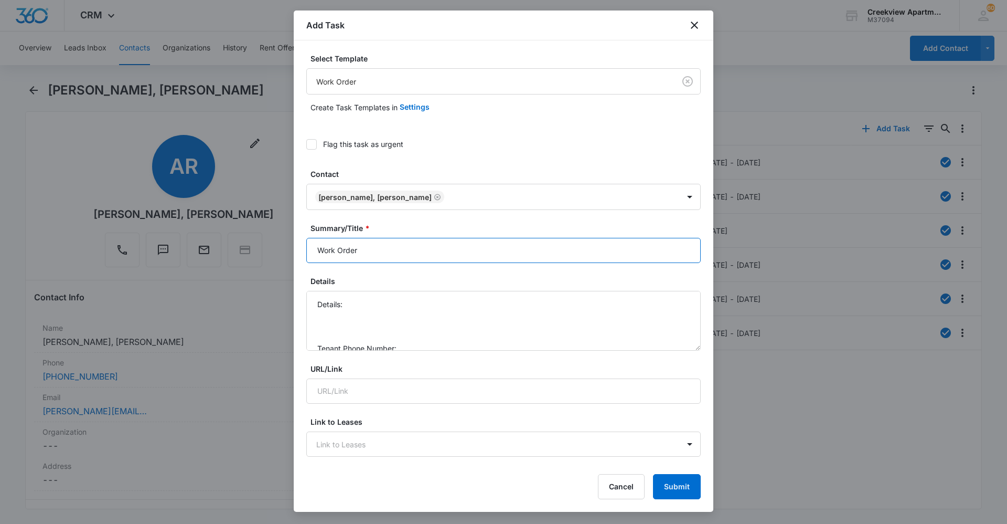
click at [319, 250] on input "Work Order" at bounding box center [503, 250] width 394 height 25
type input "A101 Work Order"
click at [382, 294] on textarea "Details: Tenant Phone Number: Call Before:" at bounding box center [503, 321] width 394 height 60
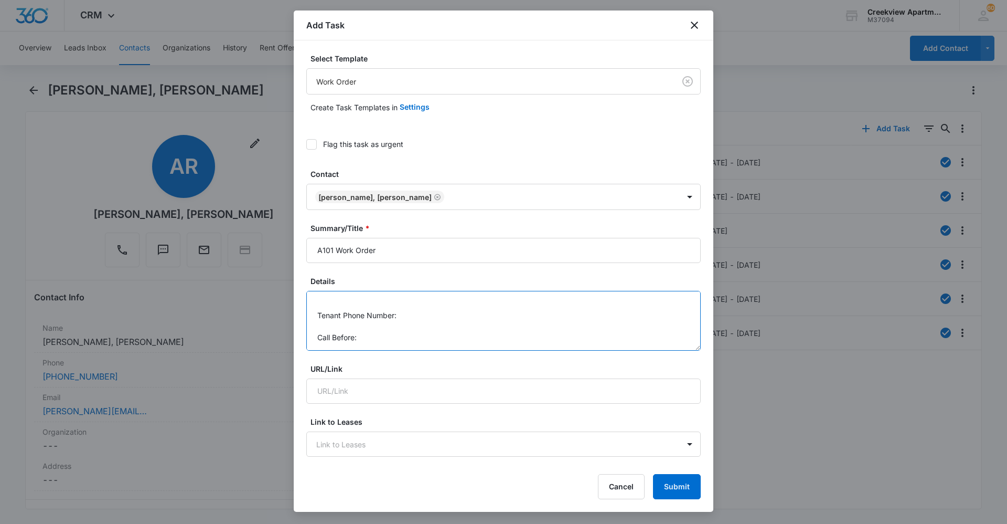
click at [429, 318] on textarea "Details: dishwasher leaking Tenant Phone Number: Call Before:" at bounding box center [503, 321] width 394 height 60
click at [403, 338] on textarea "Details: dishwasher leaking Tenant Phone Number: [PHONE_NUMBER] Call Before:" at bounding box center [503, 321] width 394 height 60
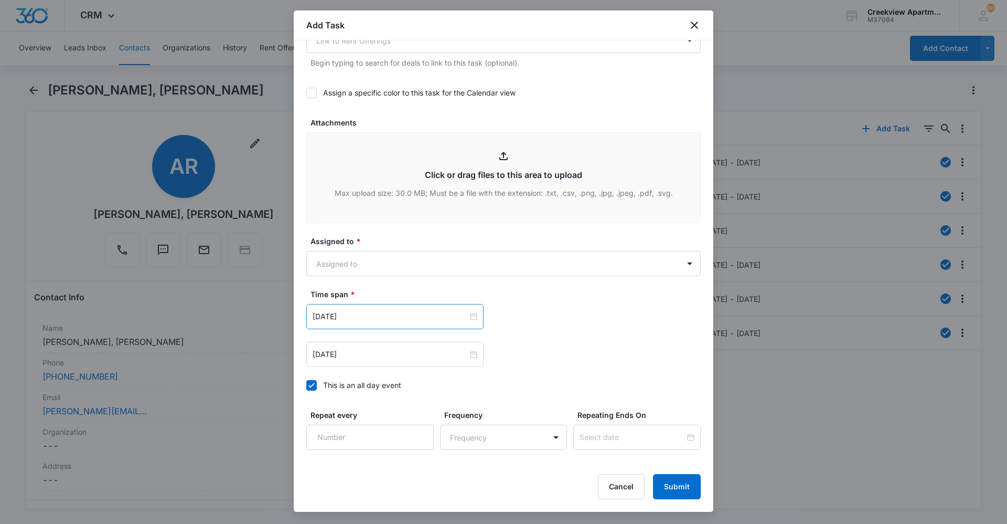
scroll to position [472, 0]
type textarea "Details: dishwasher leaking Tenant Phone Number: [PHONE_NUMBER] Call Before: Te…"
click at [497, 250] on body "CRM Apps Reputation Websites Forms CRM Email Social Content Ads Intelligence Fi…" at bounding box center [503, 262] width 1007 height 524
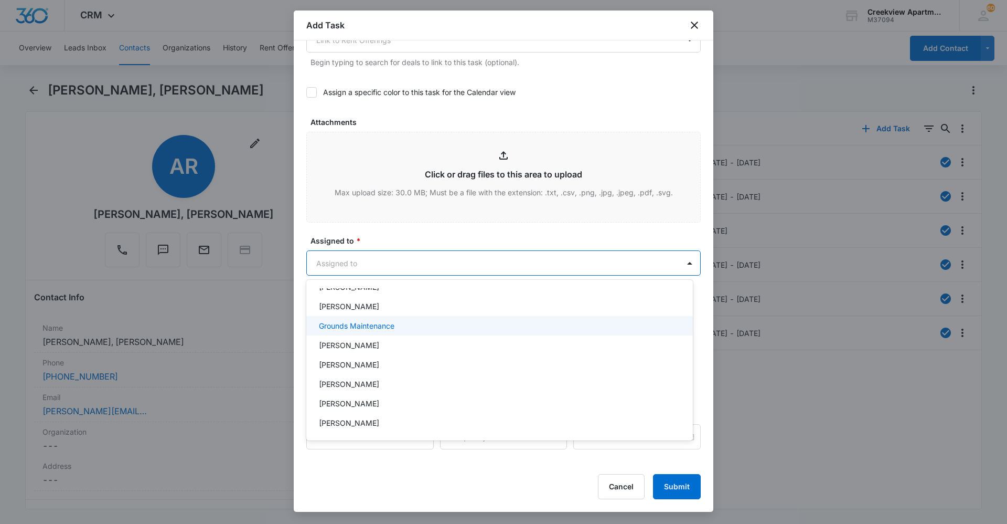
scroll to position [105, 0]
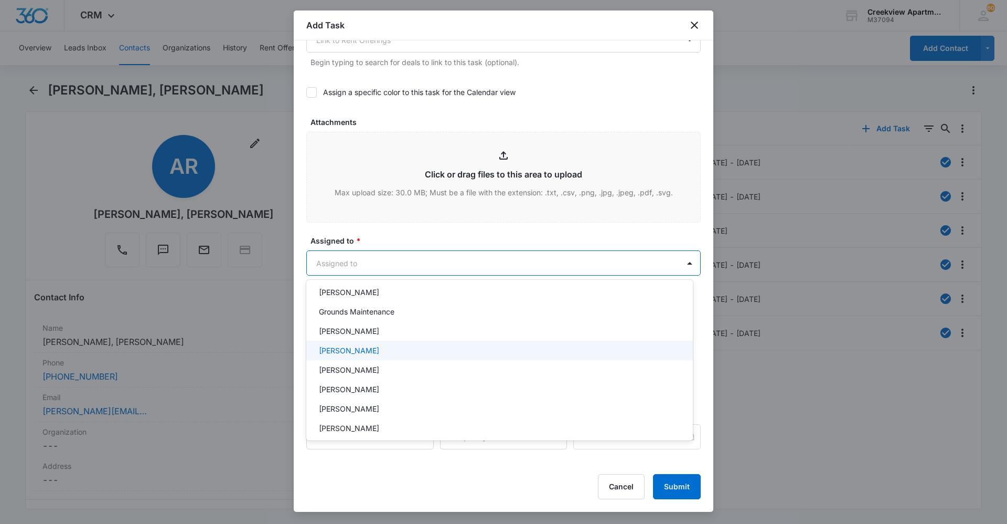
click at [432, 357] on div "[PERSON_NAME]" at bounding box center [499, 349] width 387 height 19
click at [441, 249] on div at bounding box center [503, 262] width 1007 height 524
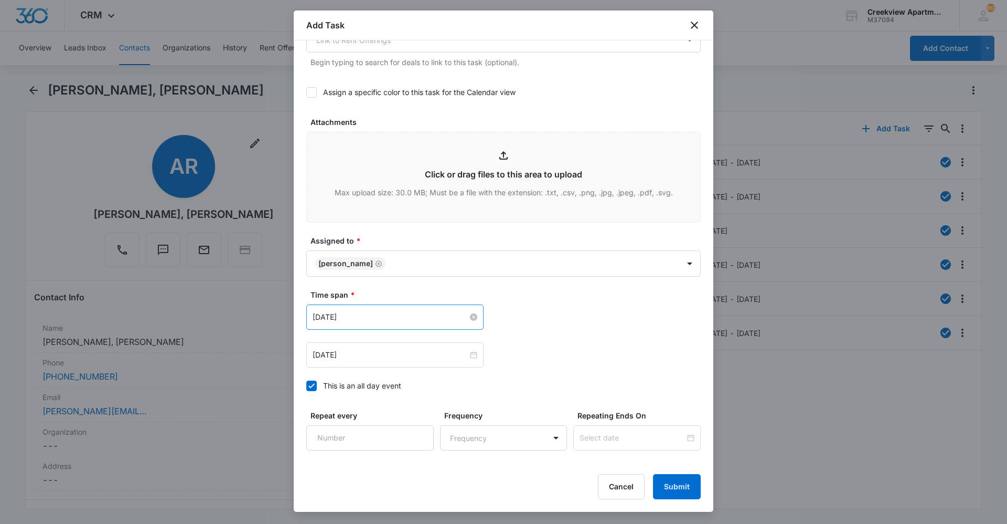
click at [469, 312] on div "[DATE]" at bounding box center [395, 317] width 165 height 12
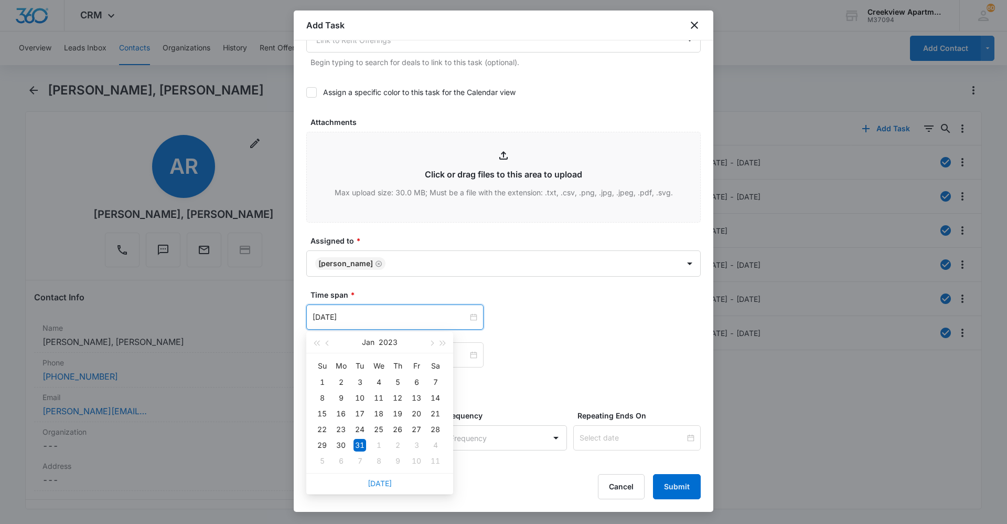
click at [373, 485] on link "[DATE]" at bounding box center [380, 482] width 24 height 9
type input "[DATE]"
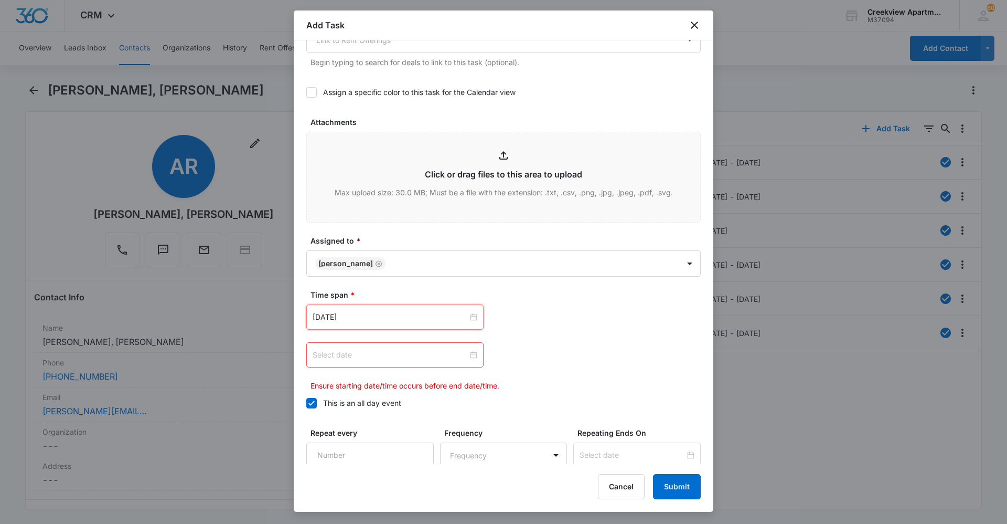
click at [426, 360] on input at bounding box center [390, 355] width 155 height 12
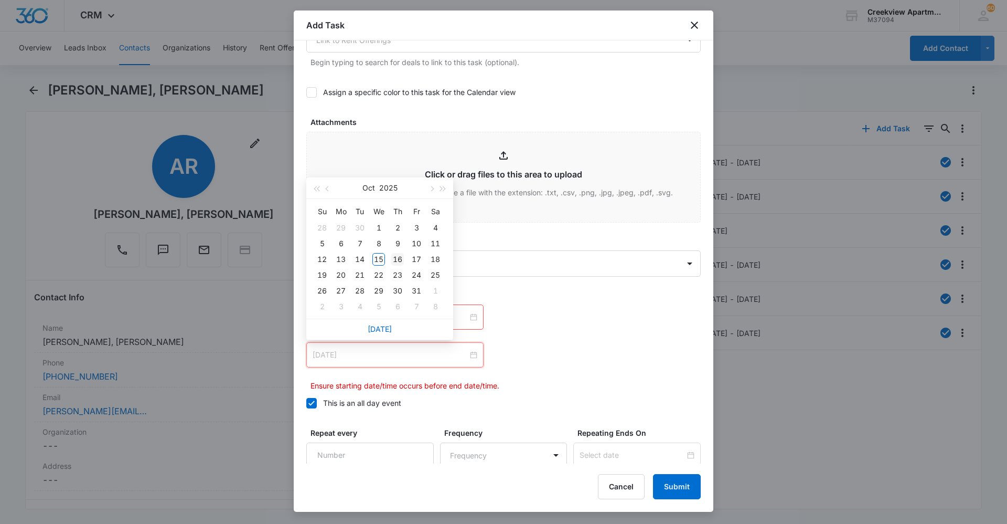
type input "[DATE]"
click at [393, 258] on div "16" at bounding box center [397, 259] width 13 height 13
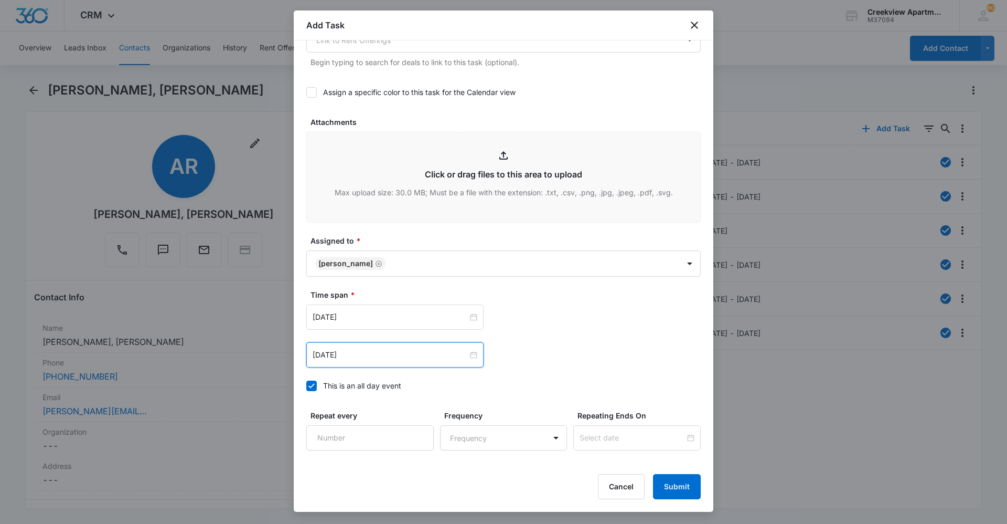
scroll to position [548, 0]
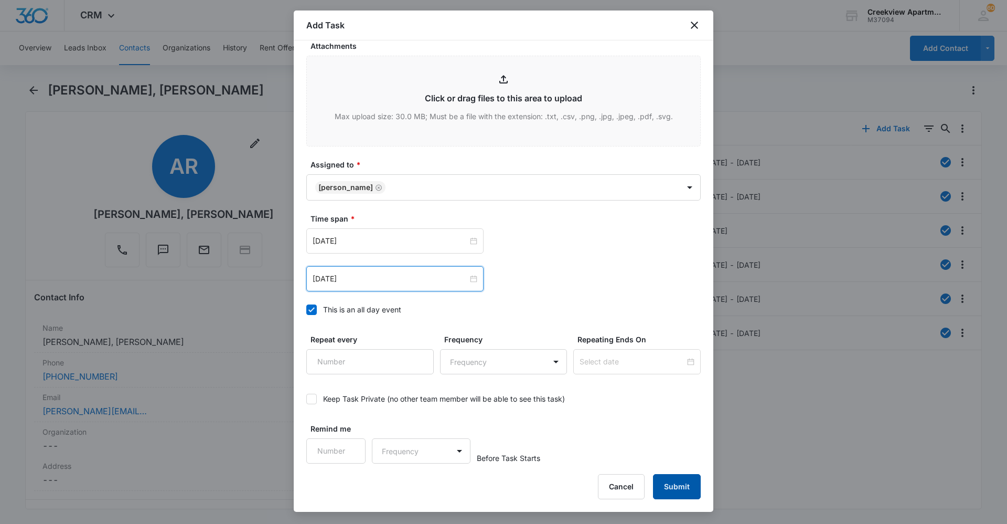
click at [698, 483] on button "Submit" at bounding box center [677, 486] width 48 height 25
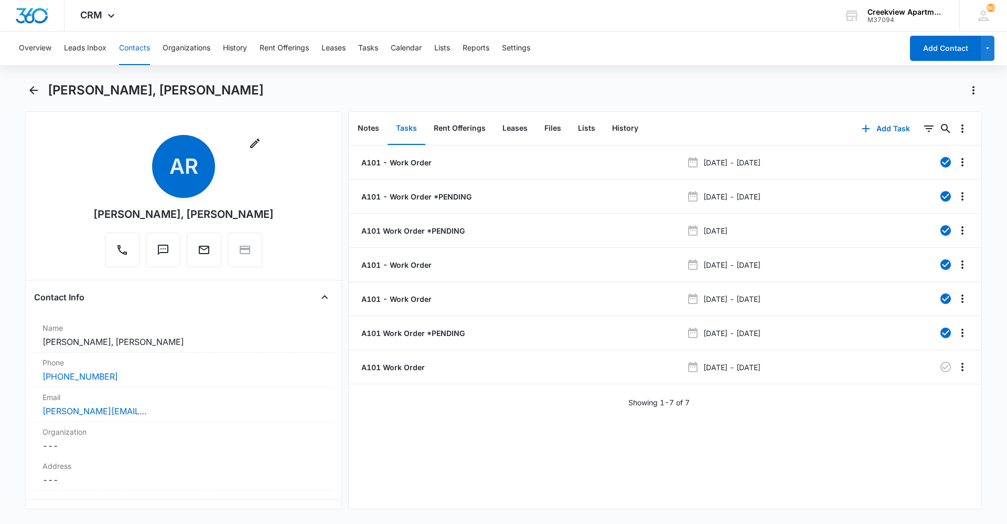
click at [693, 42] on div "Overview Leads Inbox Contacts Organizations History Rent Offerings Leases Tasks…" at bounding box center [458, 48] width 890 height 34
click at [743, 438] on div "A101 - Work Order [DATE] - [DATE] A101 - Work Order *PENDING [DATE] - [DATE] A1…" at bounding box center [665, 326] width 633 height 363
click at [633, 443] on div "A101 - Work Order [DATE] - [DATE] A101 - Work Order *PENDING [DATE] - [DATE] A1…" at bounding box center [665, 326] width 633 height 363
click at [148, 45] on button "Contacts" at bounding box center [134, 48] width 31 height 34
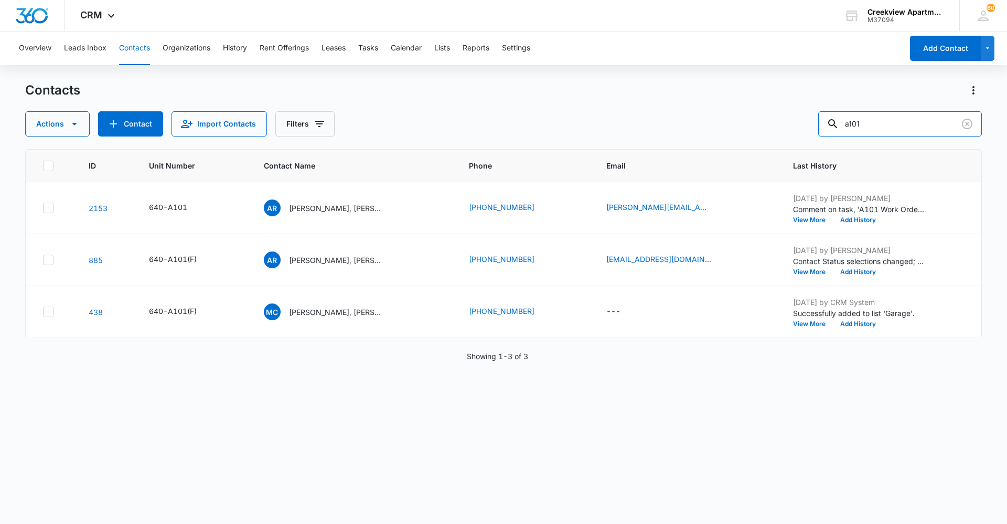
drag, startPoint x: 943, startPoint y: 124, endPoint x: 778, endPoint y: 125, distance: 165.2
click at [778, 124] on div "Actions Contact Import Contacts Filters a101" at bounding box center [503, 123] width 957 height 25
type input "i106"
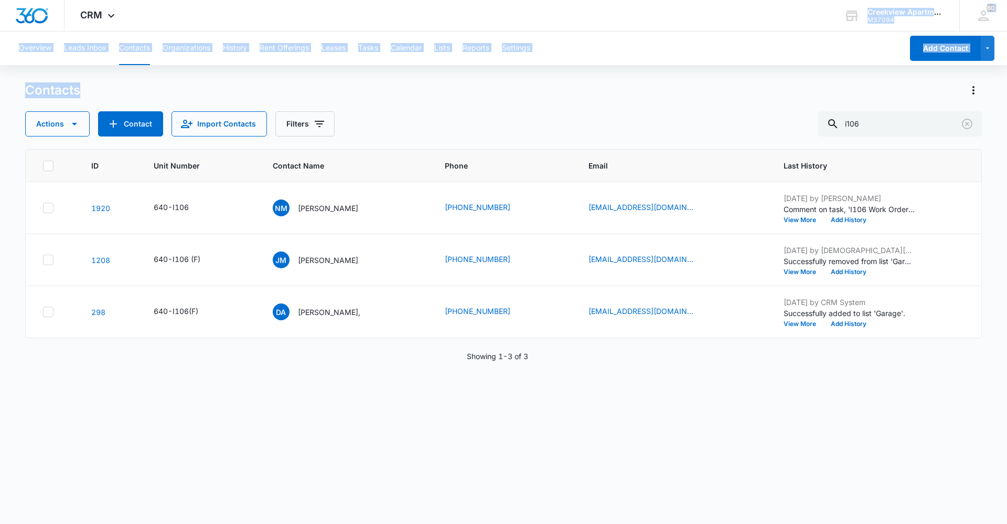
drag, startPoint x: 329, startPoint y: 20, endPoint x: 404, endPoint y: 68, distance: 89.4
click at [404, 68] on div "CRM Apps Reputation Websites Forms CRM Email Social Content Ads Intelligence Fi…" at bounding box center [503, 261] width 1007 height 522
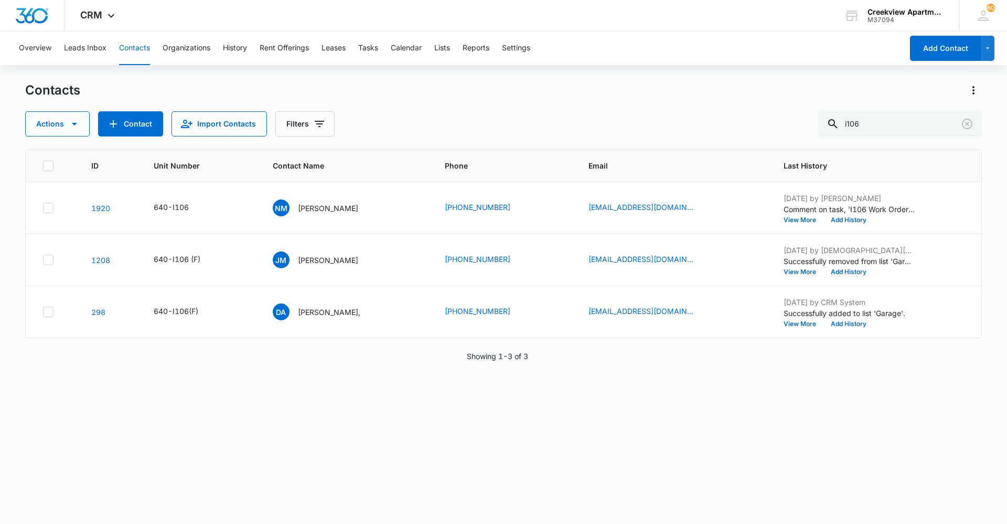
click at [685, 398] on div "ID Unit Number Contact Name Phone Email Last History 1920 640-I106 NM [PERSON_N…" at bounding box center [503, 329] width 957 height 361
drag, startPoint x: 327, startPoint y: 428, endPoint x: 368, endPoint y: 444, distance: 43.5
click at [327, 428] on div "ID Unit Number Contact Name Phone Email Last History 1920 640-I106 NM [PERSON_N…" at bounding box center [503, 329] width 957 height 361
click at [676, 431] on div "ID Unit Number Contact Name Phone Email Last History 1920 640-I106 NM [PERSON_N…" at bounding box center [503, 329] width 957 height 361
click at [680, 439] on div "ID Unit Number Contact Name Phone Email Last History 1920 640-I106 NM [PERSON_N…" at bounding box center [503, 329] width 957 height 361
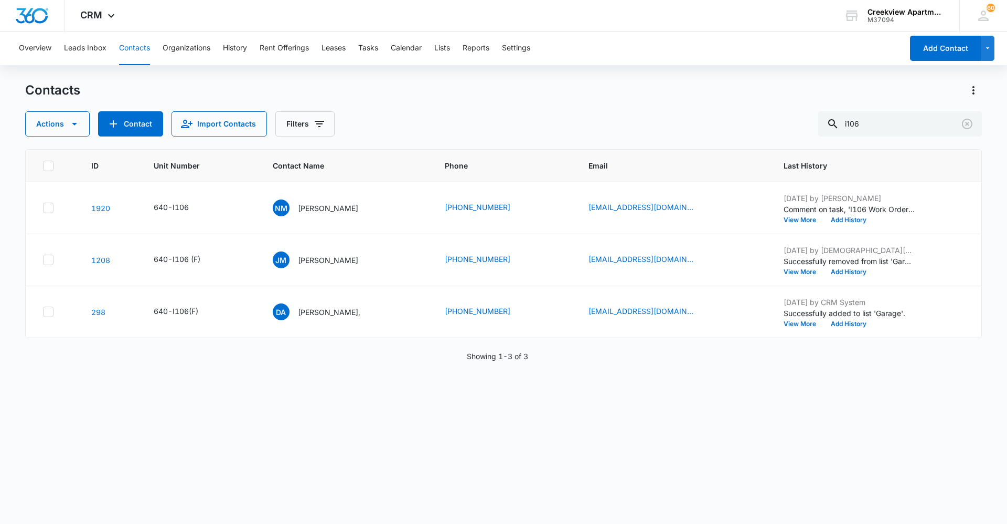
click at [649, 492] on div "ID Unit Number Contact Name Phone Email Last History 1920 640-I106 NM [PERSON_N…" at bounding box center [503, 329] width 957 height 361
click at [627, 503] on div "ID Unit Number Contact Name Phone Email Last History 1920 640-I106 NM [PERSON_N…" at bounding box center [503, 329] width 957 height 361
click at [655, 489] on div "ID Unit Number Contact Name Phone Email Last History 1920 640-I106 NM [PERSON_N…" at bounding box center [503, 329] width 957 height 361
drag, startPoint x: 702, startPoint y: 401, endPoint x: 628, endPoint y: 211, distance: 204.3
click at [702, 401] on div "ID Unit Number Contact Name Phone Email Last History 1920 640-I106 NM [PERSON_N…" at bounding box center [503, 329] width 957 height 361
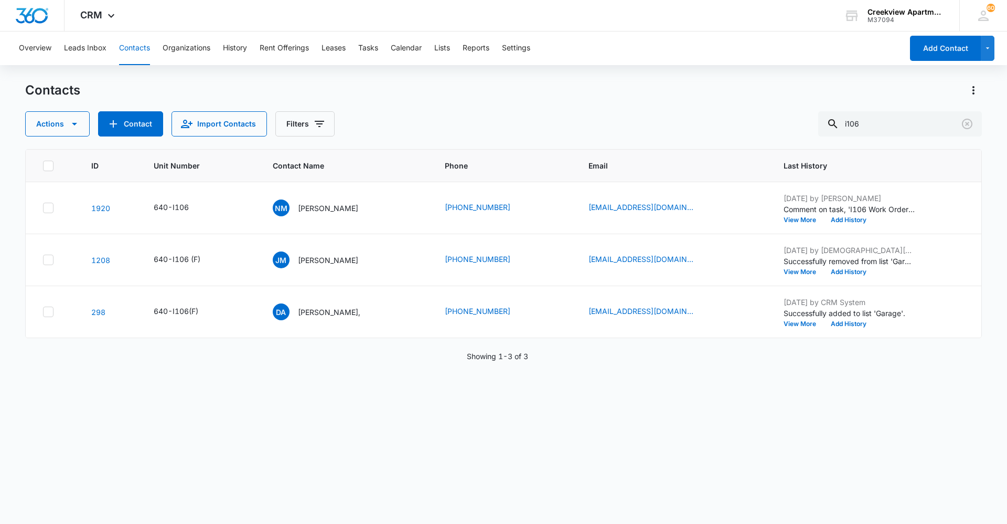
click at [673, 399] on div "ID Unit Number Contact Name Phone Email Last History 1920 640-I106 NM [PERSON_N…" at bounding box center [503, 329] width 957 height 361
click at [567, 485] on div "ID Unit Number Contact Name Phone Email Last History 1920 640-I106 NM [PERSON_N…" at bounding box center [503, 329] width 957 height 361
click at [700, 444] on div "ID Unit Number Contact Name Phone Email Last History 1920 640-I106 NM [PERSON_N…" at bounding box center [503, 329] width 957 height 361
click at [620, 471] on div "ID Unit Number Contact Name Phone Email Last History 1920 640-I106 NM [PERSON_N…" at bounding box center [503, 329] width 957 height 361
click at [612, 501] on div "ID Unit Number Contact Name Phone Email Last History 1920 640-I106 NM [PERSON_N…" at bounding box center [503, 329] width 957 height 361
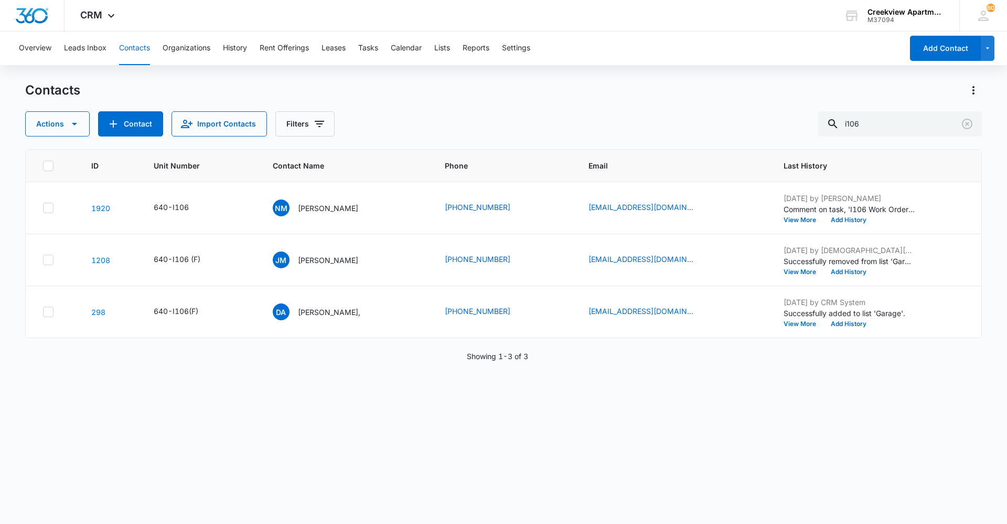
click at [834, 488] on div "ID Unit Number Contact Name Phone Email Last History 1920 640-I106 NM [PERSON_N…" at bounding box center [503, 329] width 957 height 361
click at [793, 464] on div "ID Unit Number Contact Name Phone Email Last History 1920 640-I106 NM [PERSON_N…" at bounding box center [503, 329] width 957 height 361
click at [458, 482] on div "ID Unit Number Contact Name Phone Email Last History 1920 640-I106 NM [PERSON_N…" at bounding box center [503, 329] width 957 height 361
drag, startPoint x: 138, startPoint y: 397, endPoint x: 131, endPoint y: 389, distance: 10.8
click at [138, 396] on div "ID Unit Number Contact Name Phone Email Last History 1920 640-I106 NM [PERSON_N…" at bounding box center [503, 329] width 957 height 361
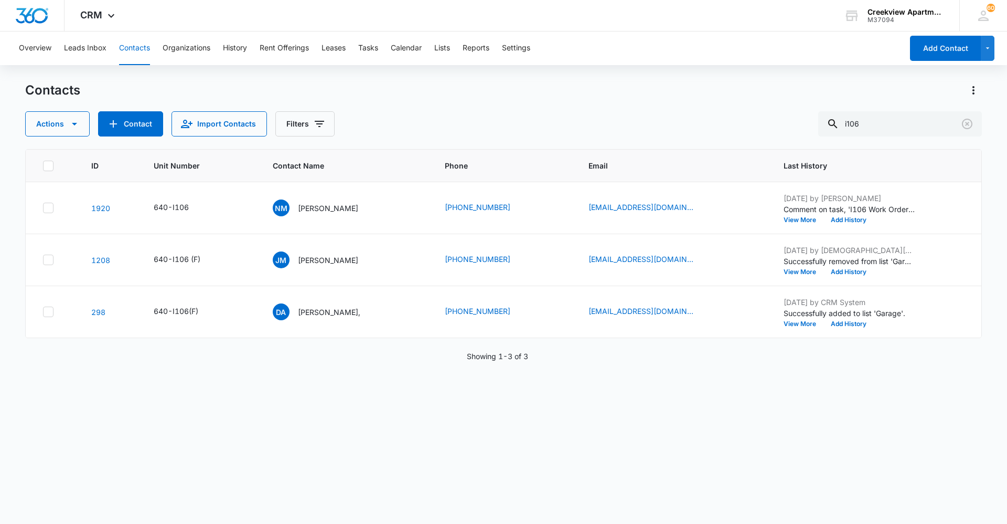
click at [564, 464] on div "ID Unit Number Contact Name Phone Email Last History 1920 640-I106 NM [PERSON_N…" at bounding box center [503, 329] width 957 height 361
click at [747, 411] on div "ID Unit Number Contact Name Phone Email Last History 1920 640-I106 NM [PERSON_N…" at bounding box center [503, 329] width 957 height 361
click at [693, 421] on div "ID Unit Number Contact Name Phone Email Last History 1920 640-I106 NM [PERSON_N…" at bounding box center [503, 329] width 957 height 361
drag, startPoint x: 740, startPoint y: 391, endPoint x: 734, endPoint y: 390, distance: 5.9
click at [740, 391] on div "ID Unit Number Contact Name Phone Email Last History 1920 640-I106 NM [PERSON_N…" at bounding box center [503, 329] width 957 height 361
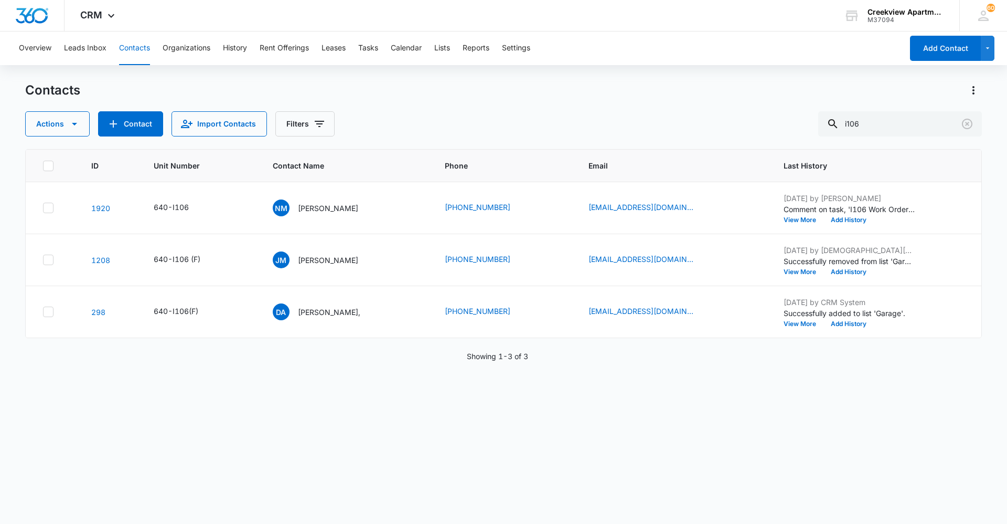
click at [675, 403] on div "ID Unit Number Contact Name Phone Email Last History 1920 640-I106 NM [PERSON_N…" at bounding box center [503, 329] width 957 height 361
click at [654, 364] on div "ID Unit Number Contact Name Phone Email Last History 1920 640-I106 NM [PERSON_N…" at bounding box center [503, 329] width 957 height 361
click at [524, 472] on div "ID Unit Number Contact Name Phone Email Last History 1920 640-I106 NM [PERSON_N…" at bounding box center [503, 329] width 957 height 361
click at [744, 384] on div "ID Unit Number Contact Name Phone Email Last History 1920 640-I106 NM [PERSON_N…" at bounding box center [503, 329] width 957 height 361
click at [685, 407] on div "ID Unit Number Contact Name Phone Email Last History 1920 640-I106 NM [PERSON_N…" at bounding box center [503, 329] width 957 height 361
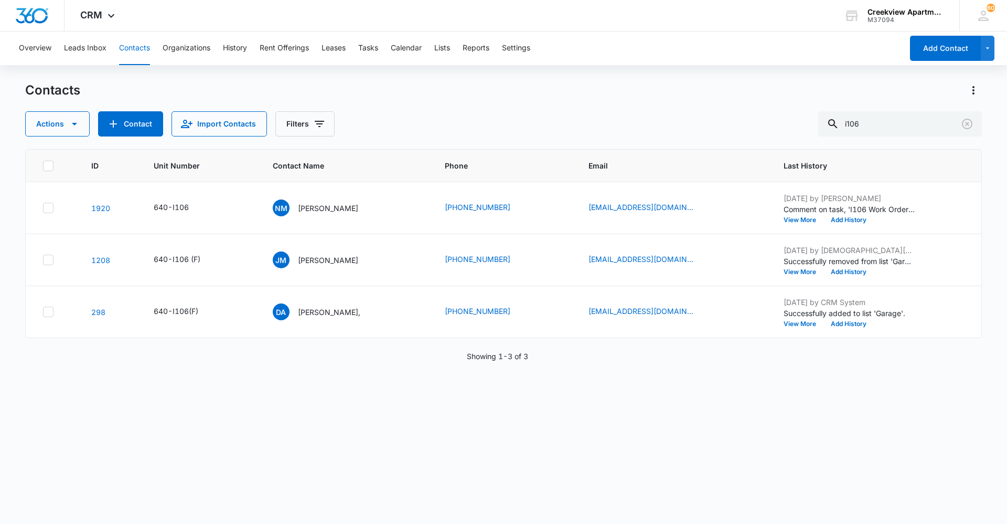
click at [579, 499] on div "ID Unit Number Contact Name Phone Email Last History 1920 640-I106 NM [PERSON_N…" at bounding box center [503, 329] width 957 height 361
